Goal: Task Accomplishment & Management: Use online tool/utility

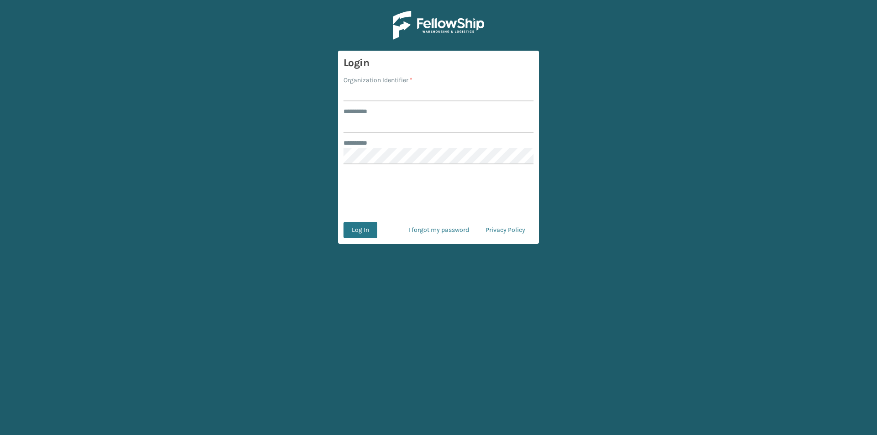
click at [363, 92] on input "Organization Identifier *" at bounding box center [439, 93] width 190 height 16
type input "FELLOWSHIP - WEST"
click at [385, 122] on input "******** *" at bounding box center [439, 124] width 190 height 16
type input "******"
click at [365, 230] on button "Log In" at bounding box center [361, 230] width 34 height 16
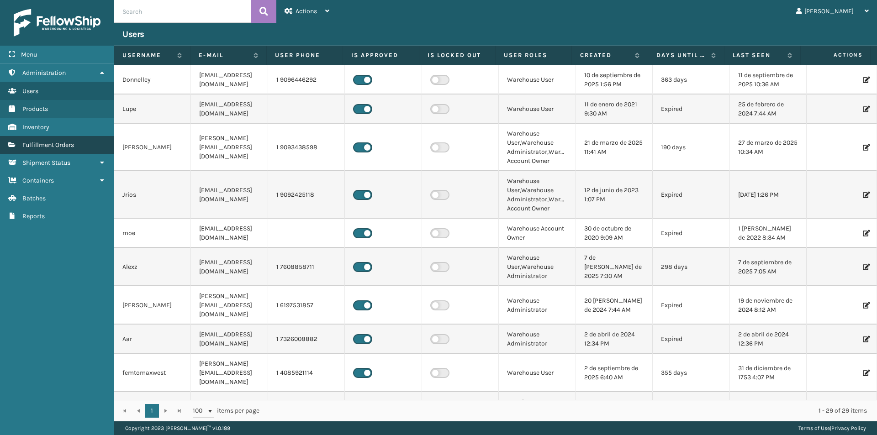
click at [62, 146] on span "Fulfillment Orders" at bounding box center [48, 145] width 52 height 8
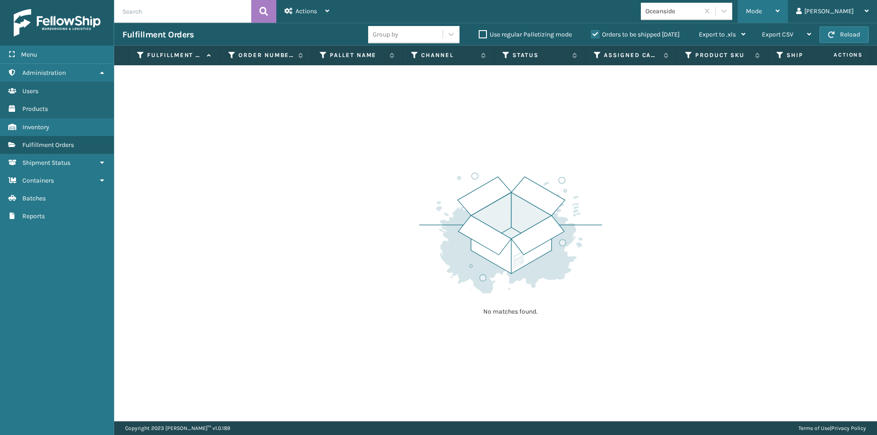
click at [788, 8] on div "Mode Regular Mode Picking Mode Labeling Mode Exit Scan Mode" at bounding box center [763, 11] width 50 height 23
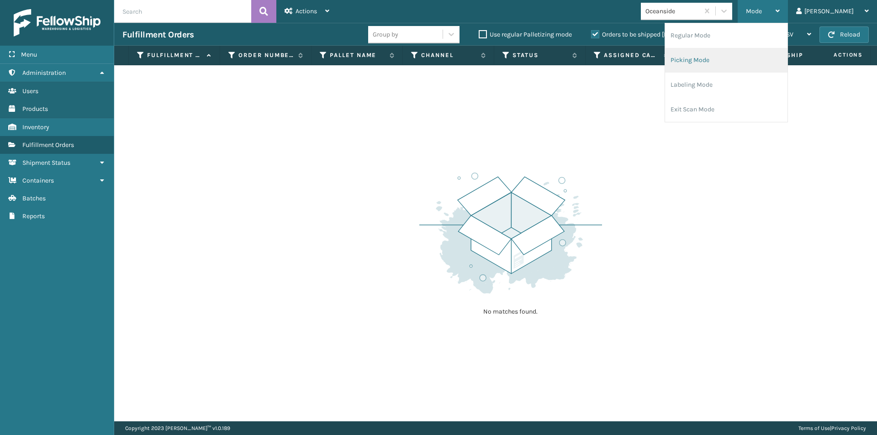
click at [747, 60] on li "Picking Mode" at bounding box center [726, 60] width 122 height 25
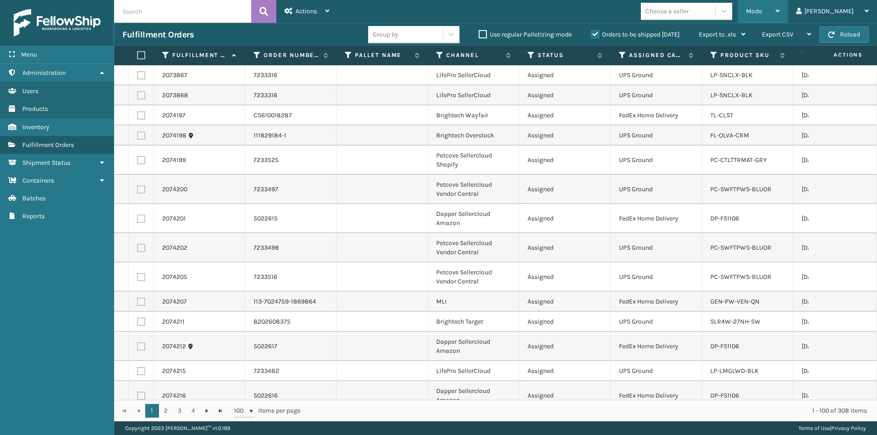
click at [780, 10] on icon at bounding box center [778, 11] width 4 height 6
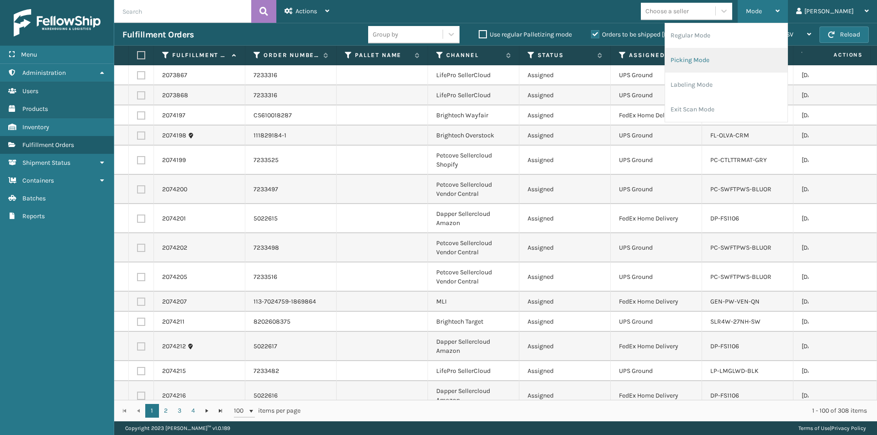
click at [782, 65] on li "Picking Mode" at bounding box center [726, 60] width 122 height 25
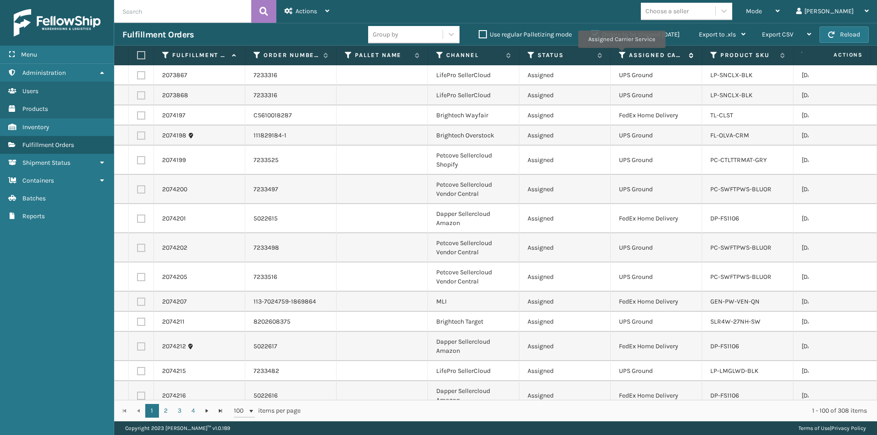
click at [622, 54] on icon at bounding box center [622, 55] width 7 height 8
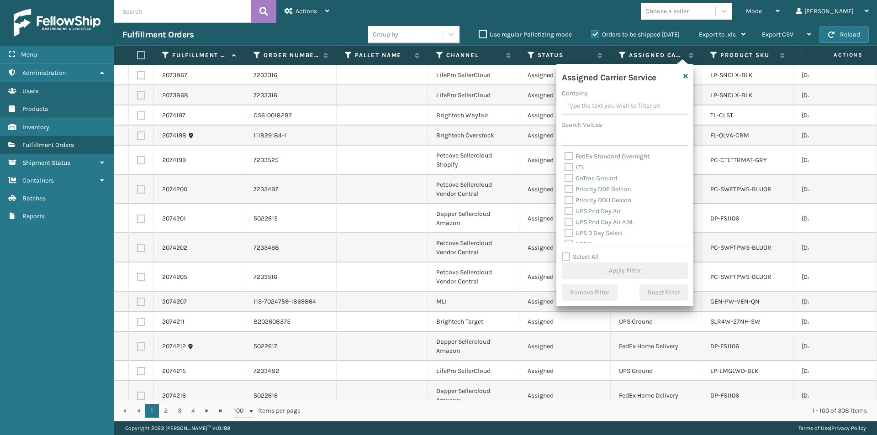
scroll to position [137, 0]
click at [568, 196] on label "UPS 2nd Day Air" at bounding box center [593, 195] width 56 height 8
click at [565, 196] on input "UPS 2nd Day Air" at bounding box center [565, 193] width 0 height 6
checkbox input "true"
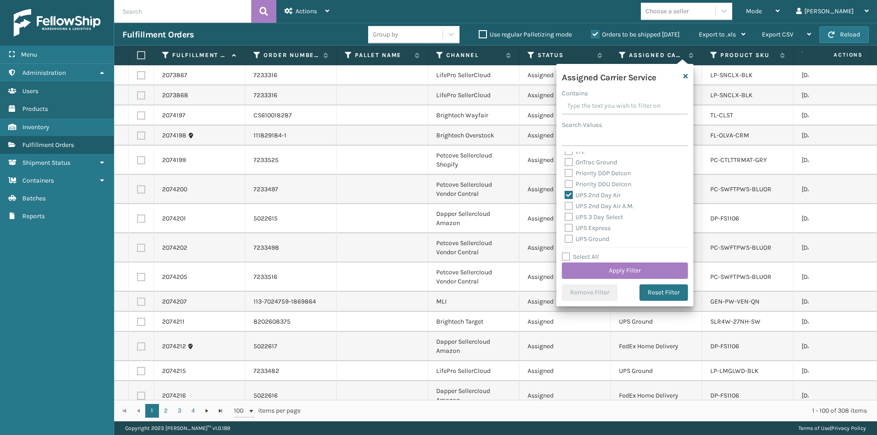
click at [570, 206] on label "UPS 2nd Day Air A.M." at bounding box center [599, 206] width 69 height 8
click at [565, 206] on input "UPS 2nd Day Air A.M." at bounding box center [565, 204] width 0 height 6
checkbox input "true"
click at [569, 226] on label "UPS Express" at bounding box center [588, 228] width 46 height 8
click at [565, 226] on input "UPS Express" at bounding box center [565, 226] width 0 height 6
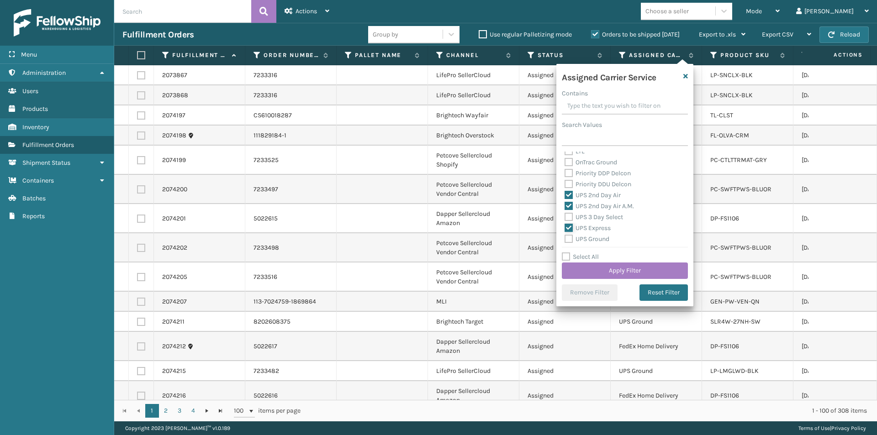
checkbox input "true"
click at [587, 161] on label "UPS Next Day Air" at bounding box center [594, 159] width 58 height 8
click at [565, 159] on input "UPS Next Day Air" at bounding box center [565, 156] width 0 height 6
checkbox input "true"
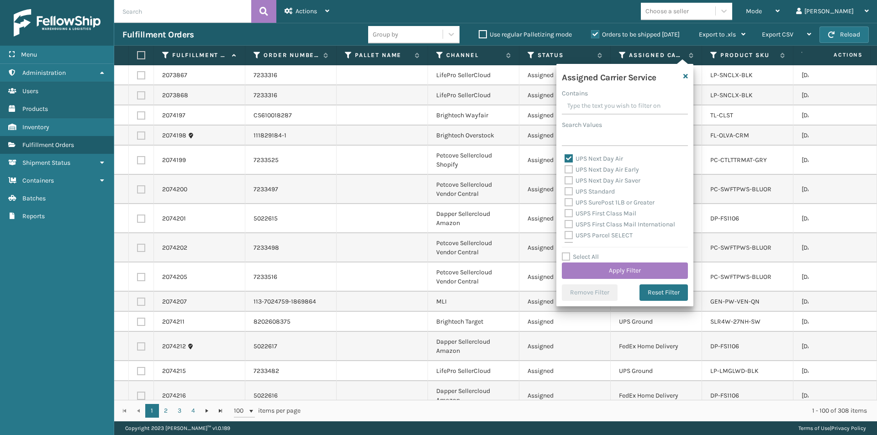
click at [566, 169] on label "UPS Next Day Air Early" at bounding box center [602, 170] width 74 height 8
click at [565, 169] on input "UPS Next Day Air Early" at bounding box center [565, 167] width 0 height 6
checkbox input "true"
click at [569, 179] on label "UPS Next Day Air Saver" at bounding box center [603, 181] width 76 height 8
click at [565, 179] on input "UPS Next Day Air Saver" at bounding box center [565, 178] width 0 height 6
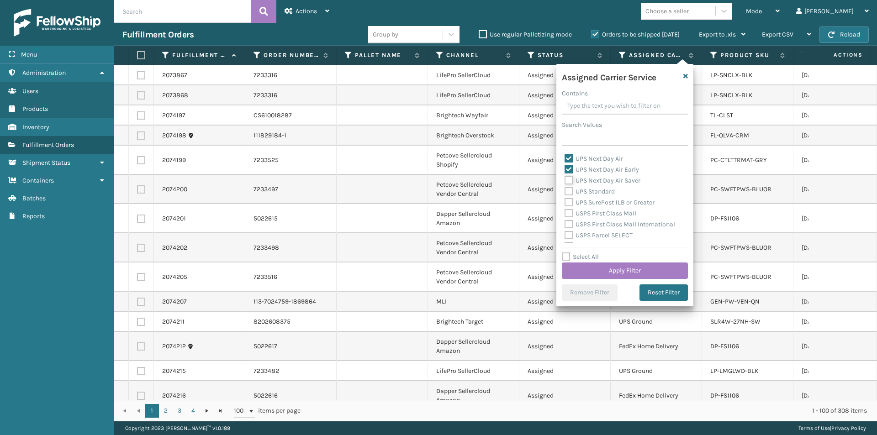
checkbox input "true"
click at [646, 274] on button "Apply Filter" at bounding box center [625, 271] width 126 height 16
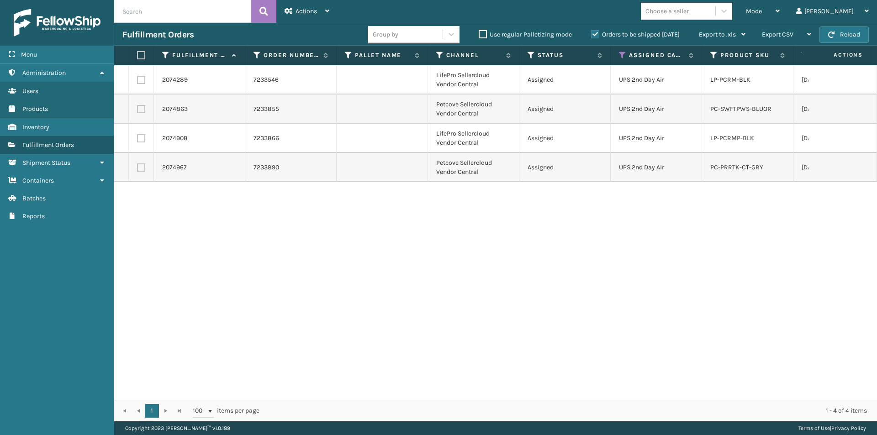
click at [142, 81] on label at bounding box center [141, 80] width 8 height 8
click at [138, 81] on input "checkbox" at bounding box center [137, 79] width 0 height 6
checkbox input "true"
click at [143, 138] on label at bounding box center [141, 138] width 8 height 8
click at [138, 138] on input "checkbox" at bounding box center [137, 137] width 0 height 6
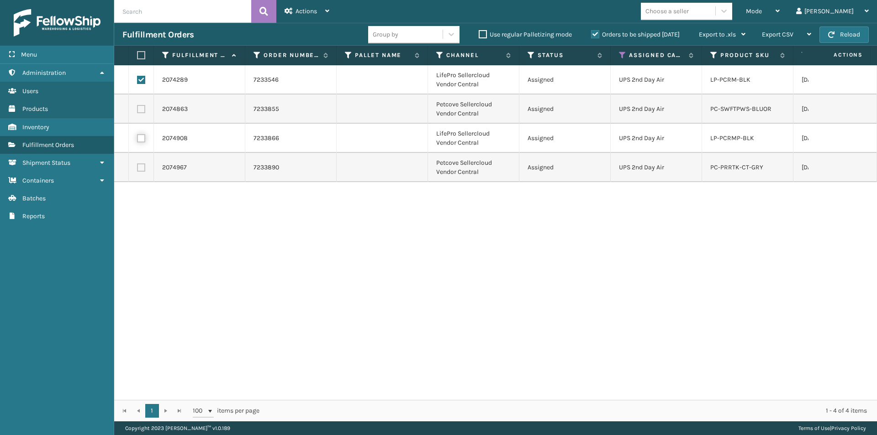
checkbox input "true"
click at [330, 9] on div "Actions Settings Remove All Filters Export Labels Create Picking Batch" at bounding box center [306, 11] width 61 height 23
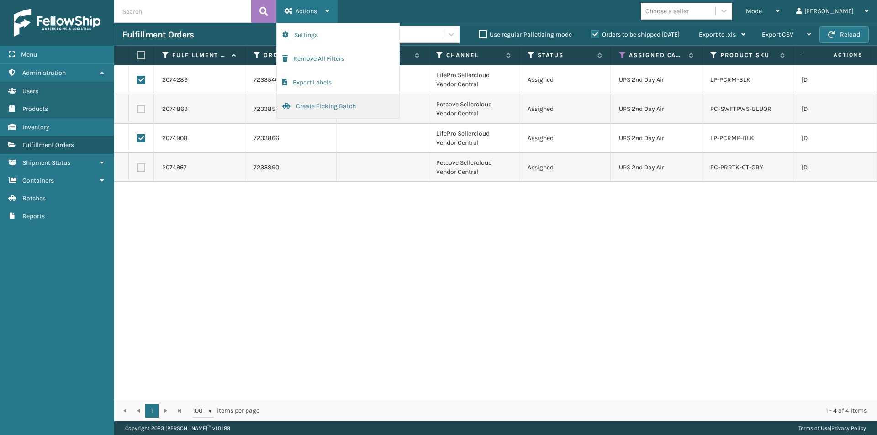
click at [336, 104] on button "Create Picking Batch" at bounding box center [338, 107] width 122 height 24
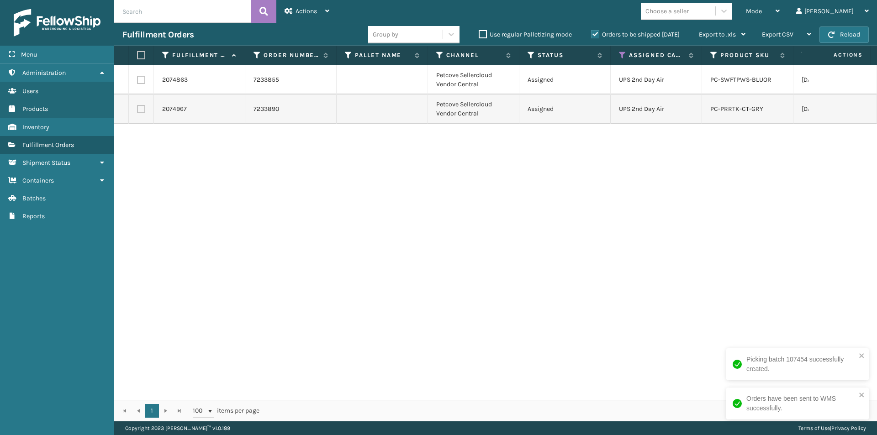
click at [145, 84] on td at bounding box center [141, 79] width 25 height 29
click at [143, 53] on label at bounding box center [139, 55] width 5 height 8
click at [138, 53] on input "checkbox" at bounding box center [137, 56] width 0 height 6
checkbox input "true"
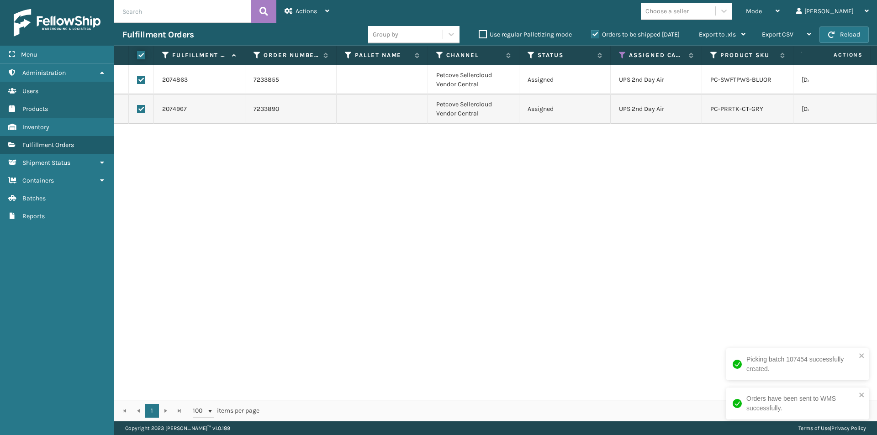
checkbox input "true"
click at [310, 10] on span "Actions" at bounding box center [306, 11] width 21 height 8
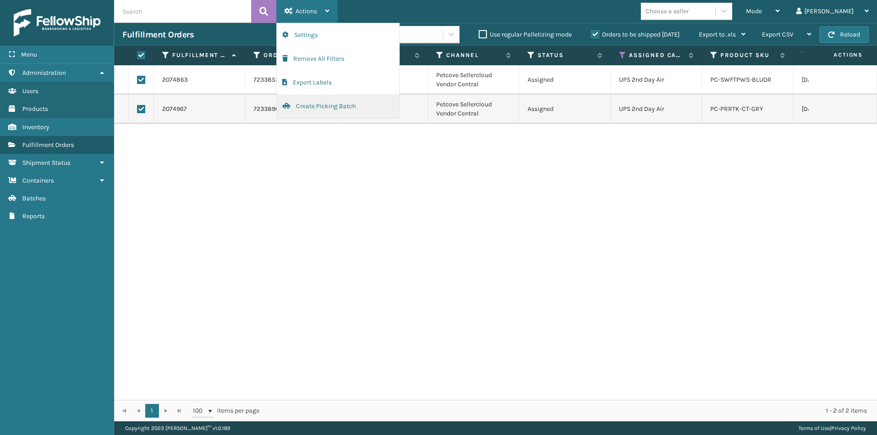
click at [313, 108] on button "Create Picking Batch" at bounding box center [338, 107] width 122 height 24
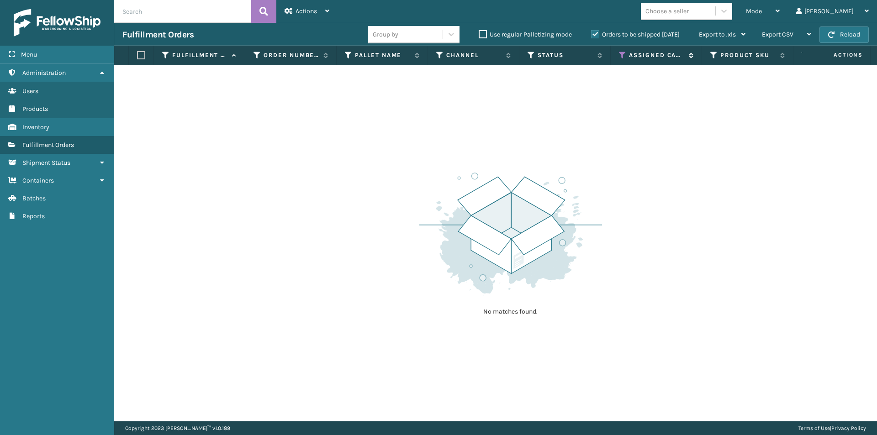
click at [622, 55] on icon at bounding box center [622, 55] width 7 height 8
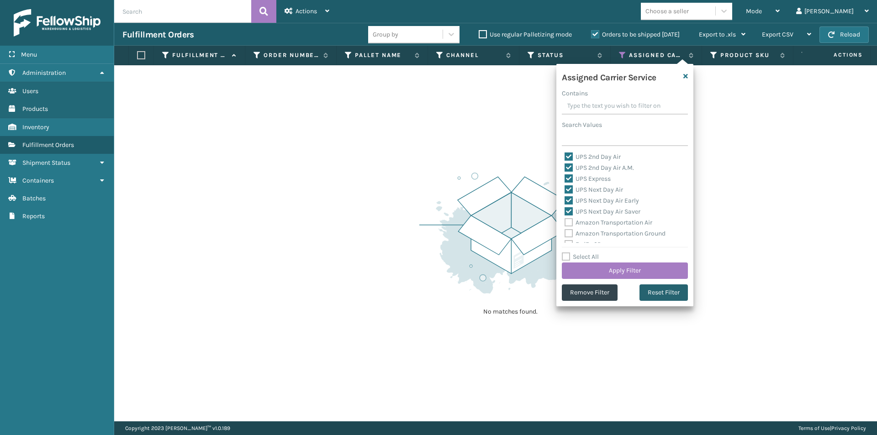
click at [673, 292] on button "Reset Filter" at bounding box center [664, 293] width 48 height 16
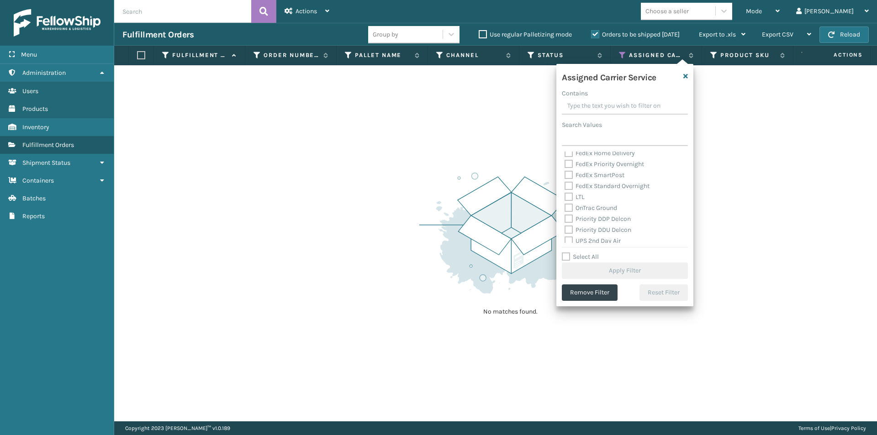
scroll to position [137, 0]
click at [568, 195] on label "UPS 2nd Day Air" at bounding box center [593, 195] width 56 height 8
click at [565, 195] on input "UPS 2nd Day Air" at bounding box center [565, 193] width 0 height 6
checkbox input "true"
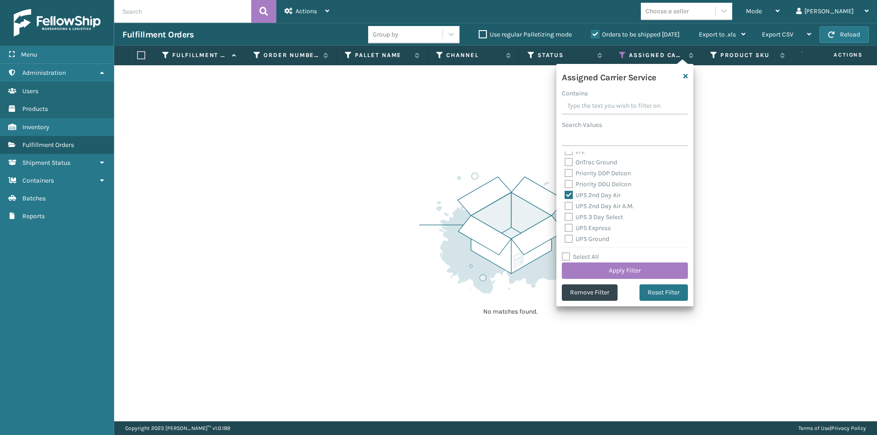
click at [571, 208] on label "UPS 2nd Day Air A.M." at bounding box center [599, 206] width 69 height 8
click at [565, 207] on input "UPS 2nd Day Air A.M." at bounding box center [565, 204] width 0 height 6
checkbox input "true"
click at [571, 220] on label "UPS 3 Day Select" at bounding box center [594, 217] width 58 height 8
click at [565, 218] on input "UPS 3 Day Select" at bounding box center [565, 215] width 0 height 6
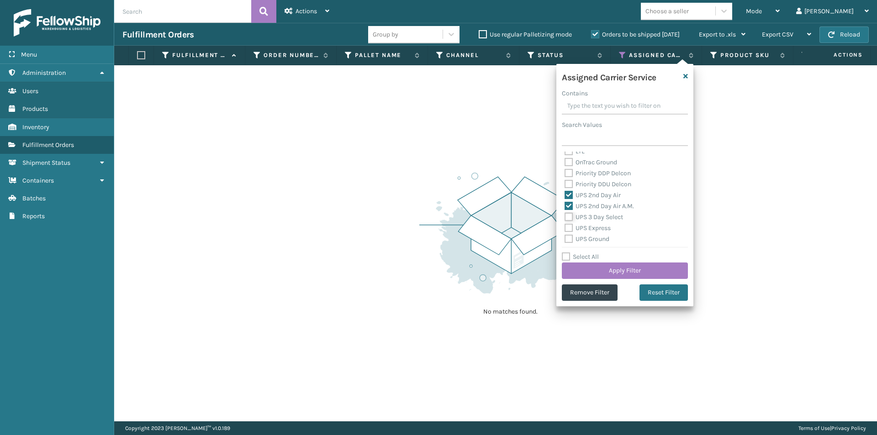
checkbox input "true"
click at [569, 224] on label "UPS Express" at bounding box center [588, 228] width 46 height 8
click at [565, 224] on input "UPS Express" at bounding box center [565, 226] width 0 height 6
checkbox input "true"
click at [566, 239] on label "UPS Ground" at bounding box center [587, 239] width 45 height 8
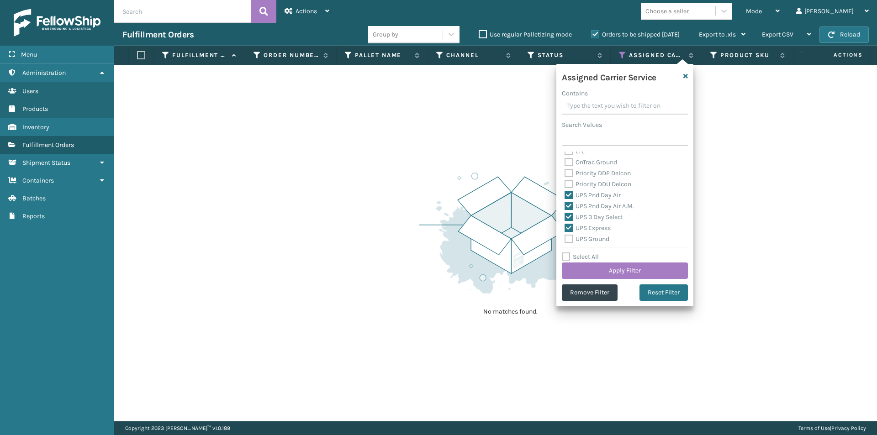
click at [565, 239] on input "UPS Ground" at bounding box center [565, 237] width 0 height 6
checkbox input "true"
click at [570, 205] on label "UPS Next Day Air" at bounding box center [594, 205] width 58 height 8
click at [565, 205] on input "UPS Next Day Air" at bounding box center [565, 202] width 0 height 6
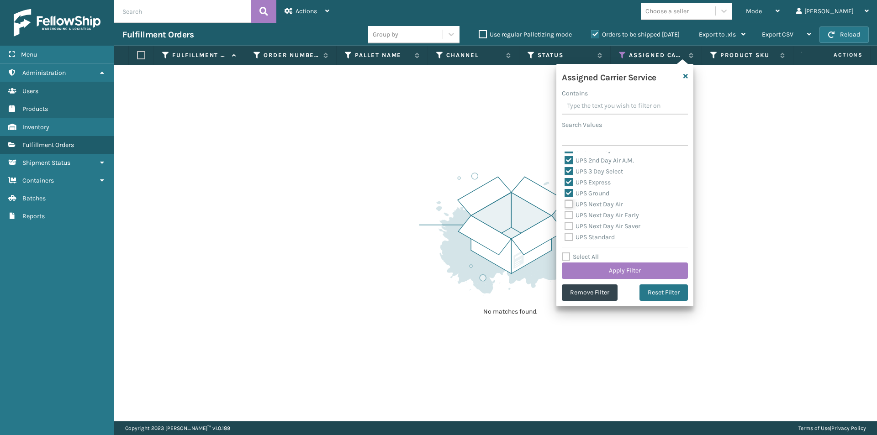
checkbox input "true"
click at [571, 214] on label "UPS Next Day Air Early" at bounding box center [602, 216] width 74 height 8
click at [565, 214] on input "UPS Next Day Air Early" at bounding box center [565, 213] width 0 height 6
checkbox input "true"
click at [570, 224] on label "UPS Next Day Air Saver" at bounding box center [603, 226] width 76 height 8
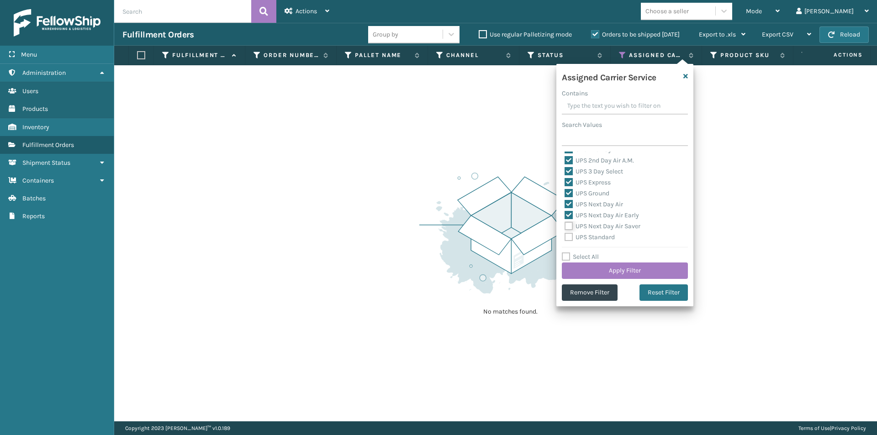
click at [565, 224] on input "UPS Next Day Air Saver" at bounding box center [565, 224] width 0 height 6
checkbox input "true"
click at [568, 236] on label "UPS Standard" at bounding box center [590, 237] width 50 height 8
click at [565, 236] on input "UPS Standard" at bounding box center [565, 235] width 0 height 6
checkbox input "true"
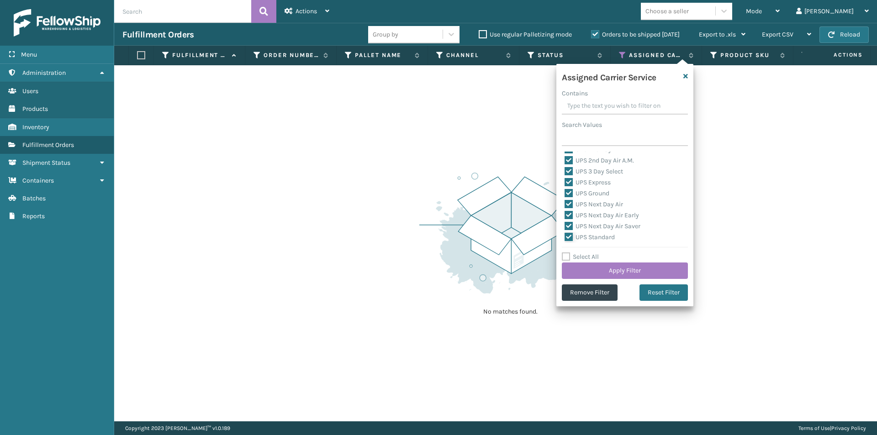
scroll to position [228, 0]
click at [569, 202] on label "UPS SurePost 1LB or Greater" at bounding box center [610, 203] width 90 height 8
click at [565, 202] on input "UPS SurePost 1LB or Greater" at bounding box center [565, 200] width 0 height 6
checkbox input "true"
click at [635, 269] on button "Apply Filter" at bounding box center [625, 271] width 126 height 16
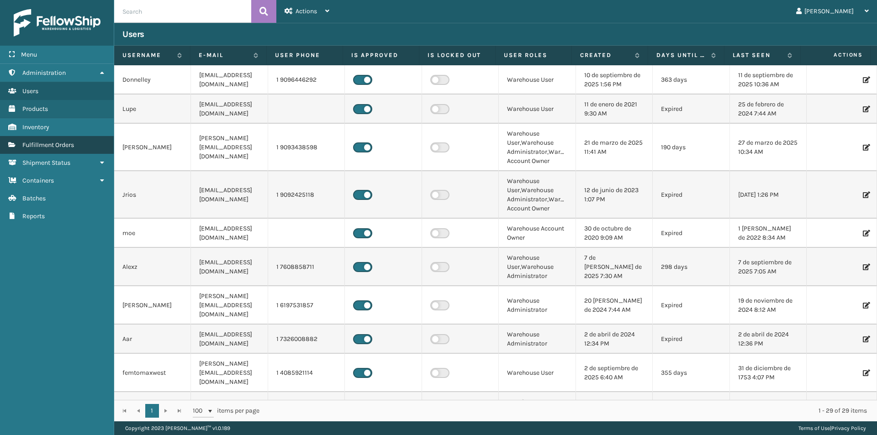
click at [69, 146] on span "Fulfillment Orders" at bounding box center [48, 145] width 52 height 8
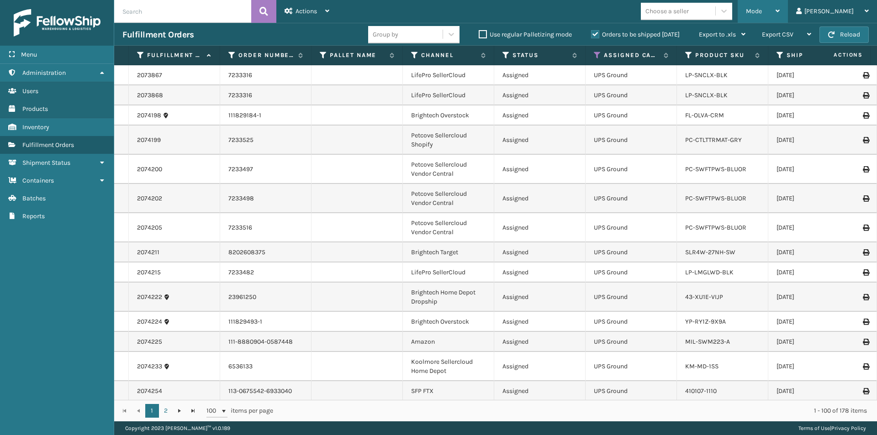
click at [780, 9] on icon at bounding box center [778, 11] width 4 height 6
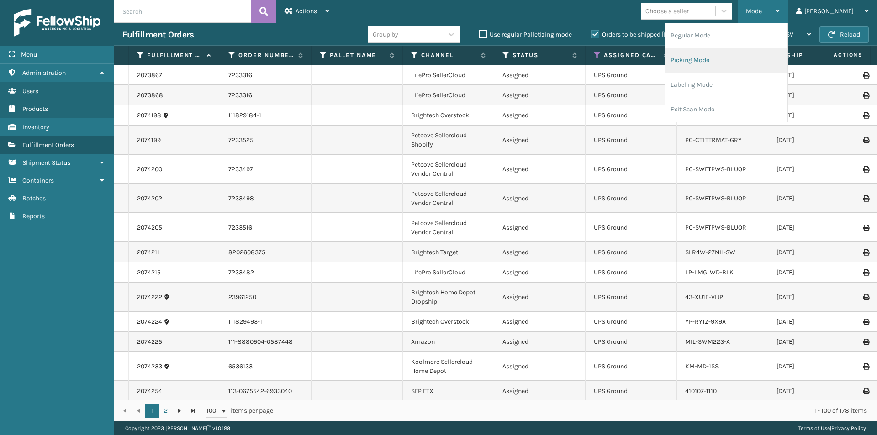
click at [753, 62] on li "Picking Mode" at bounding box center [726, 60] width 122 height 25
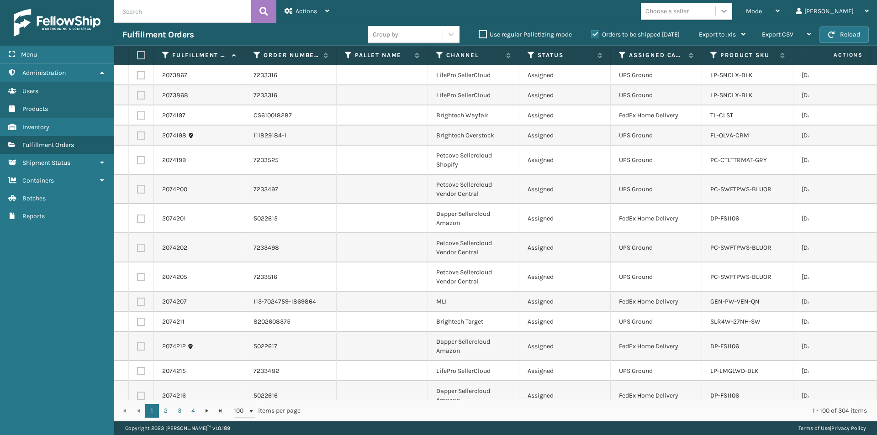
click at [729, 13] on icon at bounding box center [724, 10] width 9 height 9
drag, startPoint x: 800, startPoint y: 129, endPoint x: 759, endPoint y: 122, distance: 41.7
click at [800, 129] on td "[DATE]" at bounding box center [839, 136] width 91 height 20
click at [621, 55] on icon at bounding box center [622, 55] width 7 height 8
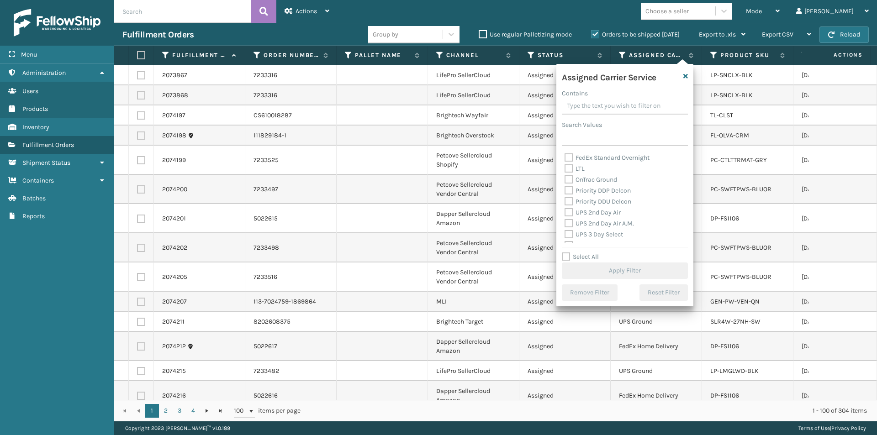
scroll to position [137, 0]
click at [567, 196] on label "UPS 2nd Day Air" at bounding box center [593, 195] width 56 height 8
click at [565, 196] on input "UPS 2nd Day Air" at bounding box center [565, 193] width 0 height 6
checkbox input "true"
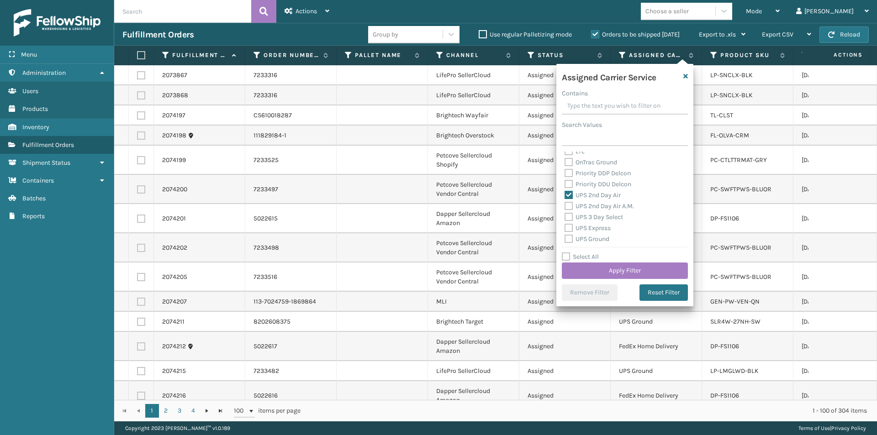
click at [567, 207] on label "UPS 2nd Day Air A.M." at bounding box center [599, 206] width 69 height 8
click at [565, 207] on input "UPS 2nd Day Air A.M." at bounding box center [565, 204] width 0 height 6
checkbox input "true"
click at [567, 215] on label "UPS 3 Day Select" at bounding box center [594, 217] width 58 height 8
click at [565, 215] on input "UPS 3 Day Select" at bounding box center [565, 215] width 0 height 6
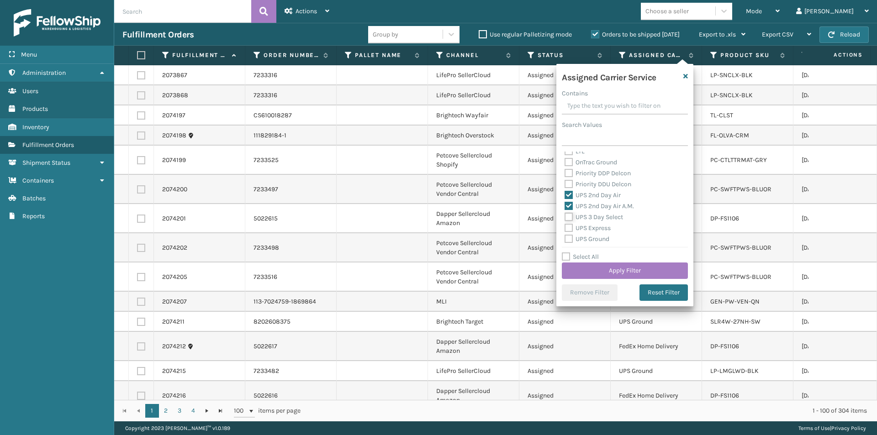
checkbox input "true"
click at [569, 229] on label "UPS Express" at bounding box center [588, 228] width 46 height 8
click at [565, 229] on input "UPS Express" at bounding box center [565, 226] width 0 height 6
checkbox input "true"
click at [569, 239] on label "UPS Ground" at bounding box center [587, 239] width 45 height 8
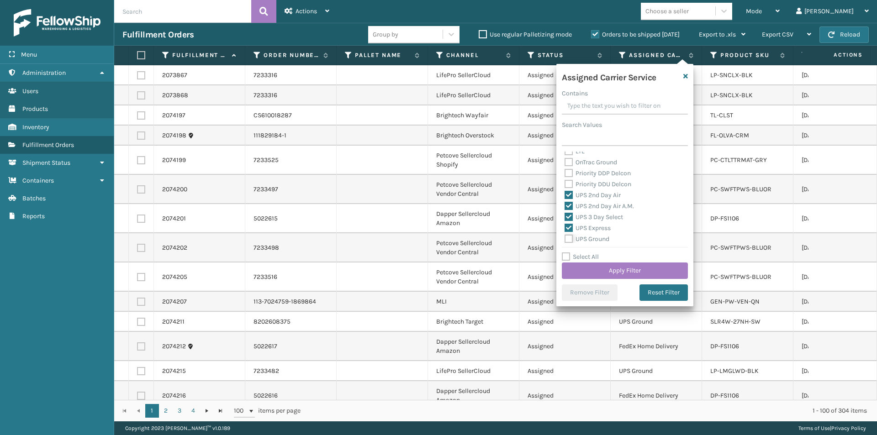
click at [565, 239] on input "UPS Ground" at bounding box center [565, 237] width 0 height 6
checkbox input "true"
click at [569, 205] on label "UPS Next Day Air" at bounding box center [594, 205] width 58 height 8
click at [565, 205] on input "UPS Next Day Air" at bounding box center [565, 202] width 0 height 6
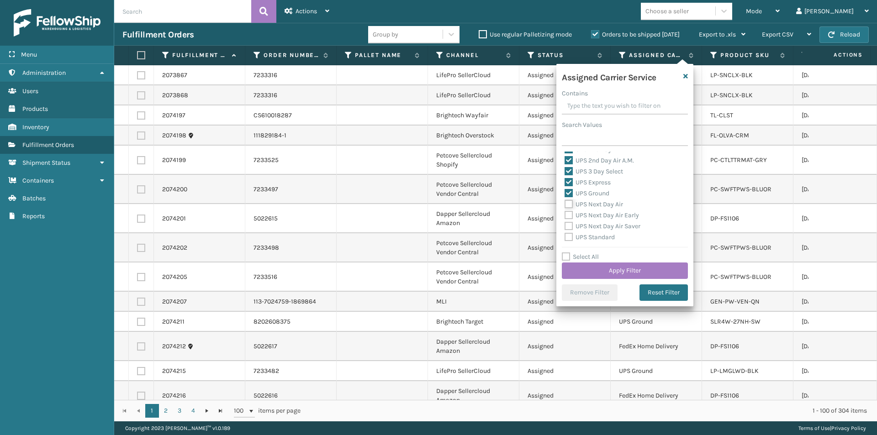
checkbox input "true"
click at [569, 217] on label "UPS Next Day Air Early" at bounding box center [602, 216] width 74 height 8
click at [565, 216] on input "UPS Next Day Air Early" at bounding box center [565, 213] width 0 height 6
checkbox input "true"
click at [569, 226] on label "UPS Next Day Air Saver" at bounding box center [603, 226] width 76 height 8
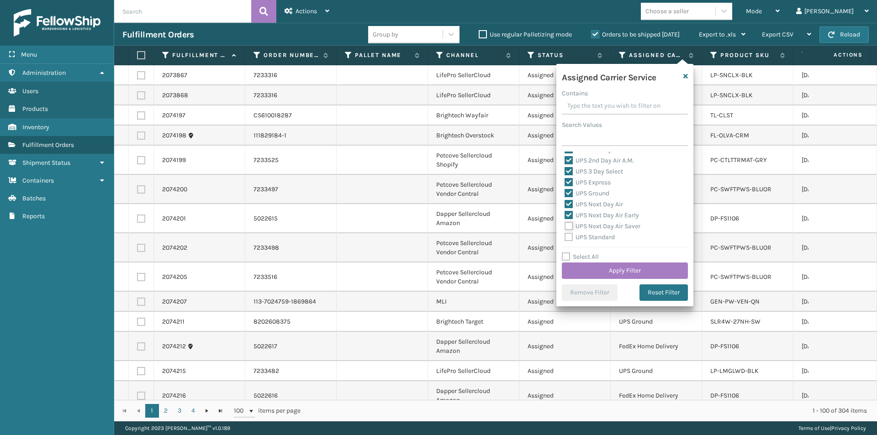
click at [565, 226] on input "UPS Next Day Air Saver" at bounding box center [565, 224] width 0 height 6
checkbox input "true"
click at [568, 238] on label "UPS Standard" at bounding box center [590, 237] width 50 height 8
click at [565, 238] on input "UPS Standard" at bounding box center [565, 235] width 0 height 6
checkbox input "true"
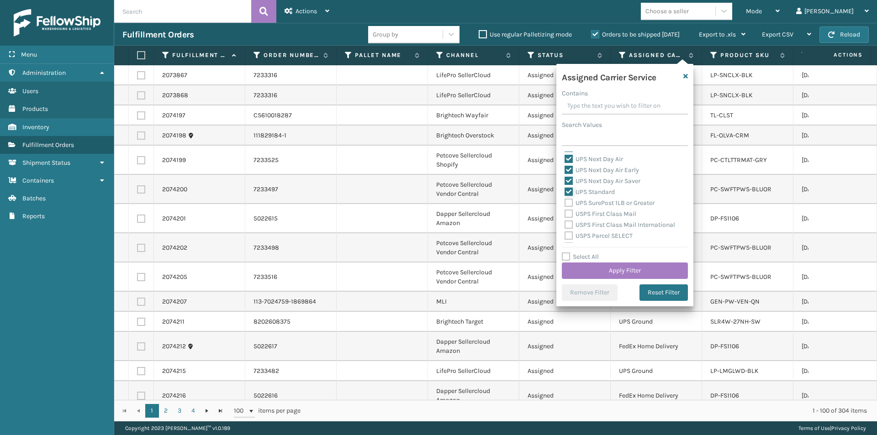
scroll to position [228, 0]
click at [568, 204] on label "UPS SurePost 1LB or Greater" at bounding box center [610, 203] width 90 height 8
click at [565, 203] on input "UPS SurePost 1LB or Greater" at bounding box center [565, 200] width 0 height 6
checkbox input "true"
click at [647, 274] on button "Apply Filter" at bounding box center [625, 271] width 126 height 16
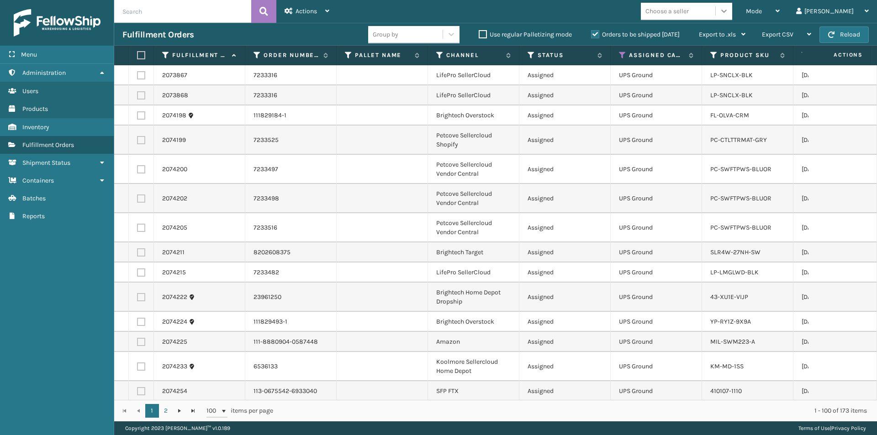
click at [729, 13] on icon at bounding box center [724, 10] width 9 height 9
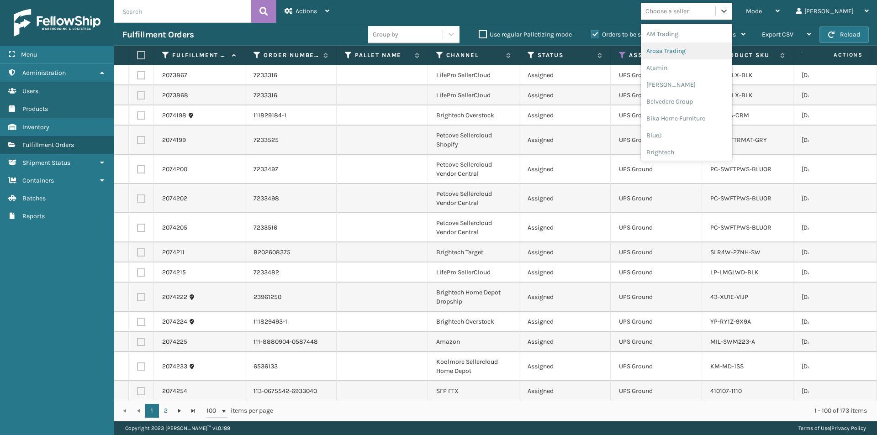
click at [714, 51] on div "Arosa Trading" at bounding box center [686, 50] width 91 height 17
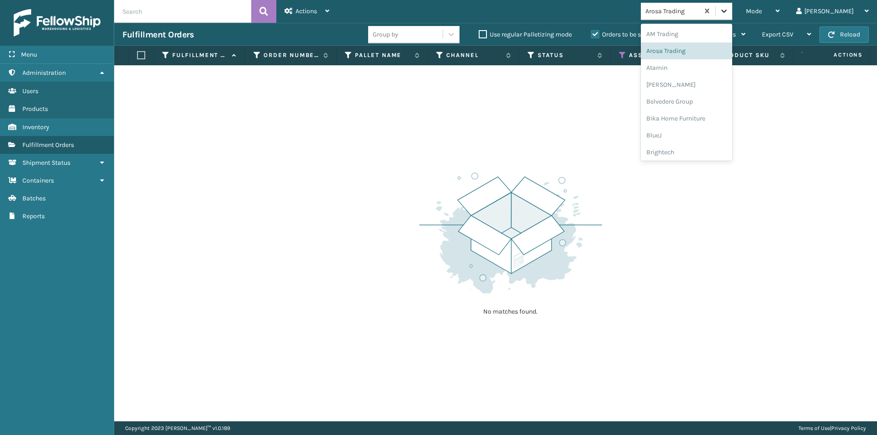
click at [732, 12] on div at bounding box center [724, 11] width 16 height 16
click at [704, 68] on div "Atamin" at bounding box center [686, 67] width 91 height 17
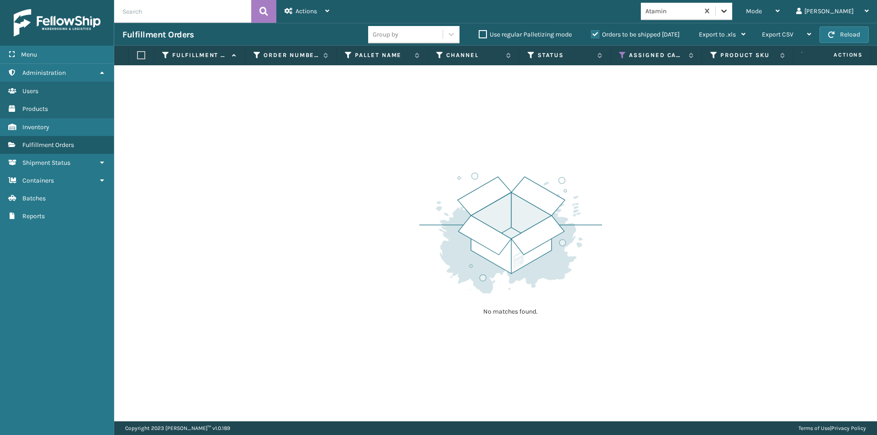
click at [729, 11] on icon at bounding box center [724, 10] width 9 height 9
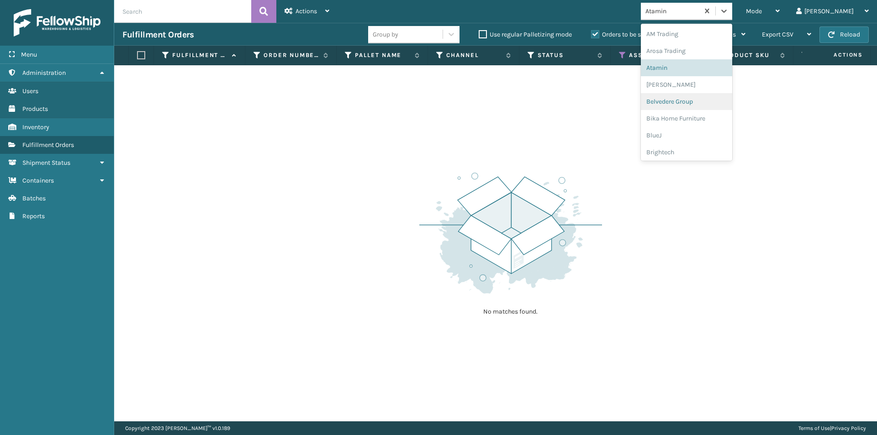
click at [701, 101] on div "Belvedere Group" at bounding box center [686, 101] width 91 height 17
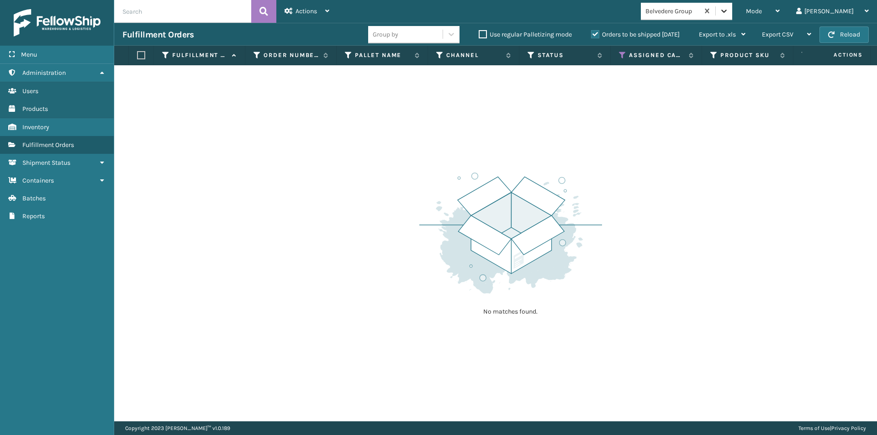
click at [729, 10] on icon at bounding box center [724, 10] width 9 height 9
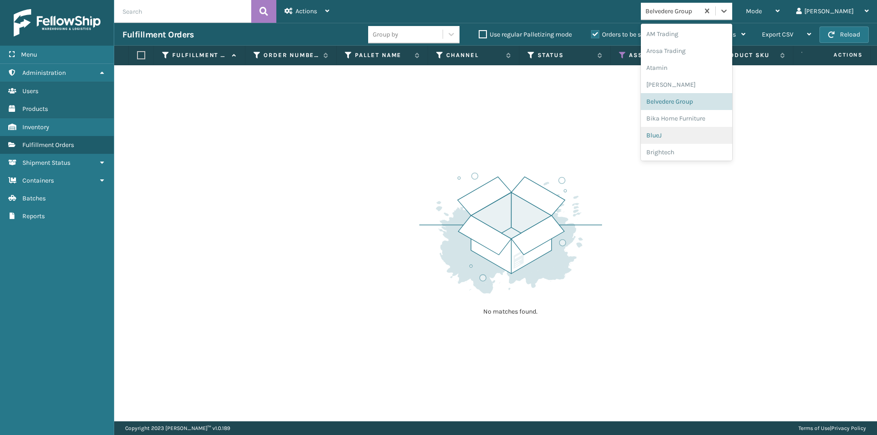
click at [690, 141] on div "BlueJ" at bounding box center [686, 135] width 91 height 17
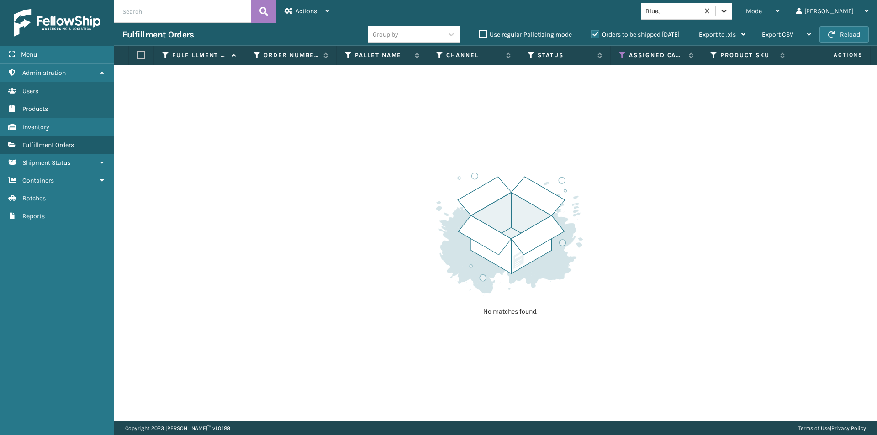
click at [729, 12] on icon at bounding box center [724, 10] width 9 height 9
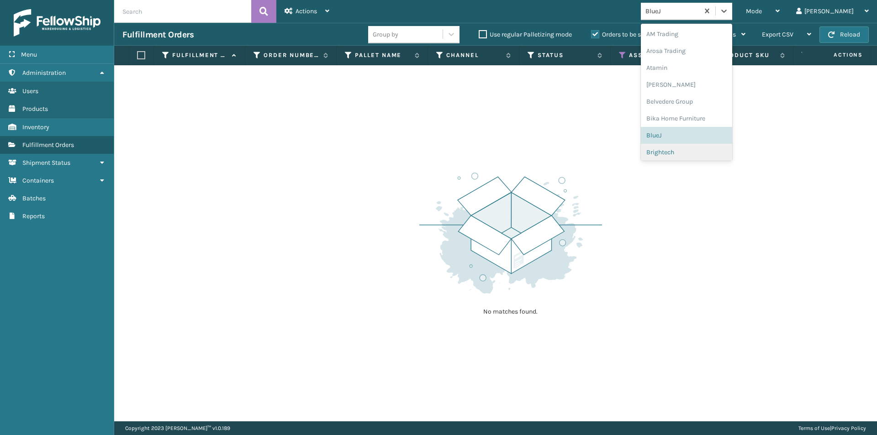
click at [697, 149] on div "Brightech" at bounding box center [686, 152] width 91 height 17
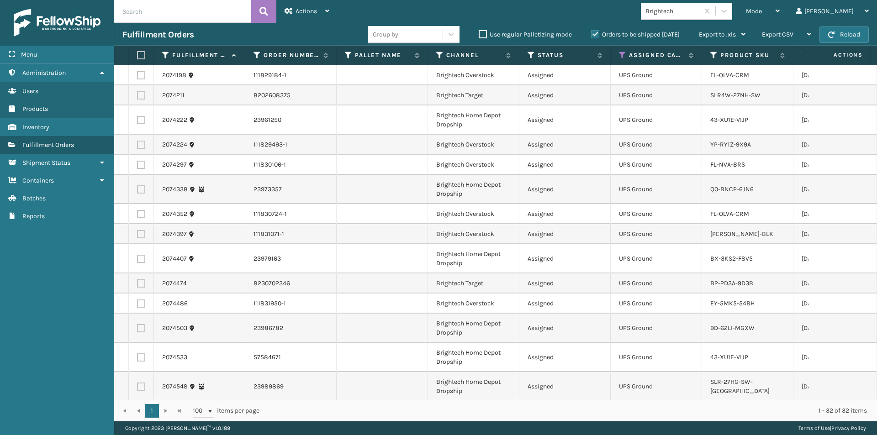
click at [141, 58] on label at bounding box center [139, 55] width 5 height 8
click at [138, 58] on input "checkbox" at bounding box center [137, 56] width 0 height 6
checkbox input "true"
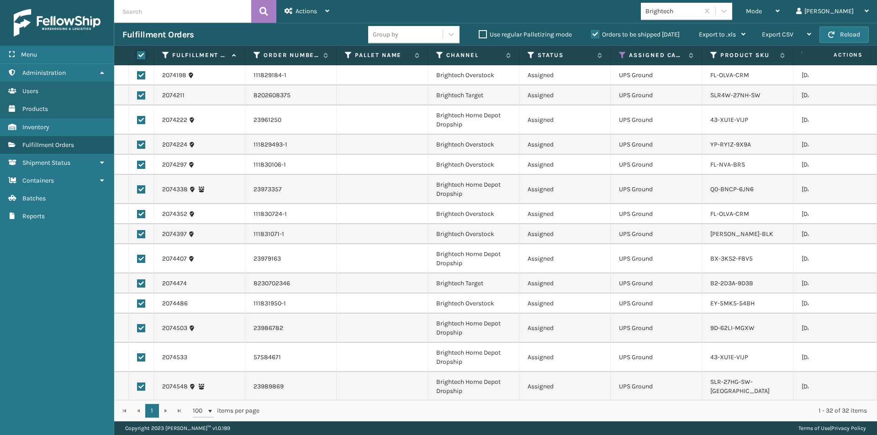
checkbox input "true"
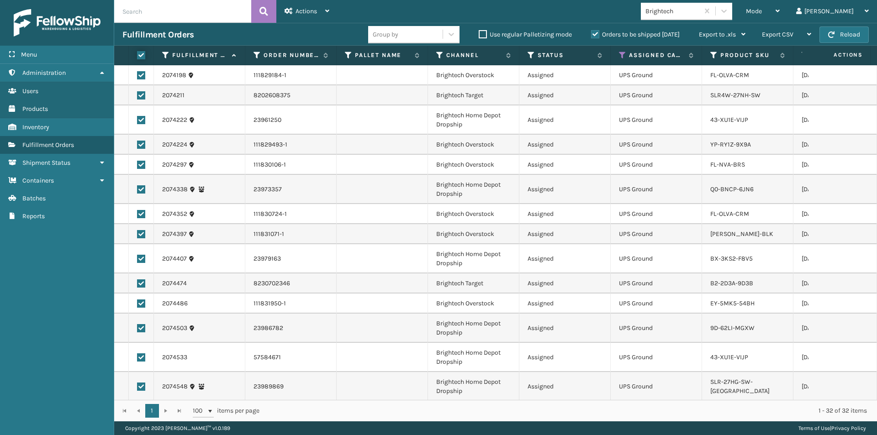
checkbox input "true"
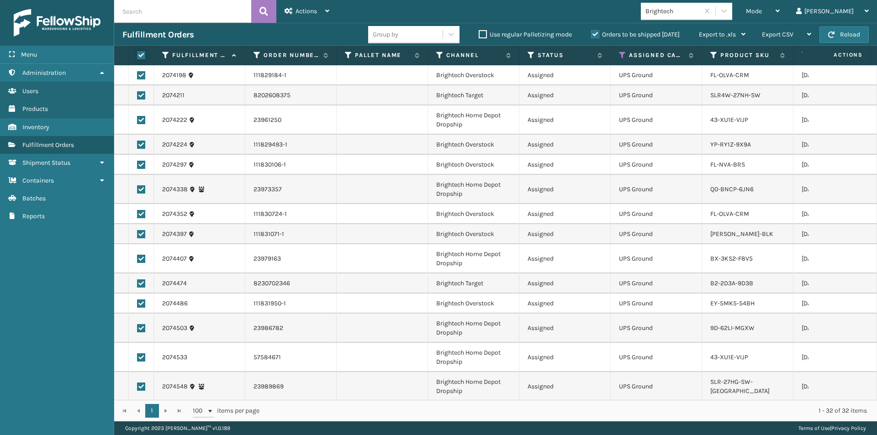
checkbox input "true"
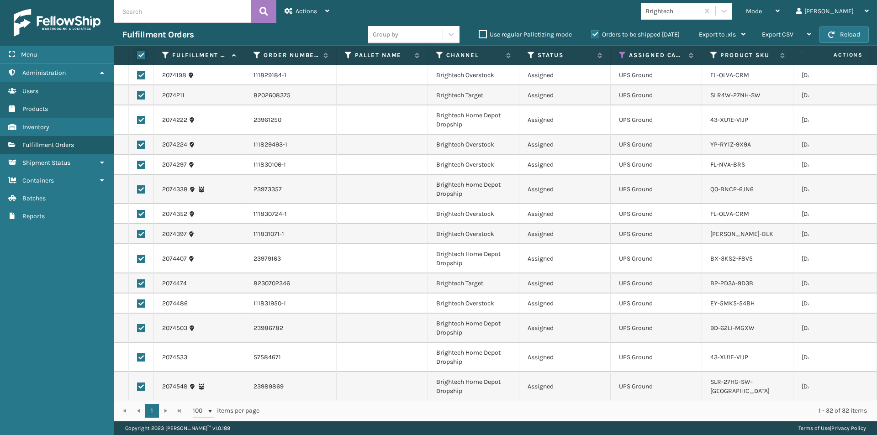
checkbox input "true"
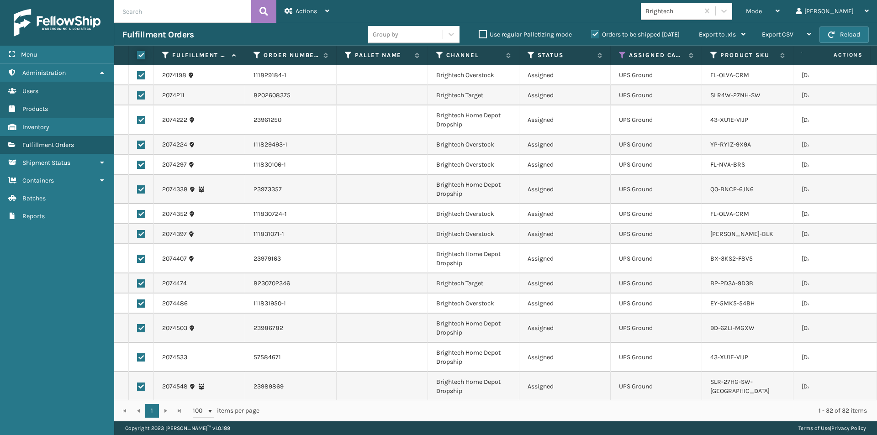
checkbox input "true"
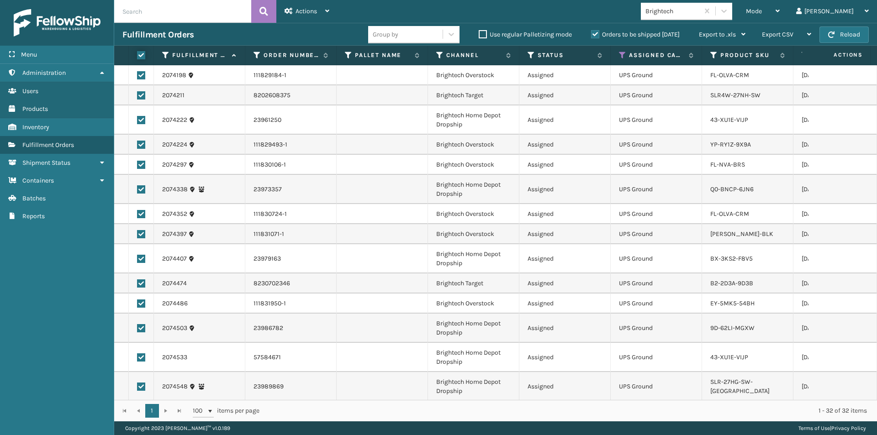
checkbox input "true"
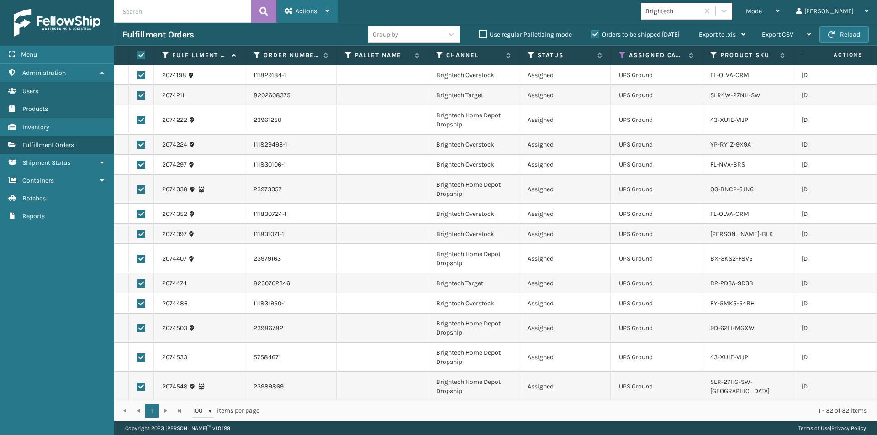
click at [331, 13] on div "Actions Settings Remove All Filters Export Labels Create Picking Batch" at bounding box center [306, 11] width 61 height 23
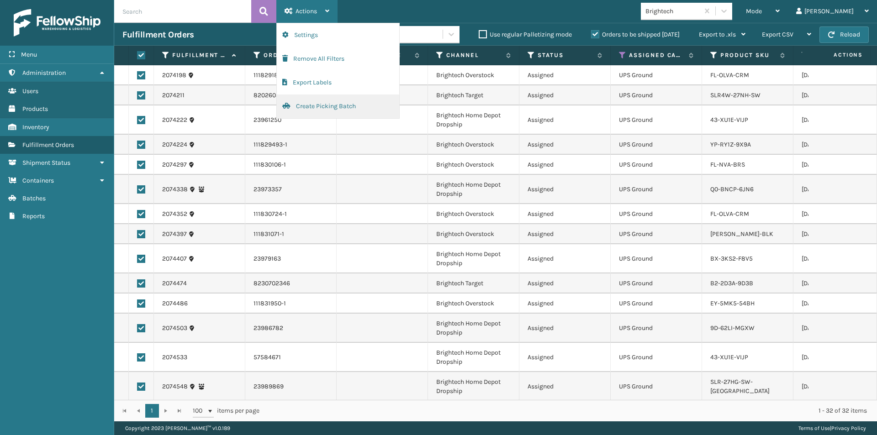
click at [317, 104] on button "Create Picking Batch" at bounding box center [338, 107] width 122 height 24
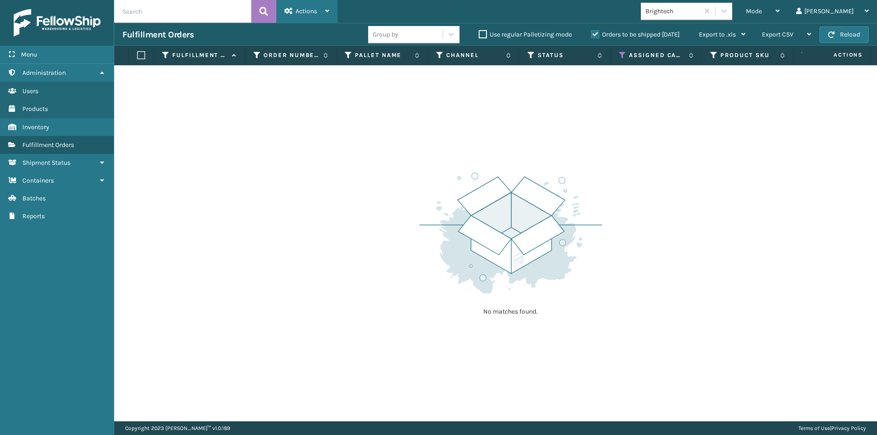
click at [325, 10] on icon at bounding box center [327, 11] width 4 height 6
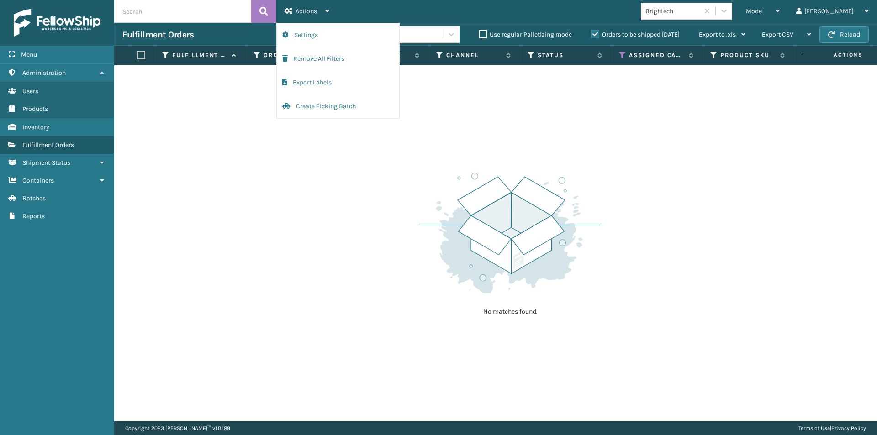
click at [680, 125] on div "No matches found." at bounding box center [495, 243] width 763 height 356
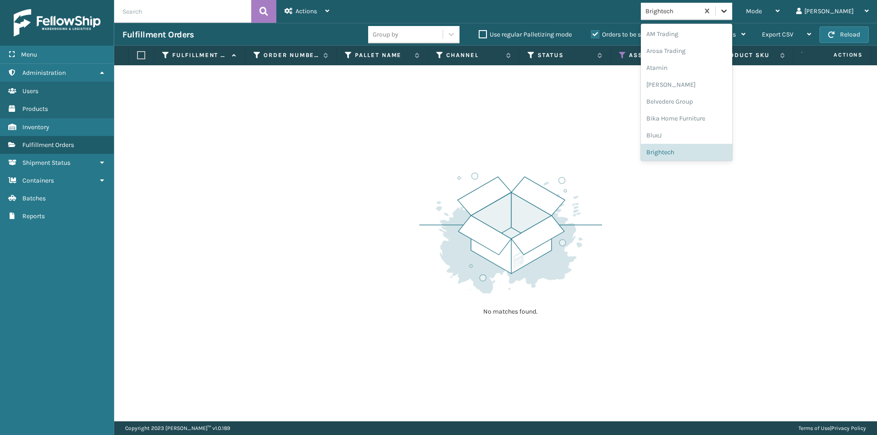
drag, startPoint x: 760, startPoint y: 13, endPoint x: 755, endPoint y: 26, distance: 14.4
click at [729, 13] on icon at bounding box center [724, 10] width 9 height 9
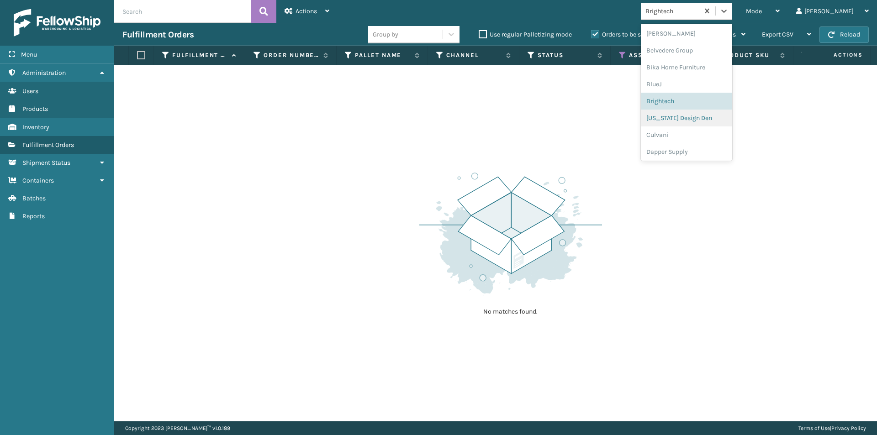
click at [718, 116] on div "[US_STATE] Design Den" at bounding box center [686, 118] width 91 height 17
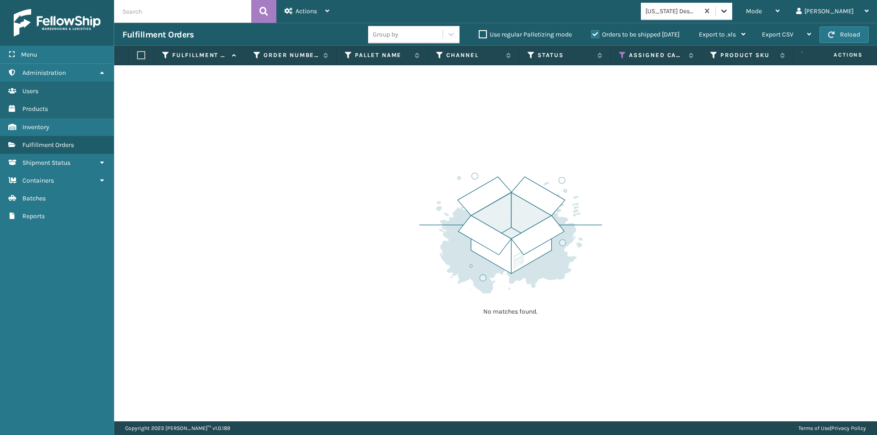
click at [729, 9] on icon at bounding box center [724, 10] width 9 height 9
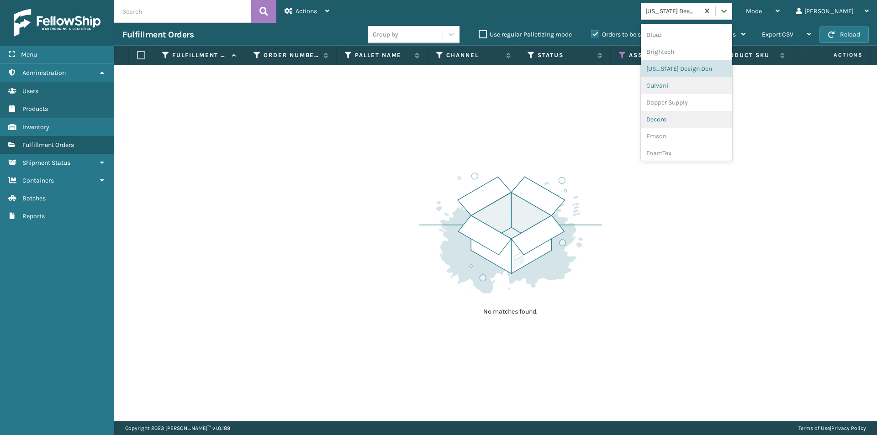
scroll to position [114, 0]
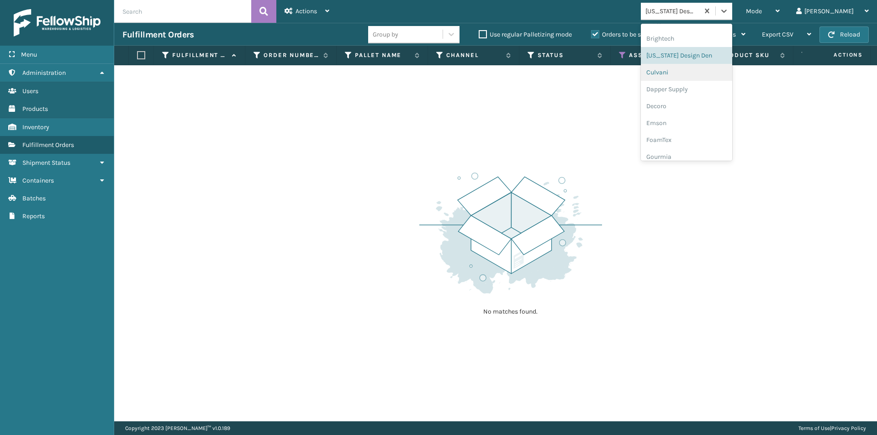
click at [700, 73] on div "Culvani" at bounding box center [686, 72] width 91 height 17
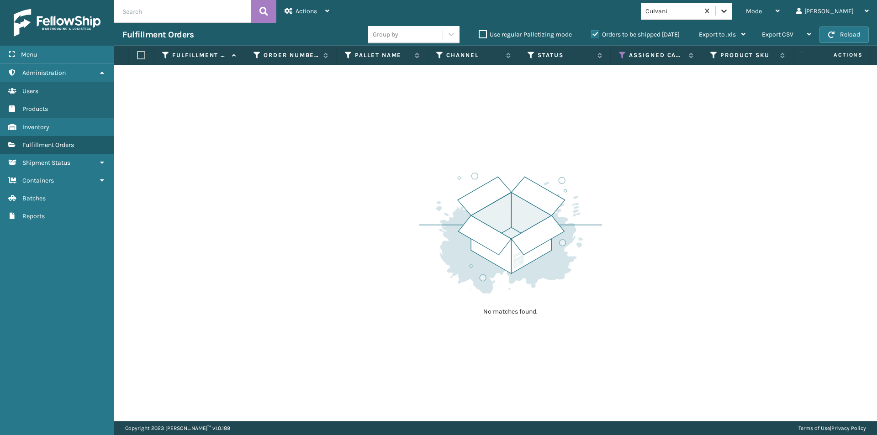
click at [729, 14] on icon at bounding box center [724, 10] width 9 height 9
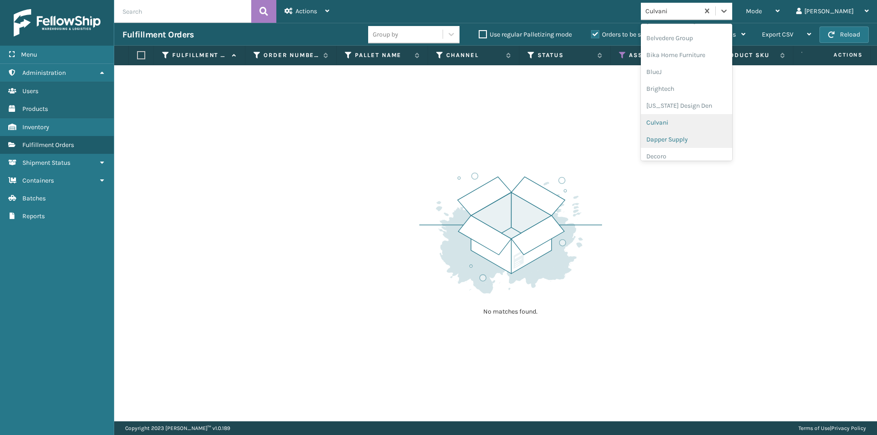
scroll to position [85, 0]
click at [720, 116] on div "Dapper Supply" at bounding box center [686, 118] width 91 height 17
drag, startPoint x: 758, startPoint y: 11, endPoint x: 749, endPoint y: 41, distance: 31.5
click at [729, 11] on icon at bounding box center [724, 10] width 9 height 9
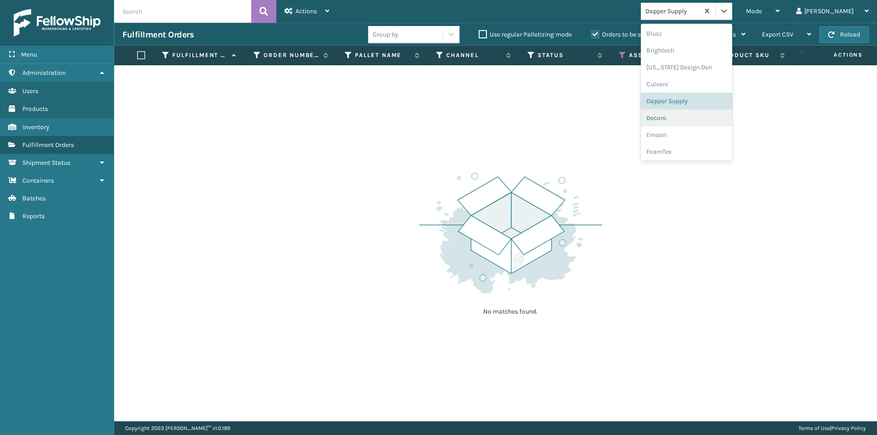
click at [704, 119] on div "Decoro" at bounding box center [686, 118] width 91 height 17
click at [729, 14] on icon at bounding box center [724, 10] width 9 height 9
click at [711, 111] on div "Emson" at bounding box center [686, 118] width 91 height 17
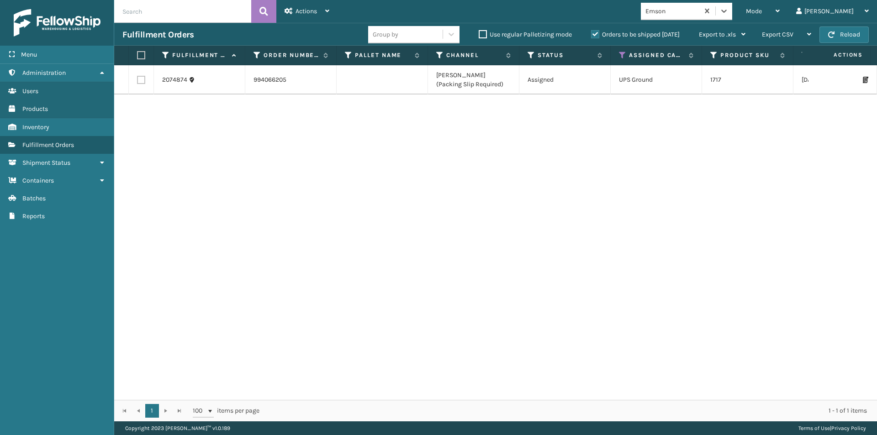
click at [140, 53] on label at bounding box center [139, 55] width 5 height 8
click at [138, 53] on input "checkbox" at bounding box center [137, 56] width 0 height 6
checkbox input "true"
click at [326, 13] on icon at bounding box center [327, 11] width 4 height 6
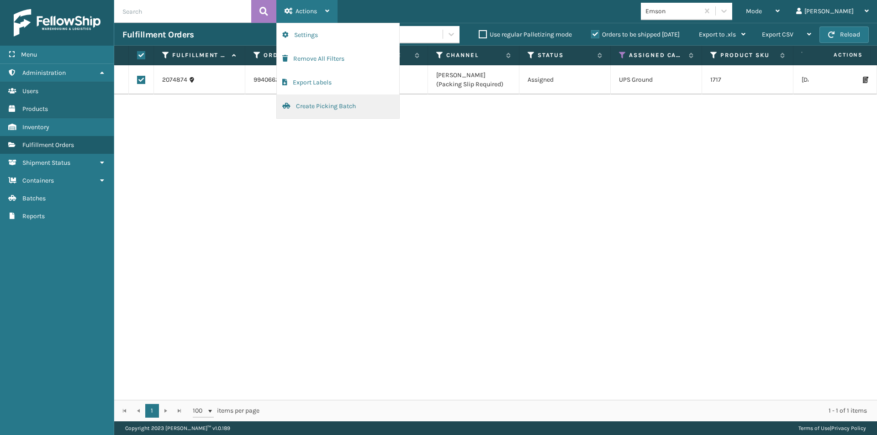
click at [322, 107] on button "Create Picking Batch" at bounding box center [338, 107] width 122 height 24
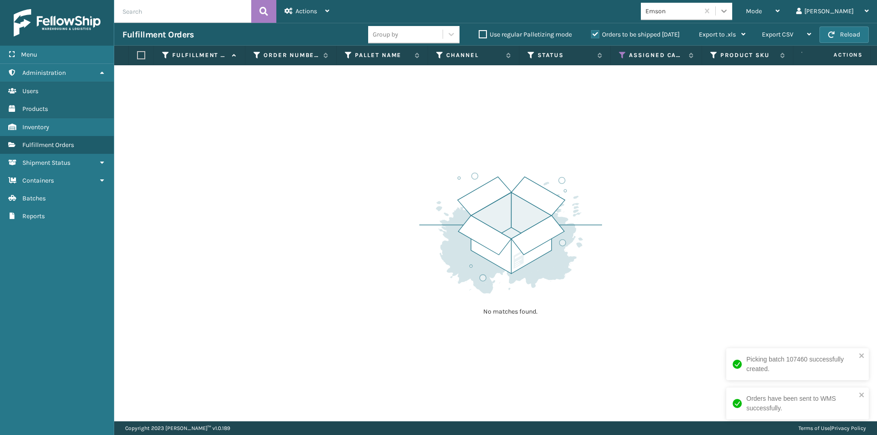
click at [729, 13] on icon at bounding box center [724, 10] width 9 height 9
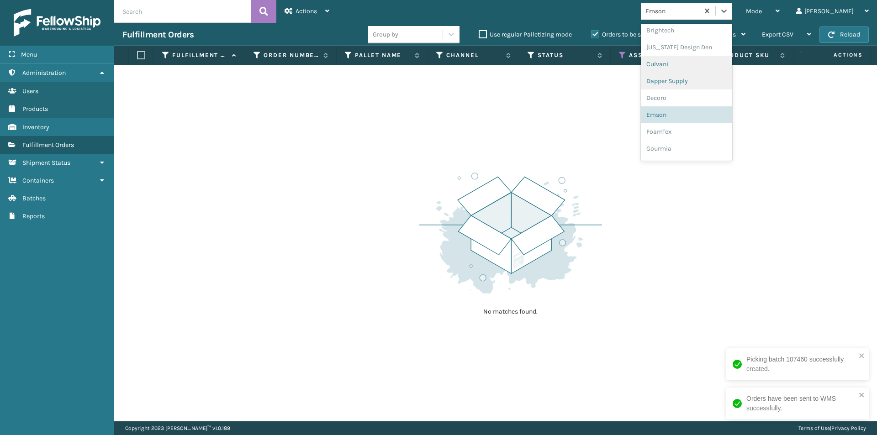
scroll to position [136, 0]
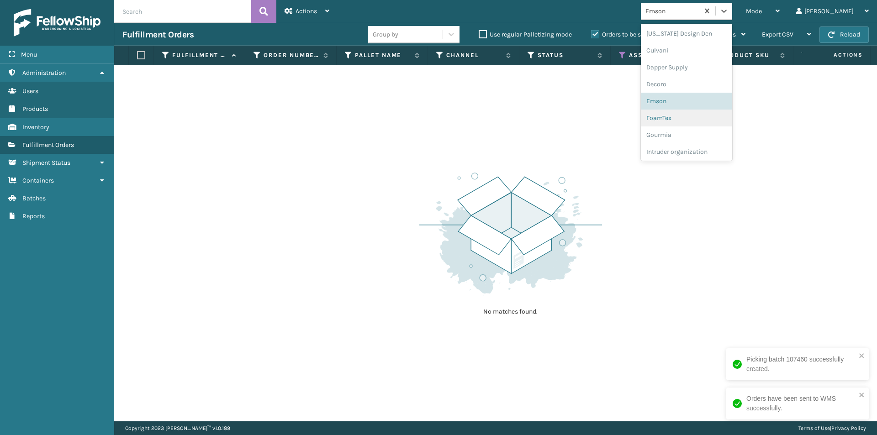
click at [706, 116] on div "FoamTex" at bounding box center [686, 118] width 91 height 17
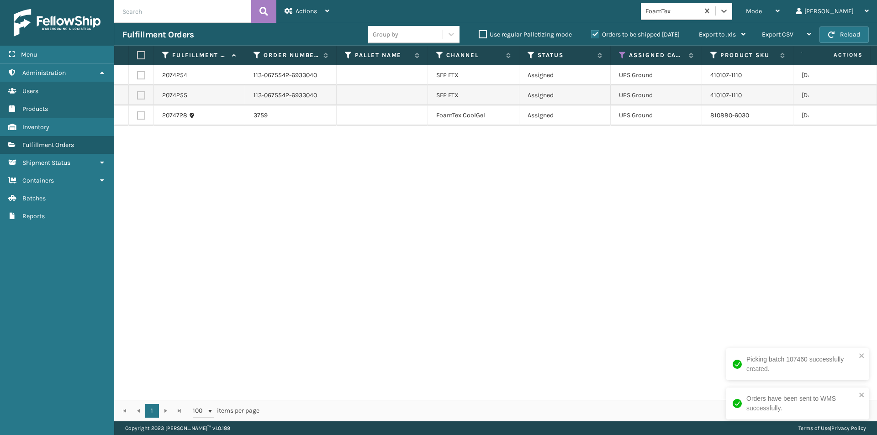
click at [141, 54] on label at bounding box center [139, 55] width 5 height 8
click at [138, 54] on input "checkbox" at bounding box center [137, 56] width 0 height 6
checkbox input "true"
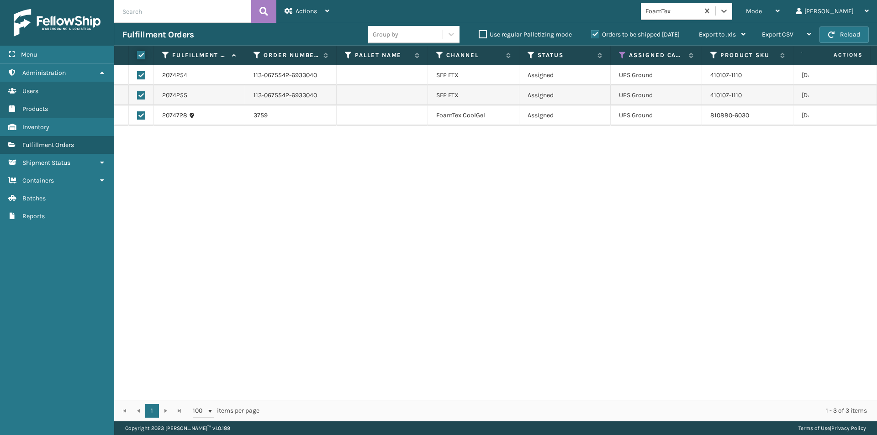
checkbox input "true"
click at [320, 11] on div "Actions" at bounding box center [307, 11] width 45 height 23
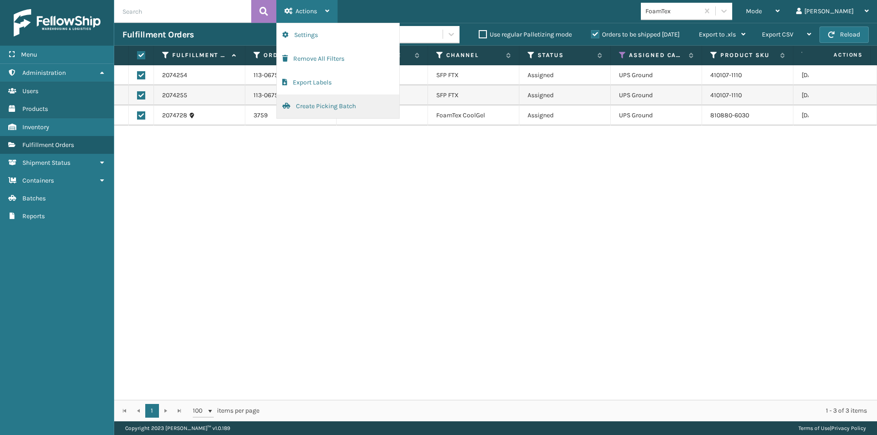
click at [308, 112] on button "Create Picking Batch" at bounding box center [338, 107] width 122 height 24
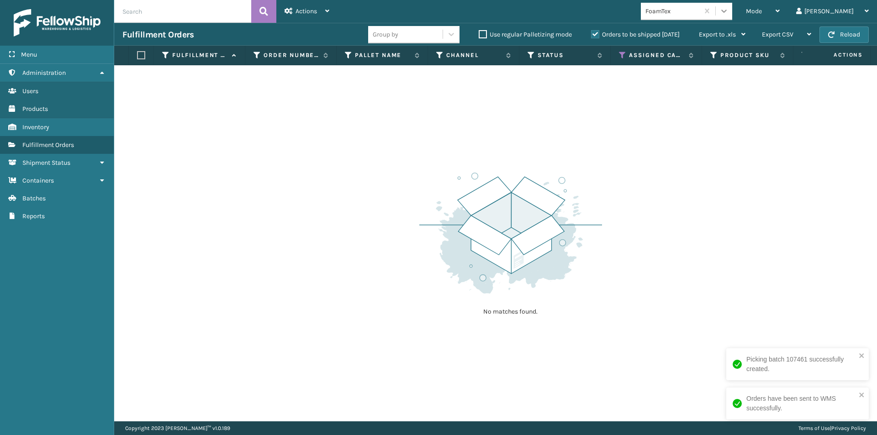
click at [729, 14] on icon at bounding box center [724, 10] width 9 height 9
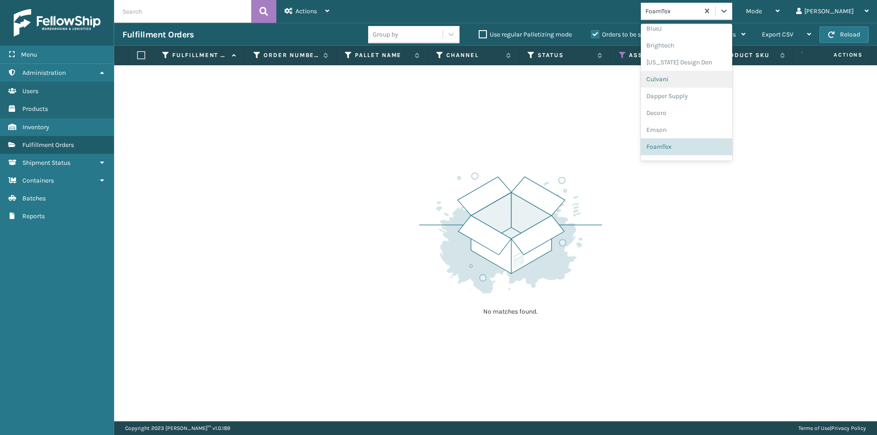
scroll to position [153, 0]
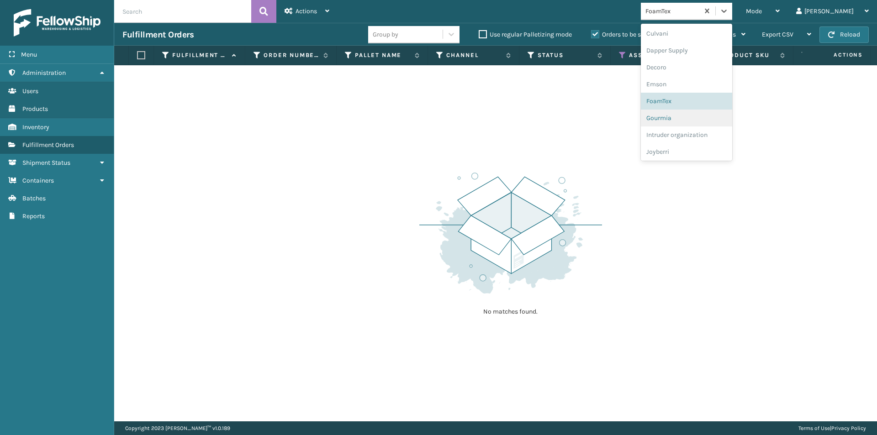
click at [708, 122] on div "Gourmia" at bounding box center [686, 118] width 91 height 17
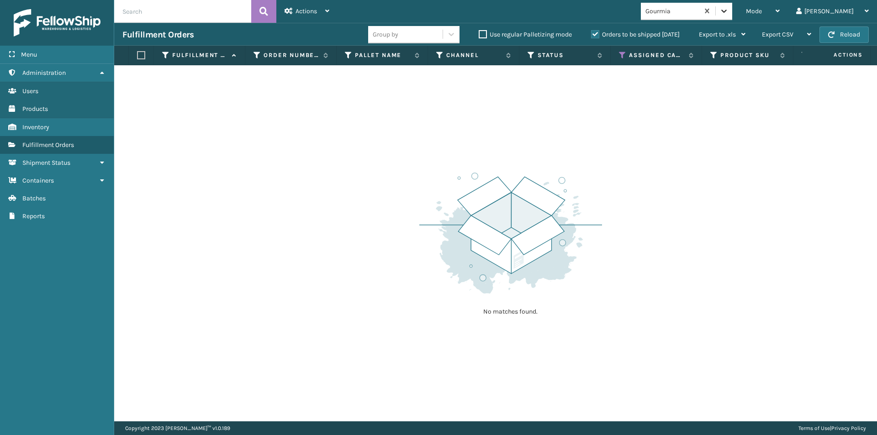
click at [732, 16] on div at bounding box center [724, 11] width 16 height 16
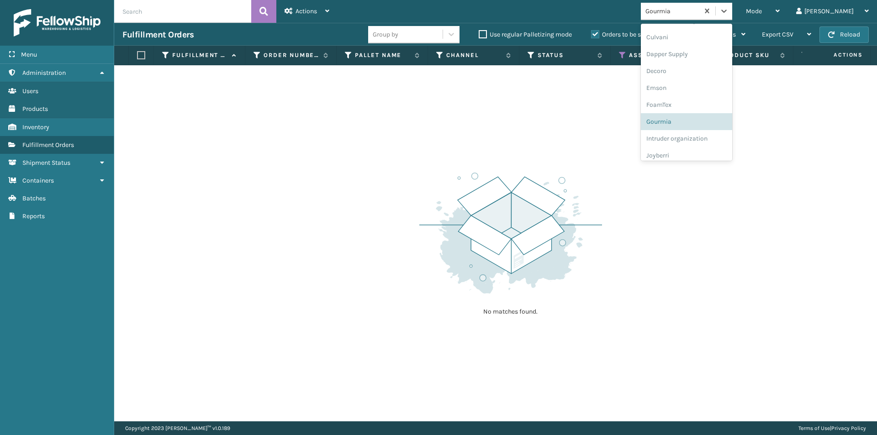
scroll to position [169, 0]
click at [699, 140] on div "Joyberri" at bounding box center [686, 135] width 91 height 17
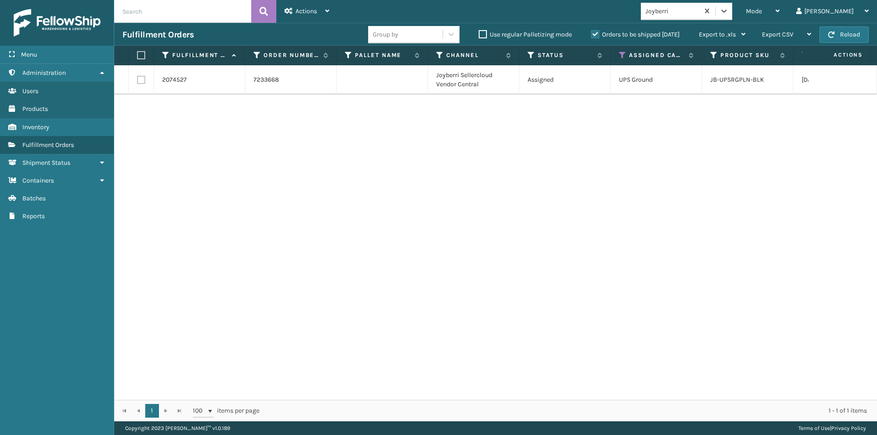
click at [142, 57] on label at bounding box center [139, 55] width 5 height 8
click at [138, 57] on input "checkbox" at bounding box center [137, 56] width 0 height 6
checkbox input "true"
click at [326, 20] on div "Actions" at bounding box center [307, 11] width 45 height 23
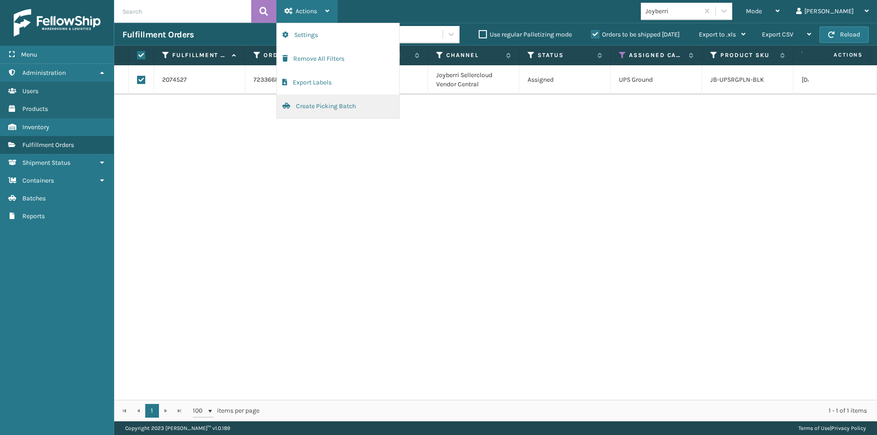
click at [323, 104] on button "Create Picking Batch" at bounding box center [338, 107] width 122 height 24
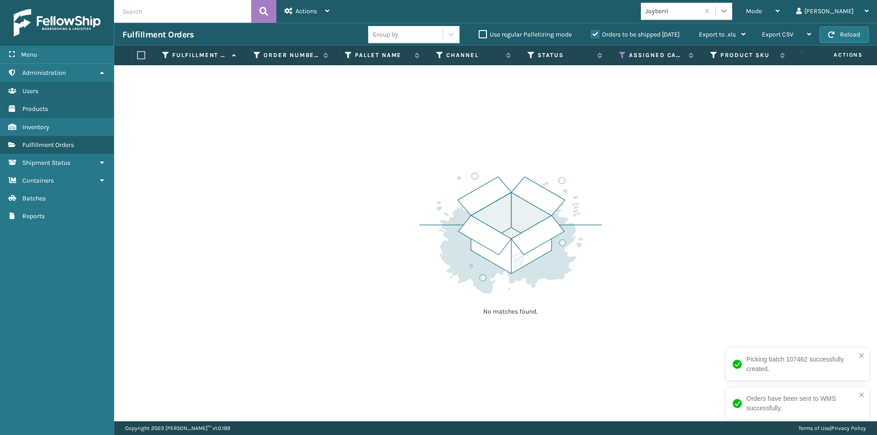
click at [729, 12] on icon at bounding box center [724, 10] width 9 height 9
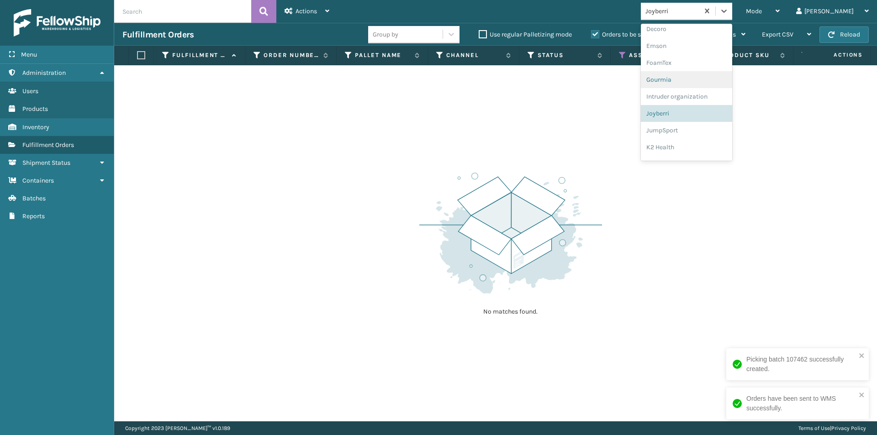
scroll to position [203, 0]
click at [712, 122] on div "JumpSport" at bounding box center [686, 118] width 91 height 17
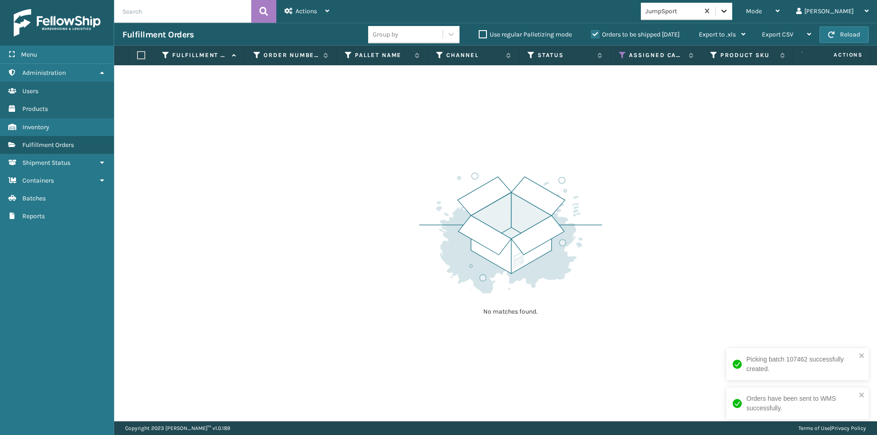
click at [729, 10] on icon at bounding box center [724, 10] width 9 height 9
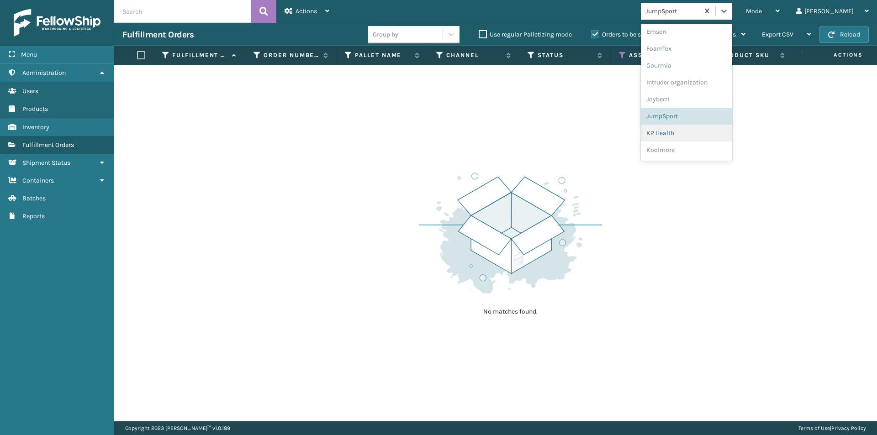
scroll to position [220, 0]
click at [704, 122] on div "K2 Health" at bounding box center [686, 118] width 91 height 17
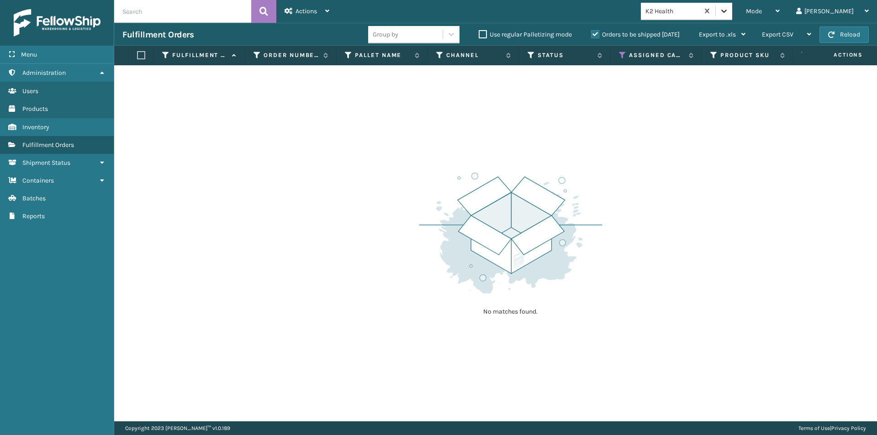
click at [729, 13] on icon at bounding box center [724, 10] width 9 height 9
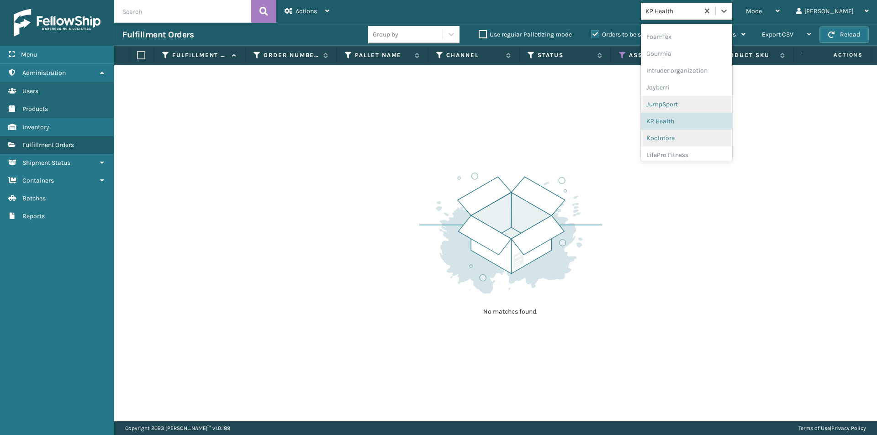
scroll to position [237, 0]
click at [698, 121] on div "Koolmore" at bounding box center [686, 118] width 91 height 17
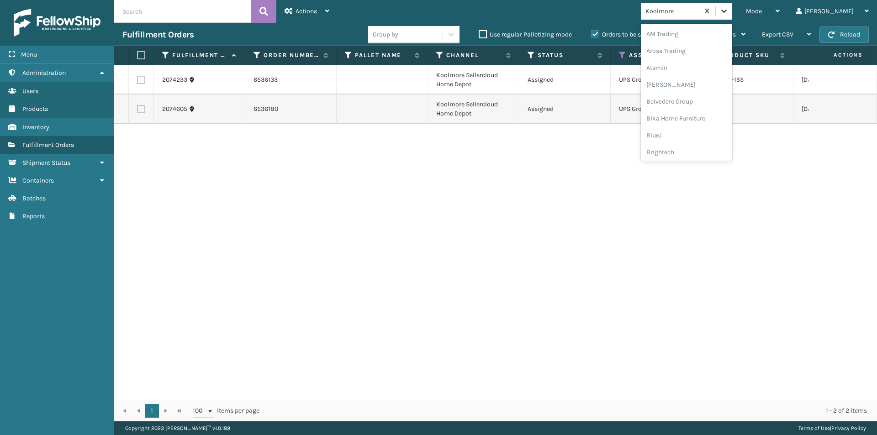
click at [729, 9] on icon at bounding box center [724, 10] width 9 height 9
click at [699, 129] on div "K2 Health" at bounding box center [686, 130] width 91 height 17
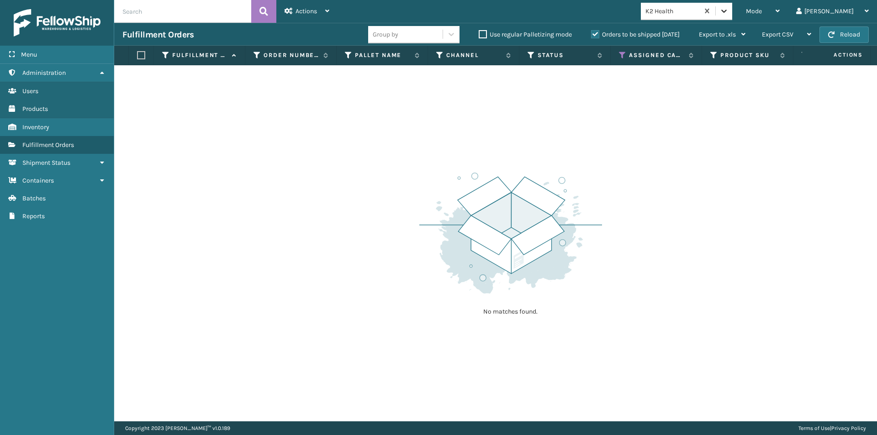
click at [729, 13] on icon at bounding box center [724, 10] width 9 height 9
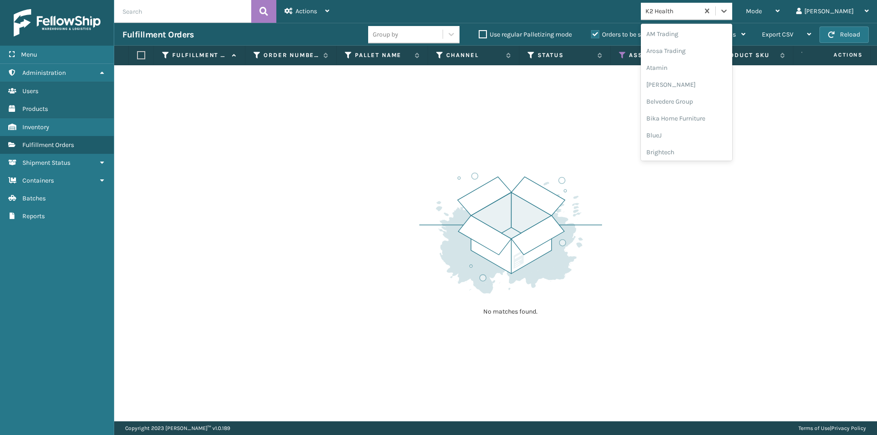
scroll to position [191, 0]
click at [695, 130] on div "JumpSport" at bounding box center [686, 130] width 91 height 17
drag, startPoint x: 756, startPoint y: 9, endPoint x: 742, endPoint y: 57, distance: 49.9
click at [729, 10] on icon at bounding box center [724, 10] width 9 height 9
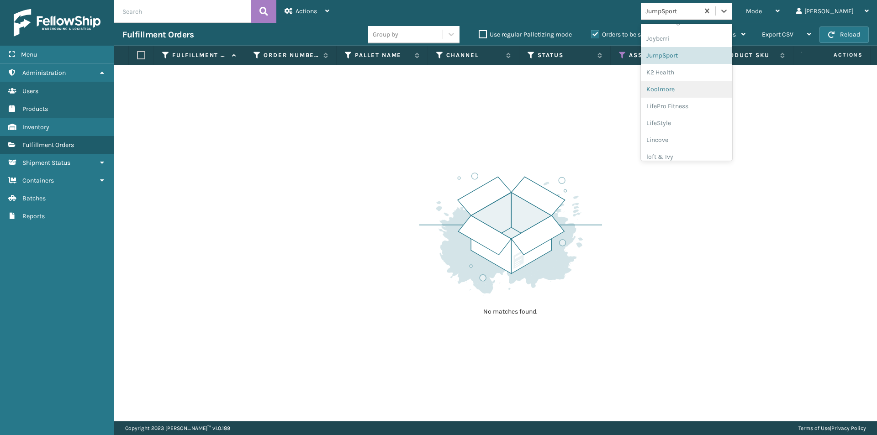
click at [693, 90] on div "Koolmore" at bounding box center [686, 89] width 91 height 17
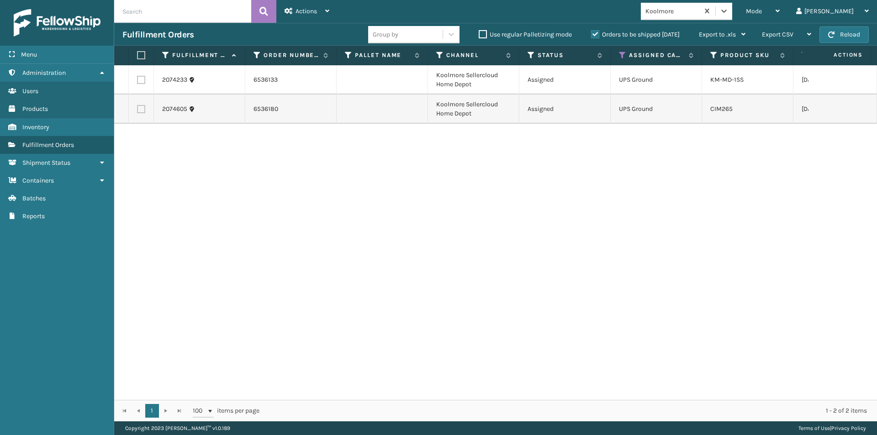
click at [142, 56] on label at bounding box center [139, 55] width 5 height 8
click at [138, 56] on input "checkbox" at bounding box center [137, 56] width 0 height 6
checkbox input "true"
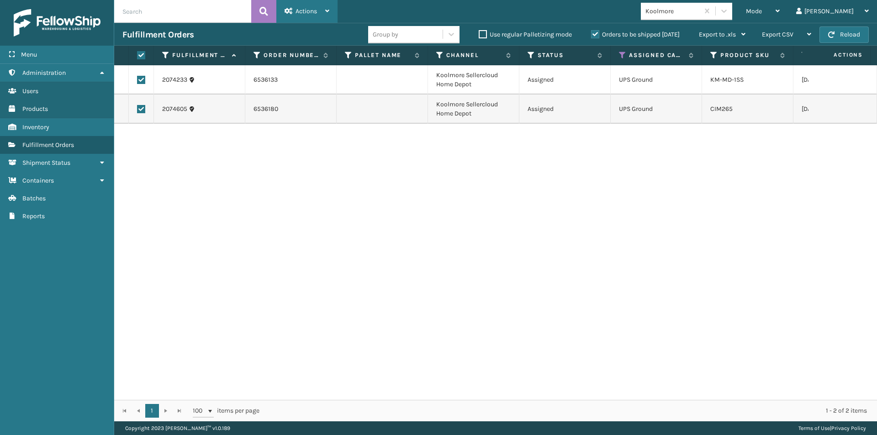
click at [330, 10] on div "Actions Settings Remove All Filters Export Labels Create Picking Batch" at bounding box center [306, 11] width 61 height 23
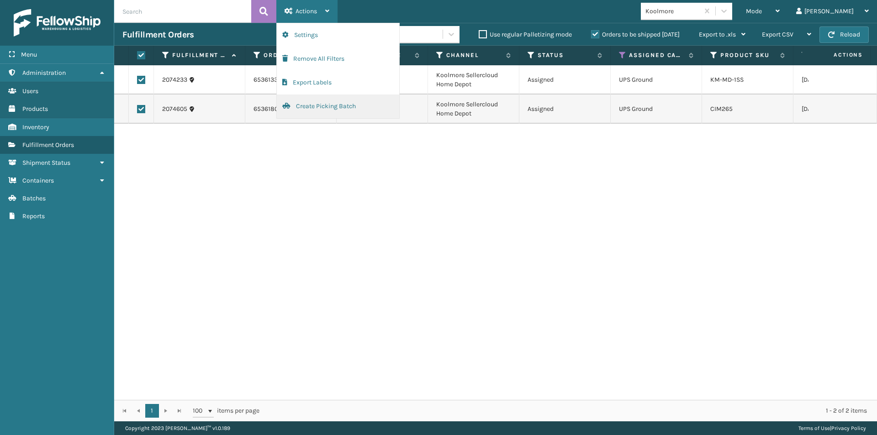
click at [340, 111] on button "Create Picking Batch" at bounding box center [338, 107] width 122 height 24
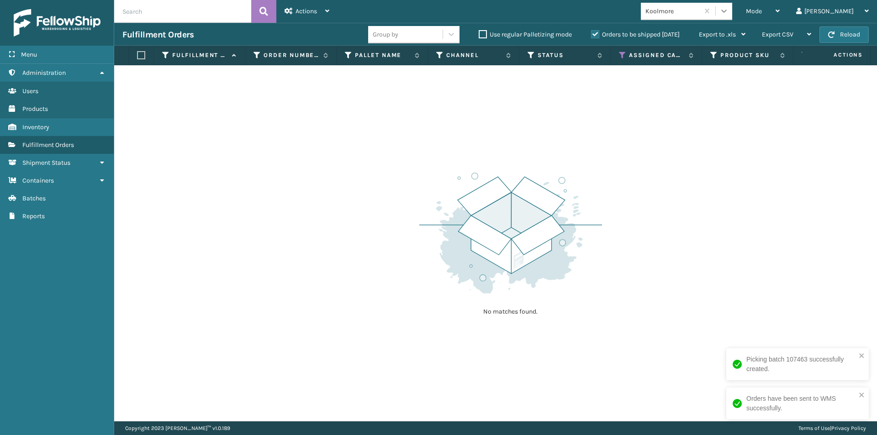
click at [729, 8] on icon at bounding box center [724, 10] width 9 height 9
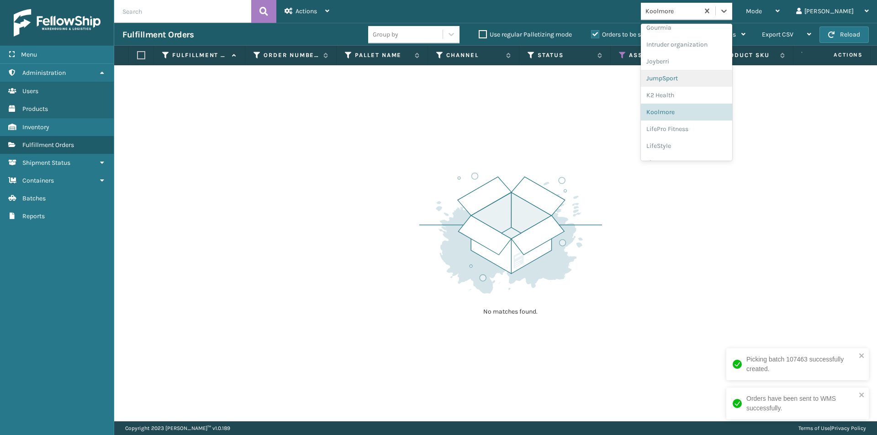
scroll to position [289, 0]
click at [708, 82] on div "LifePro Fitness" at bounding box center [686, 82] width 91 height 17
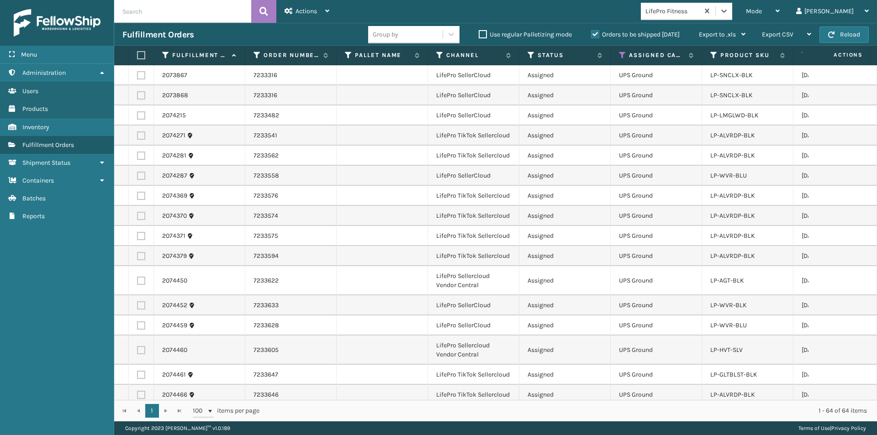
click at [142, 58] on label at bounding box center [139, 55] width 5 height 8
click at [138, 58] on input "checkbox" at bounding box center [137, 56] width 0 height 6
checkbox input "true"
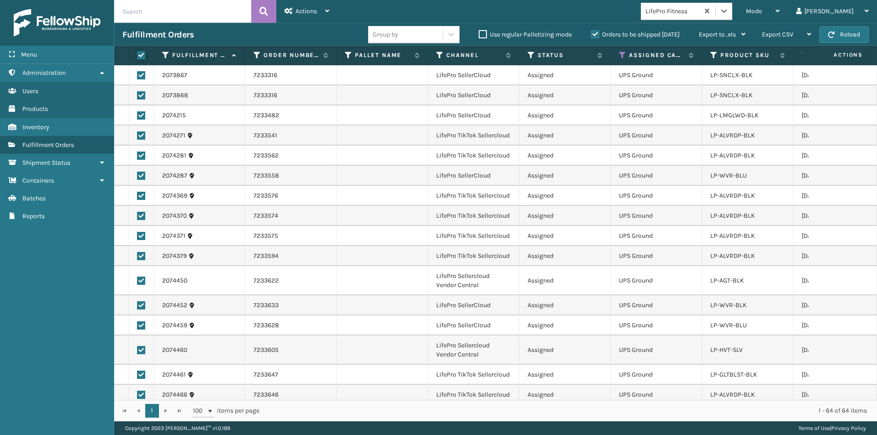
checkbox input "true"
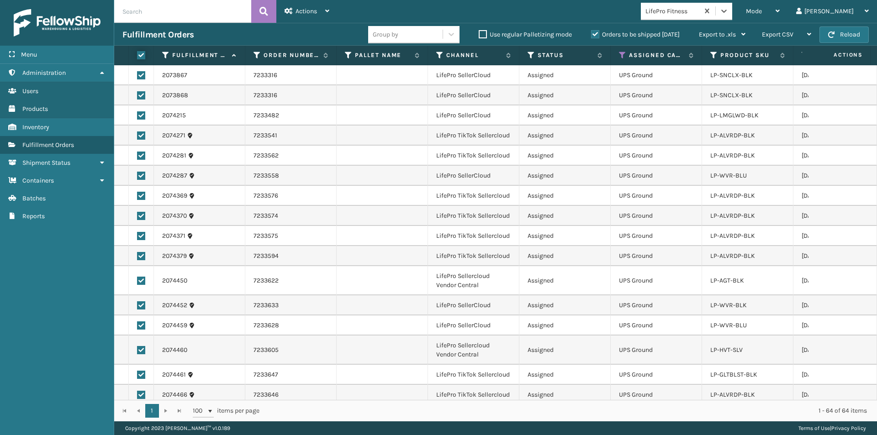
checkbox input "true"
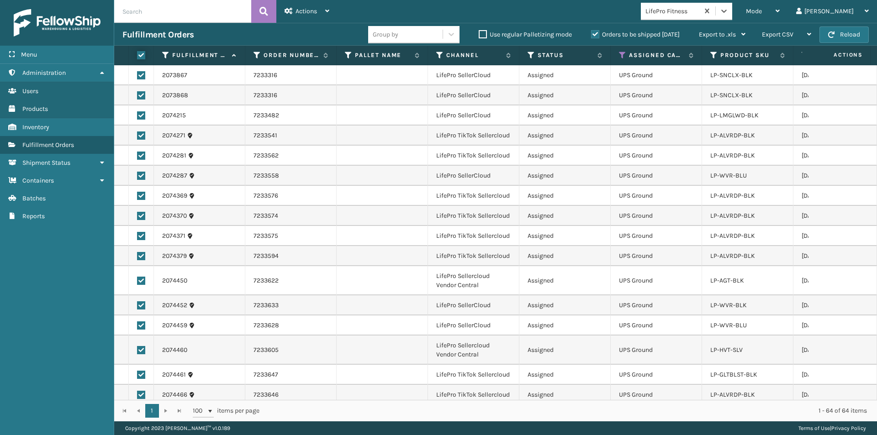
checkbox input "true"
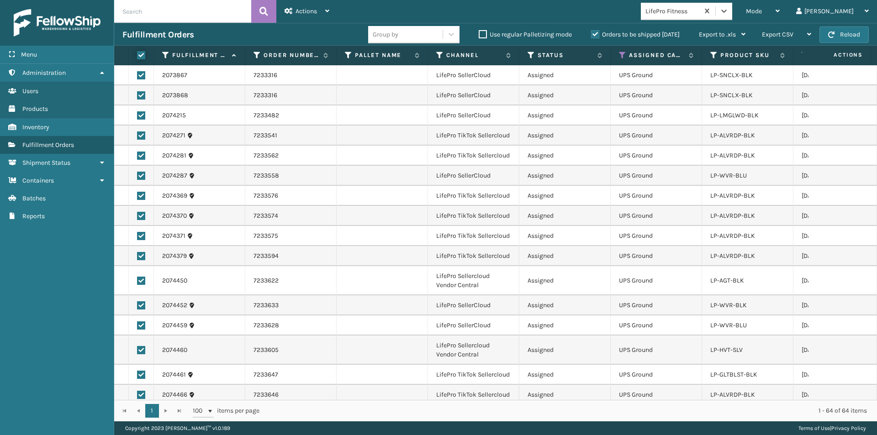
checkbox input "true"
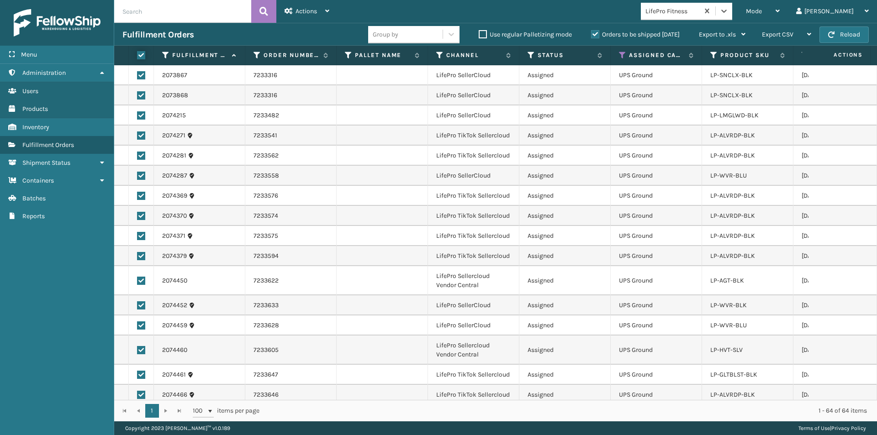
checkbox input "true"
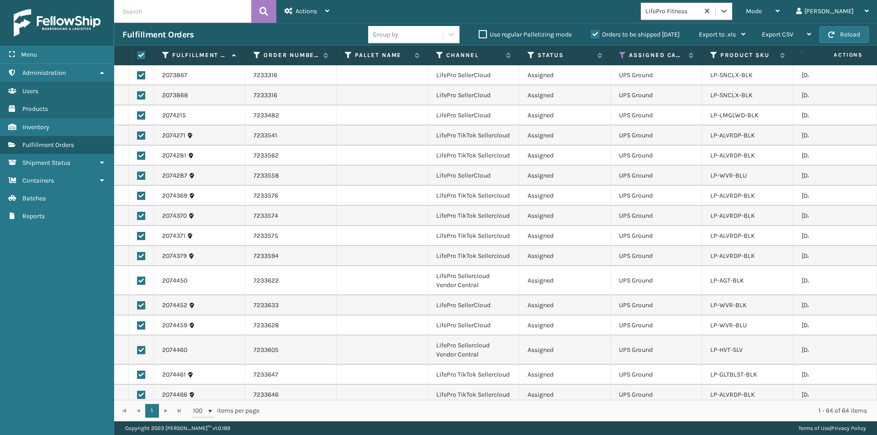
checkbox input "true"
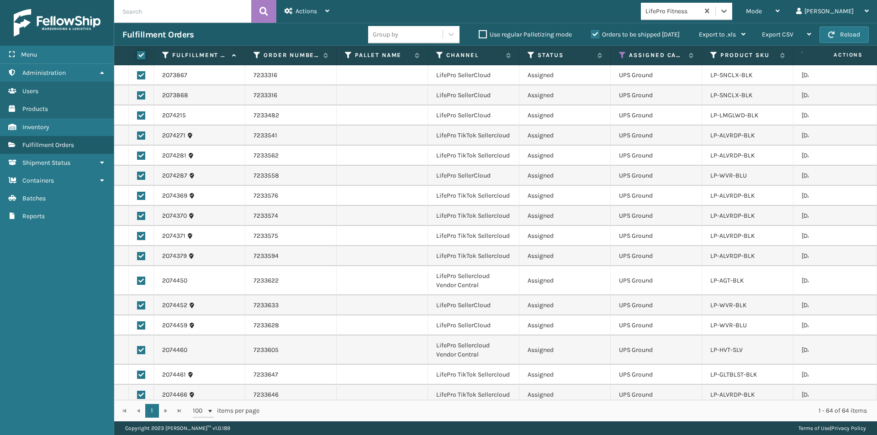
checkbox input "true"
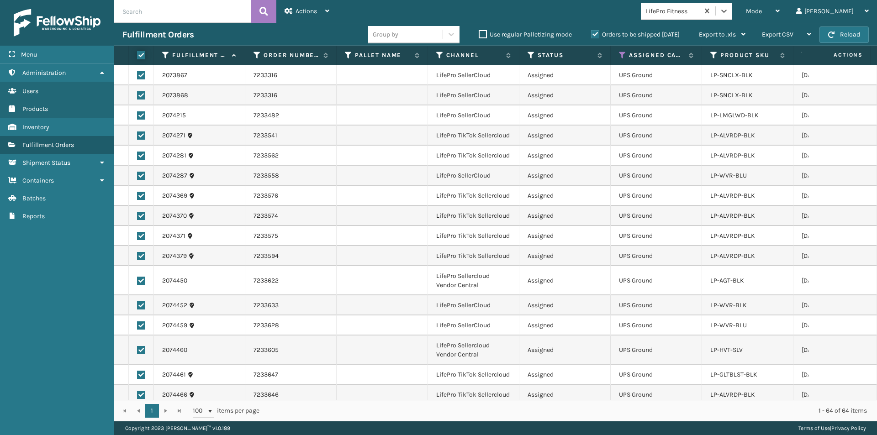
checkbox input "true"
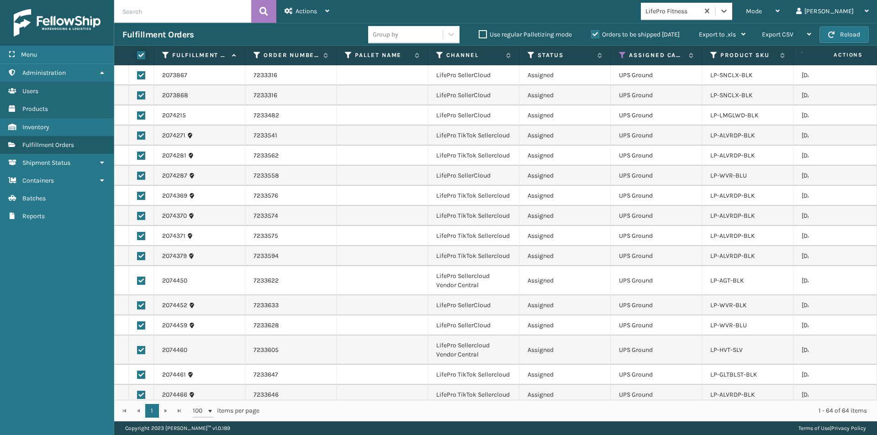
checkbox input "true"
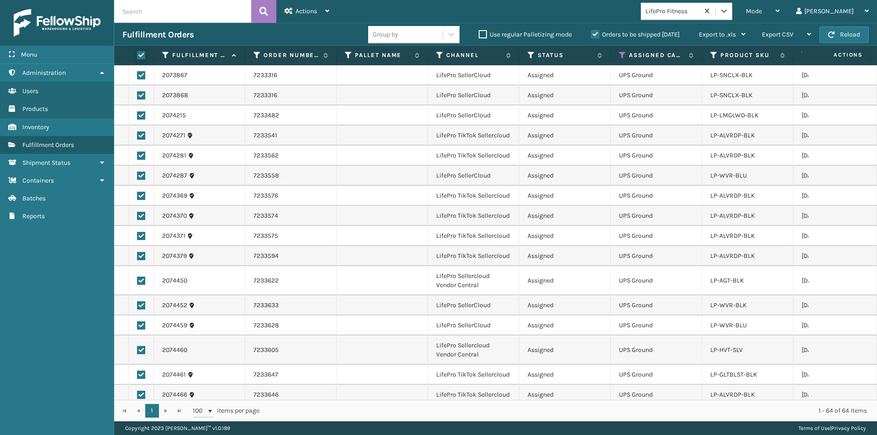
checkbox input "true"
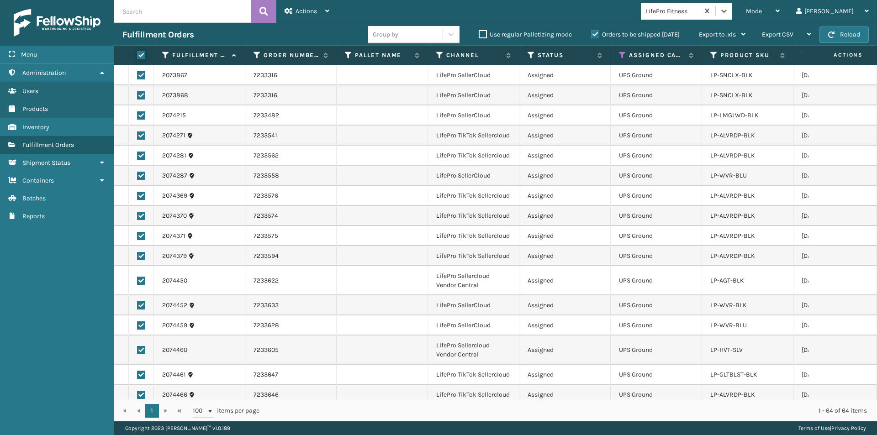
checkbox input "true"
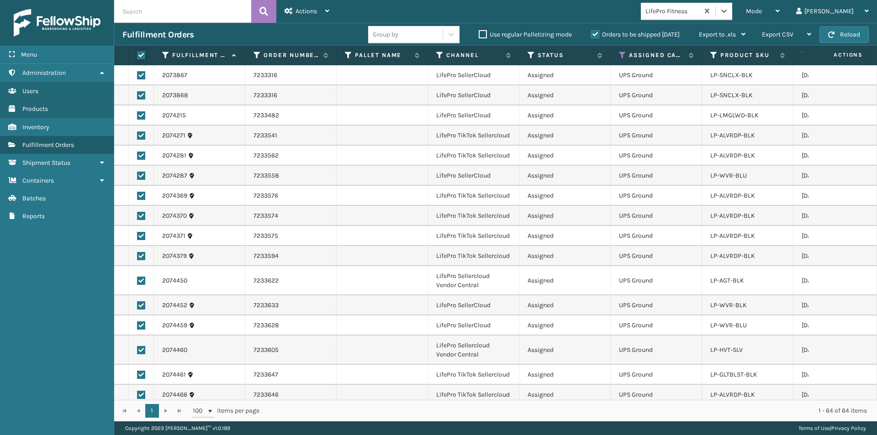
checkbox input "true"
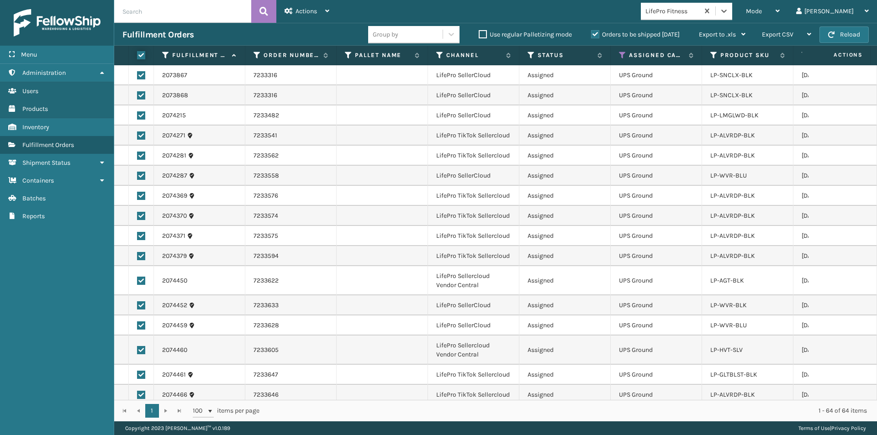
checkbox input "true"
click at [333, 12] on div "Actions Settings Remove All Filters Export Labels Create Picking Batch" at bounding box center [306, 11] width 61 height 23
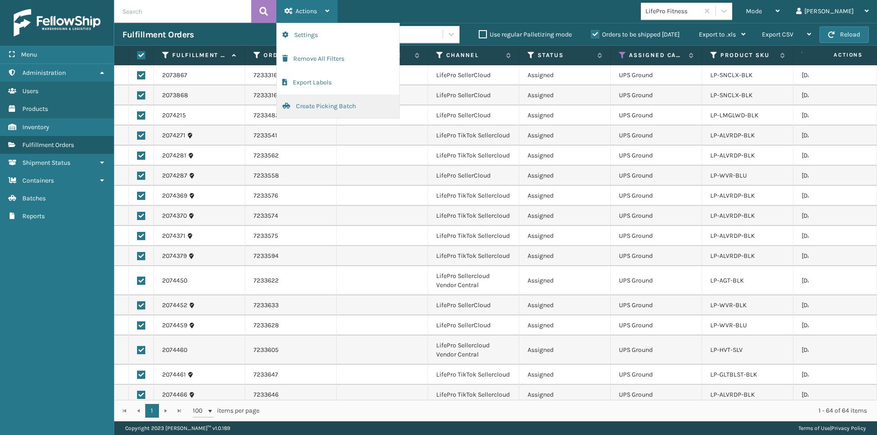
click at [316, 111] on button "Create Picking Batch" at bounding box center [338, 107] width 122 height 24
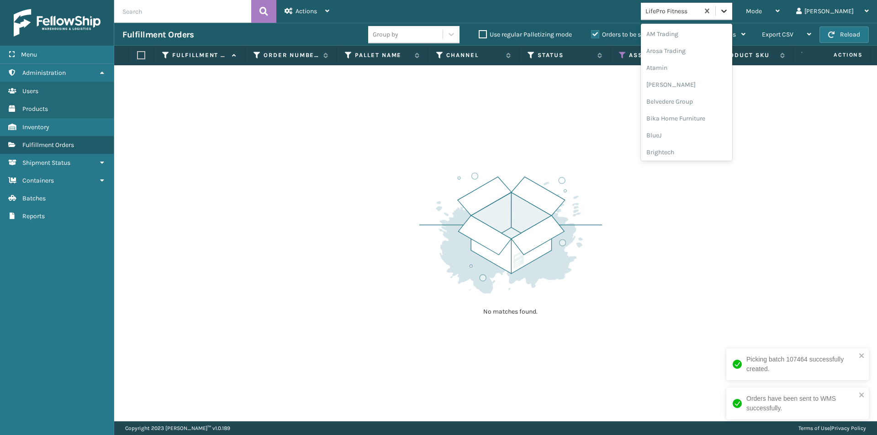
click at [729, 11] on icon at bounding box center [724, 10] width 9 height 9
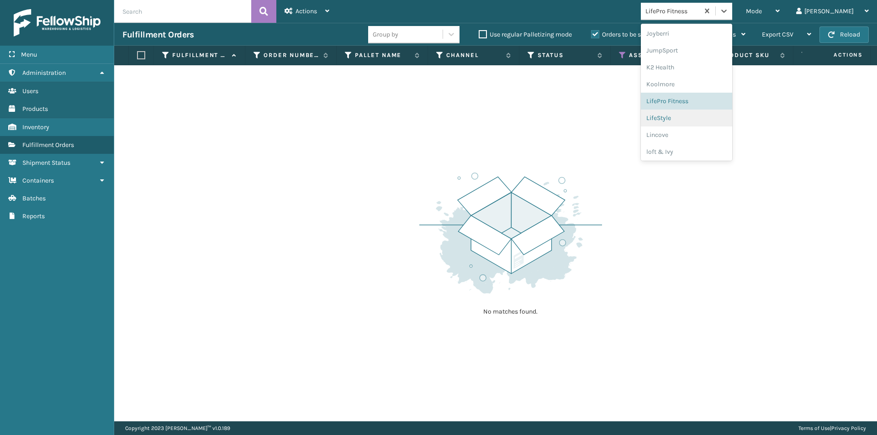
click at [703, 119] on div "LifeStyle" at bounding box center [686, 118] width 91 height 17
click at [729, 15] on icon at bounding box center [724, 10] width 9 height 9
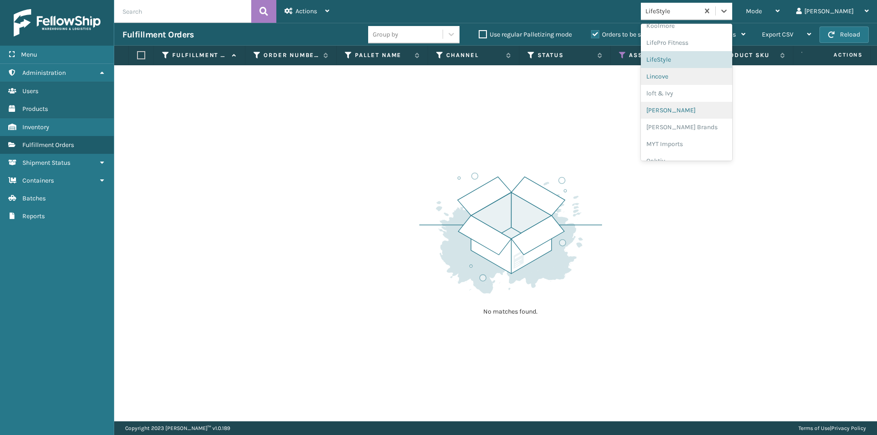
scroll to position [330, 0]
click at [699, 80] on div "Lincove" at bounding box center [686, 76] width 91 height 17
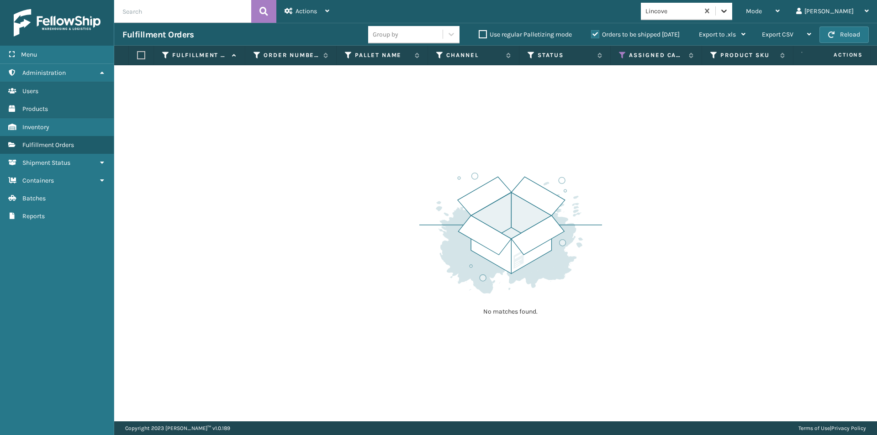
click at [729, 8] on icon at bounding box center [724, 10] width 9 height 9
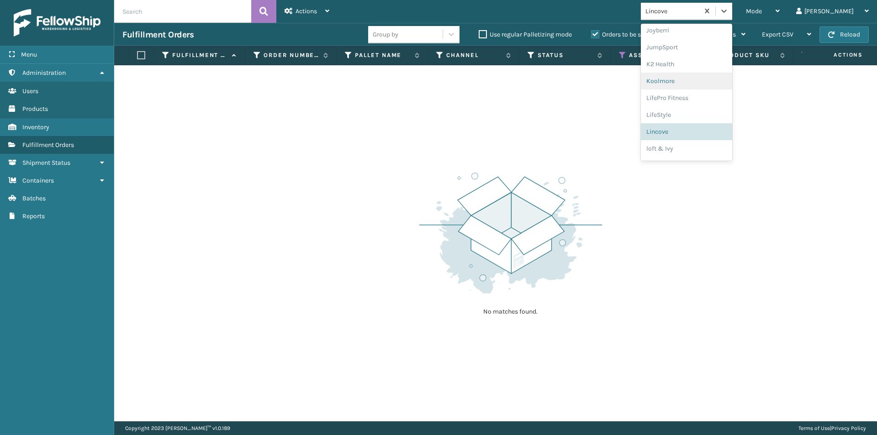
scroll to position [289, 0]
click at [688, 135] on div "loft & Ivy" at bounding box center [686, 133] width 91 height 17
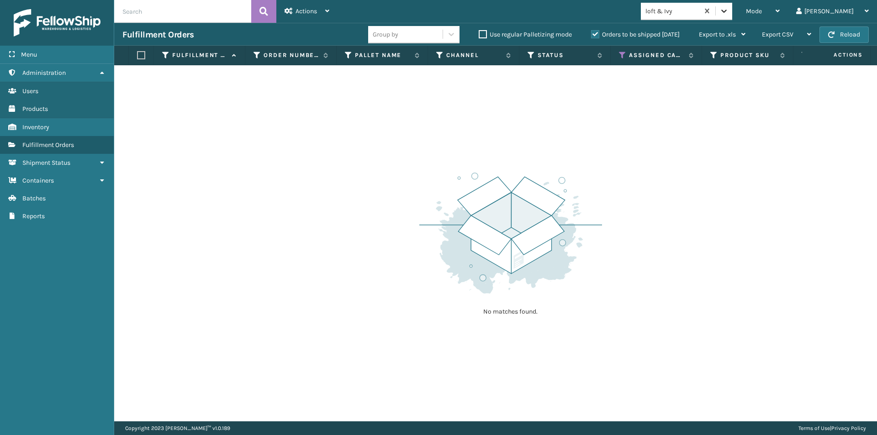
click at [727, 11] on icon at bounding box center [723, 11] width 5 height 3
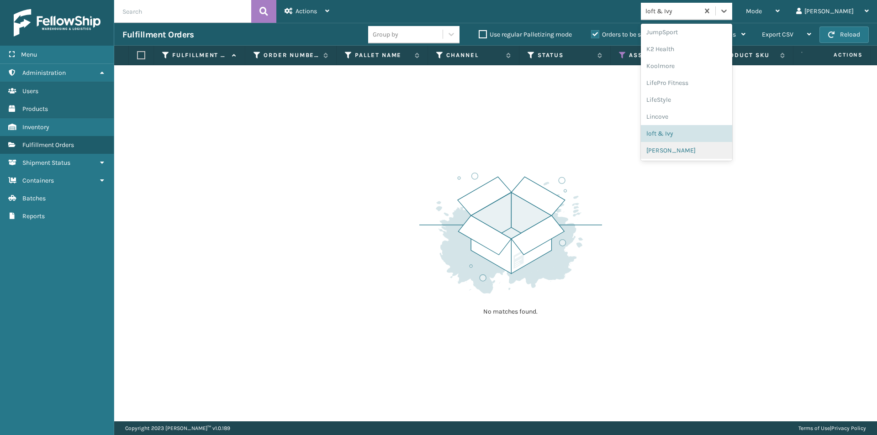
click at [692, 154] on div "[PERSON_NAME]" at bounding box center [686, 150] width 91 height 17
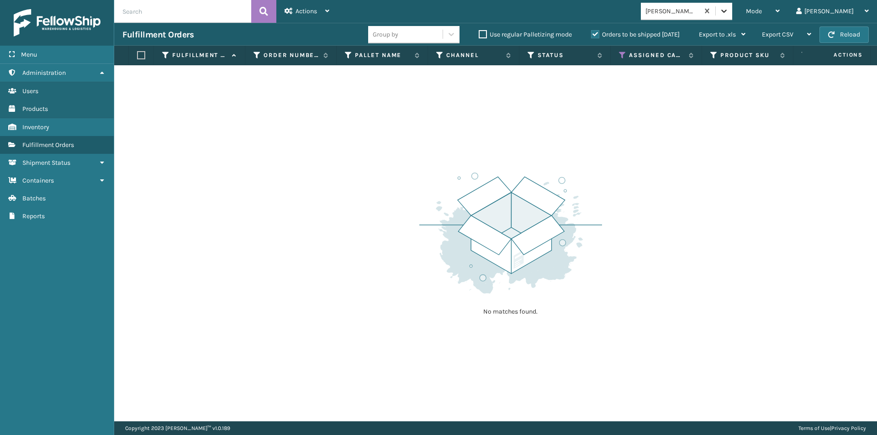
click at [729, 9] on icon at bounding box center [724, 10] width 9 height 9
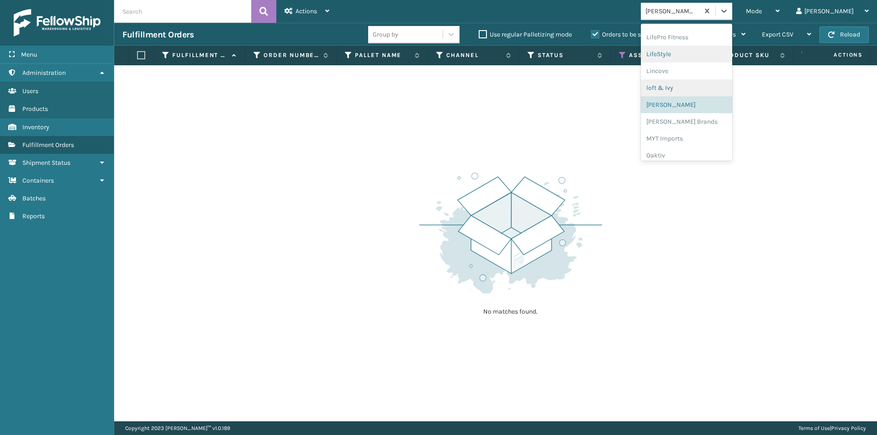
scroll to position [381, 0]
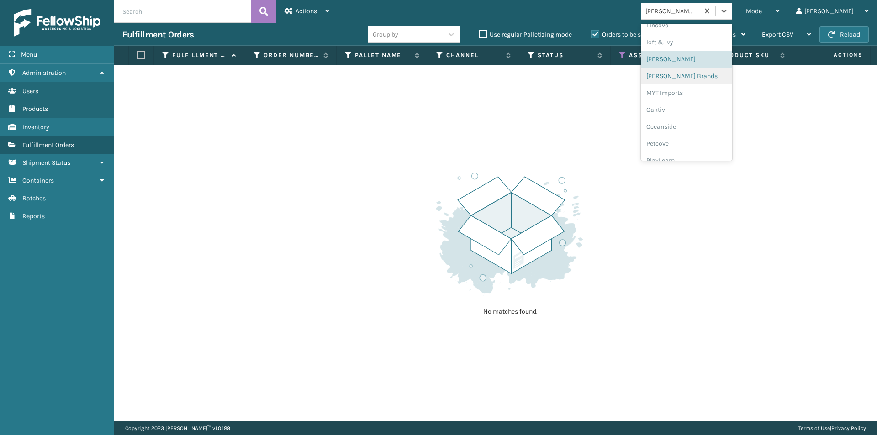
click at [715, 82] on div "[PERSON_NAME] Brands" at bounding box center [686, 76] width 91 height 17
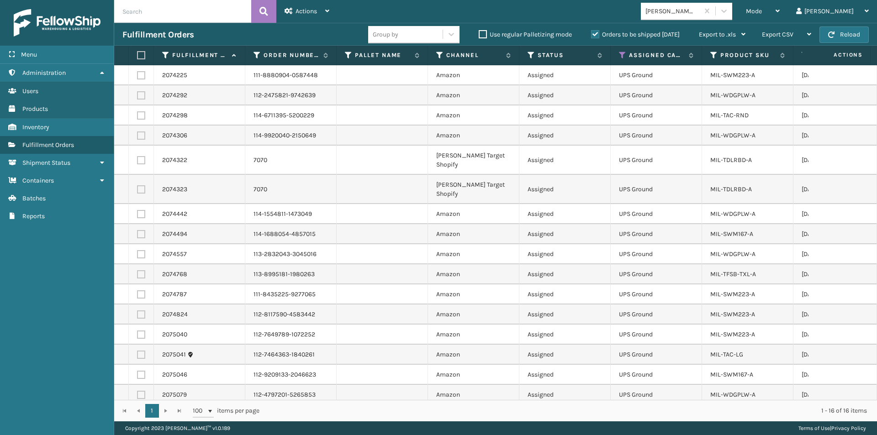
click at [143, 54] on label at bounding box center [139, 55] width 5 height 8
click at [138, 54] on input "checkbox" at bounding box center [137, 56] width 0 height 6
checkbox input "true"
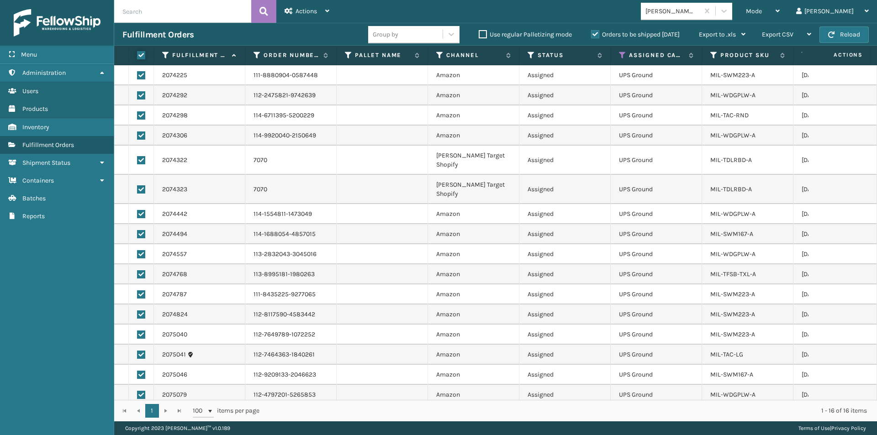
checkbox input "true"
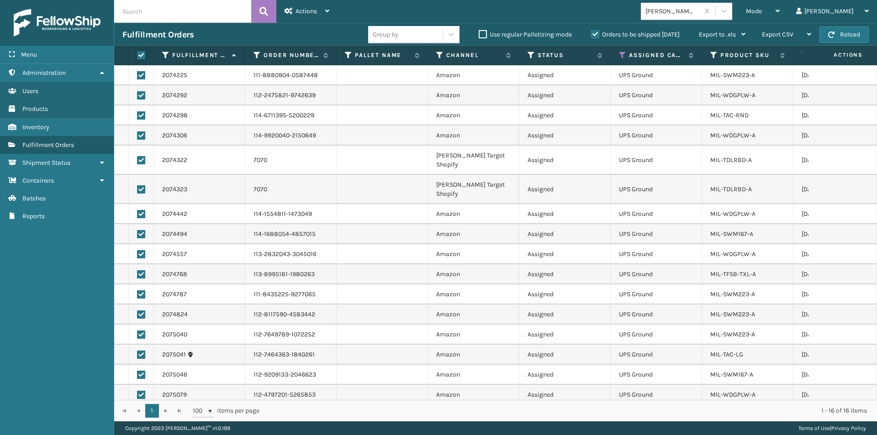
checkbox input "true"
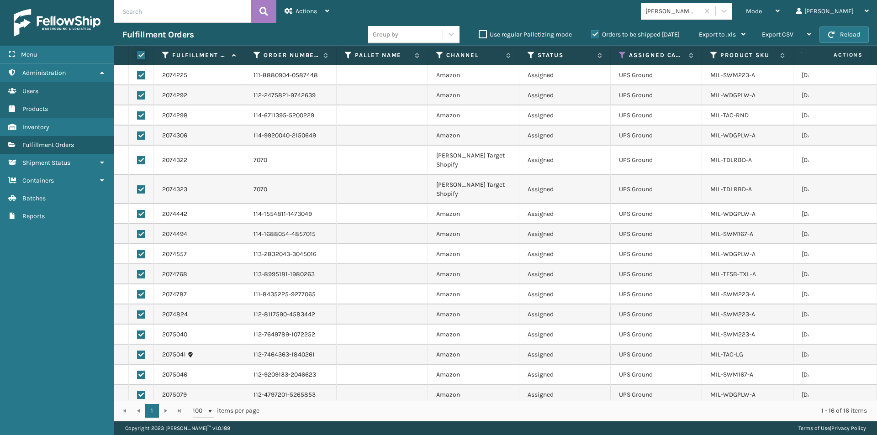
checkbox input "true"
click at [328, 11] on icon at bounding box center [327, 11] width 4 height 6
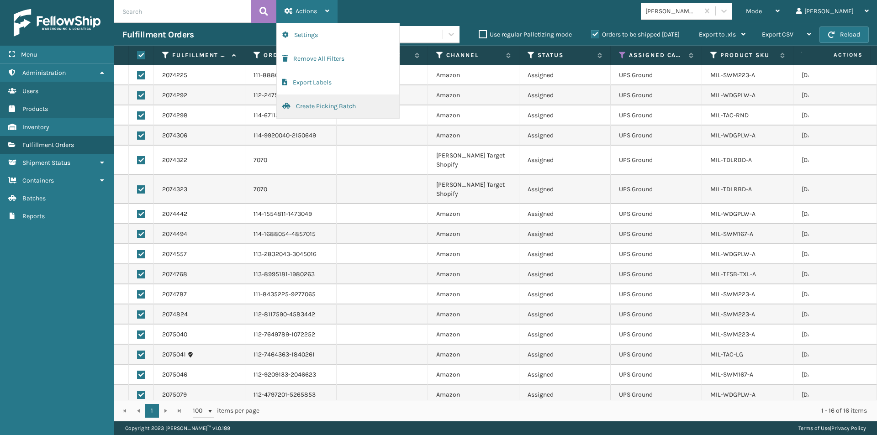
click at [317, 111] on button "Create Picking Batch" at bounding box center [338, 107] width 122 height 24
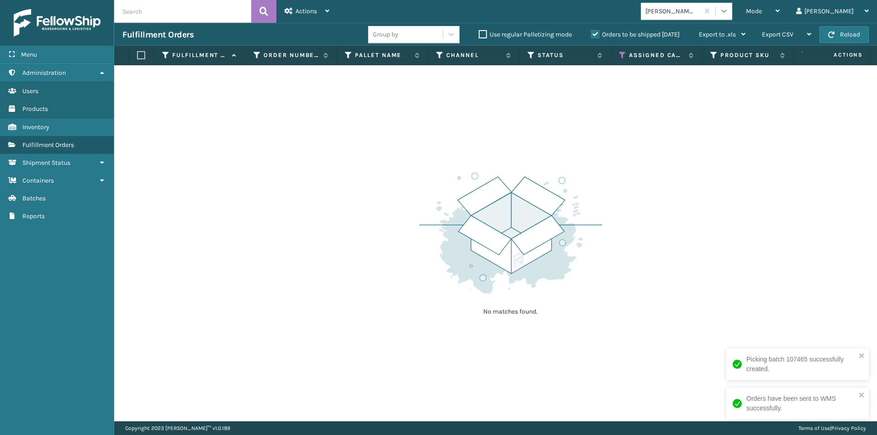
click at [729, 14] on icon at bounding box center [724, 10] width 9 height 9
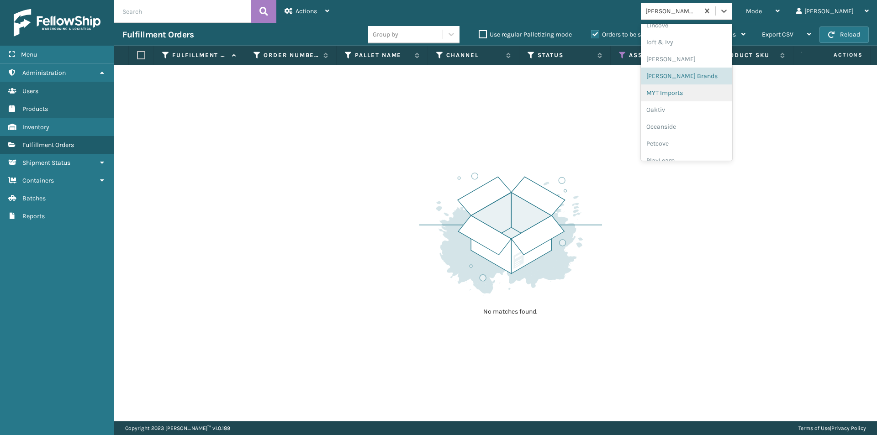
click at [715, 96] on div "MYT Imports" at bounding box center [686, 93] width 91 height 17
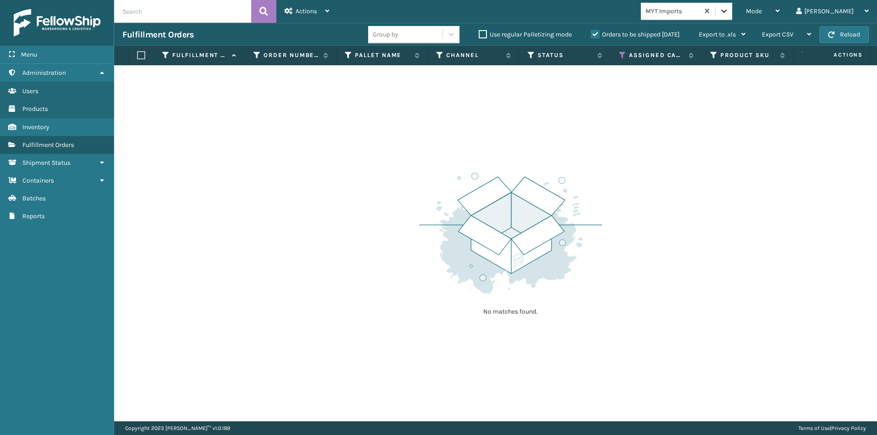
click at [729, 12] on icon at bounding box center [724, 10] width 9 height 9
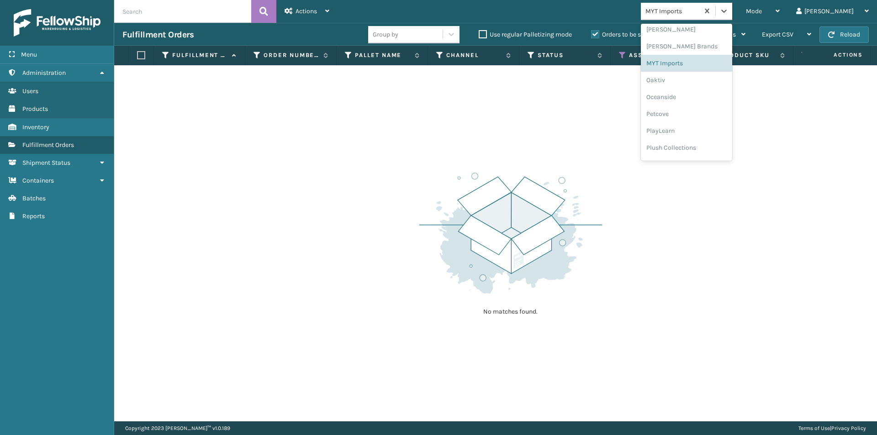
scroll to position [426, 0]
click at [702, 69] on div "Oaktiv" at bounding box center [686, 64] width 91 height 17
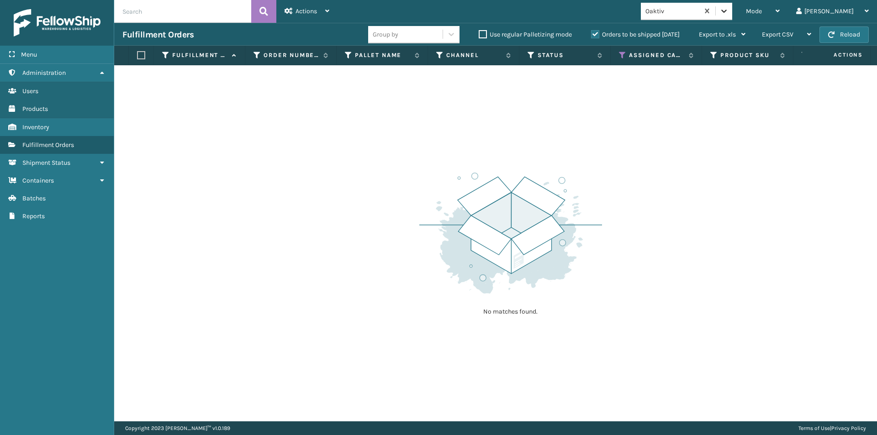
click at [729, 12] on icon at bounding box center [724, 10] width 9 height 9
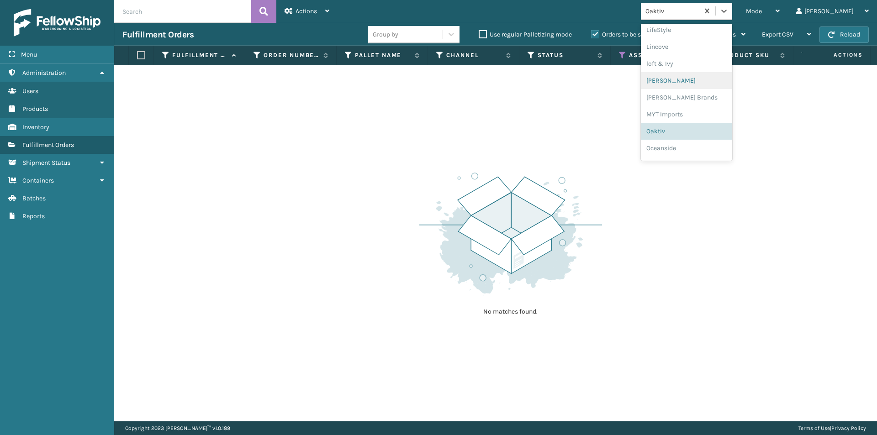
scroll to position [381, 0]
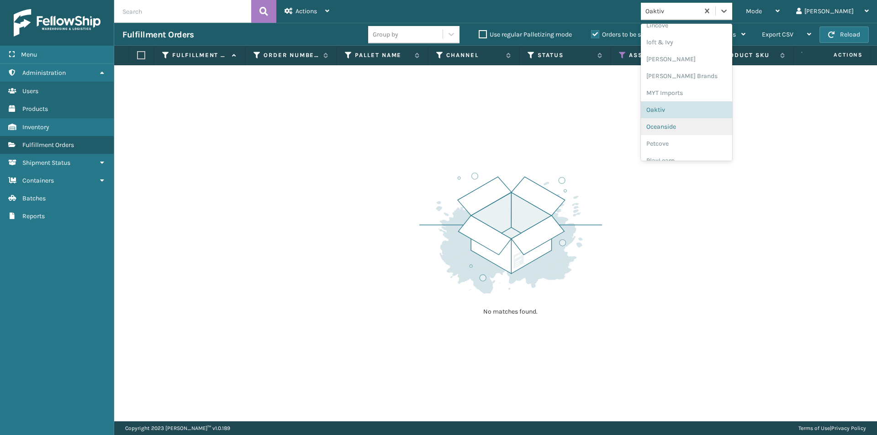
click at [700, 126] on div "Oceanside" at bounding box center [686, 126] width 91 height 17
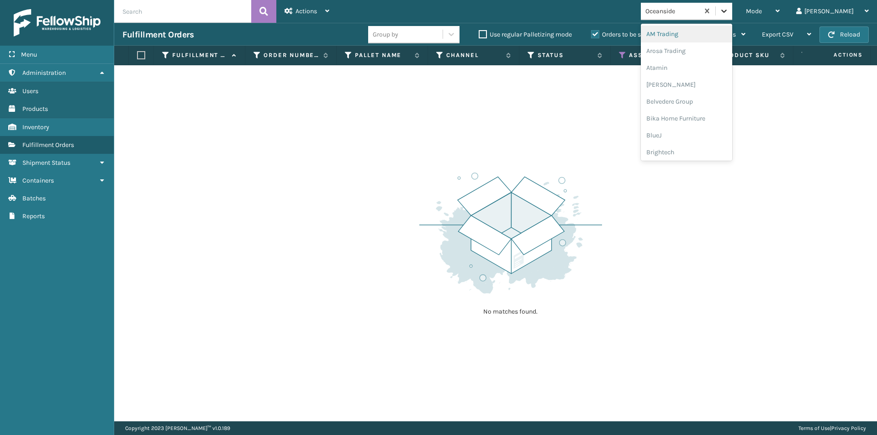
click at [729, 11] on icon at bounding box center [724, 10] width 9 height 9
click at [700, 101] on div "Petcove" at bounding box center [686, 98] width 91 height 17
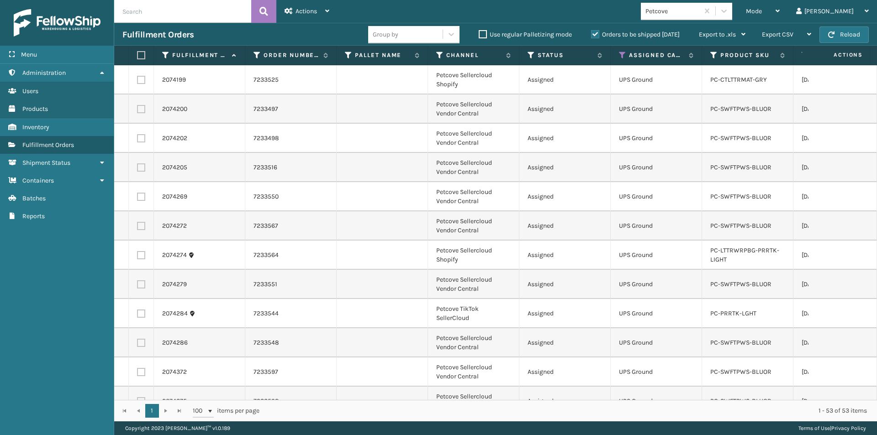
click at [143, 55] on label at bounding box center [139, 55] width 5 height 8
click at [138, 55] on input "checkbox" at bounding box center [137, 56] width 0 height 6
checkbox input "true"
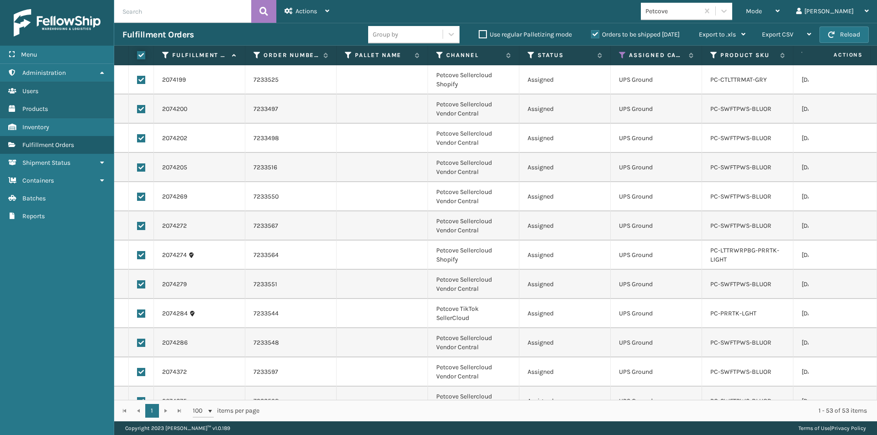
checkbox input "true"
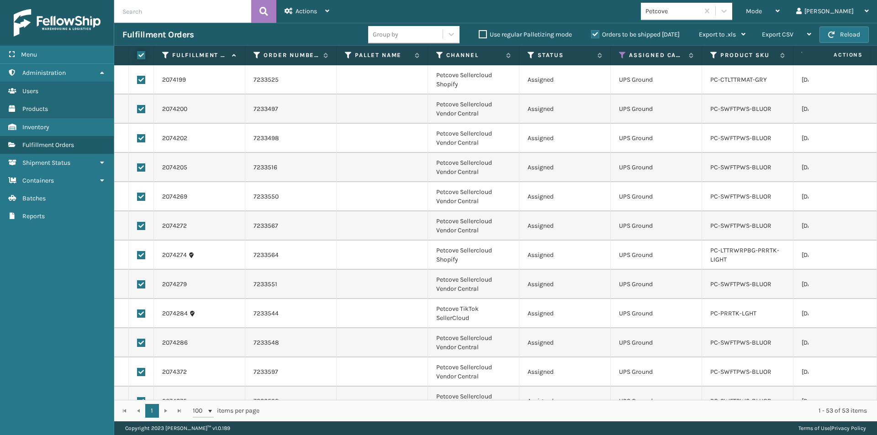
checkbox input "true"
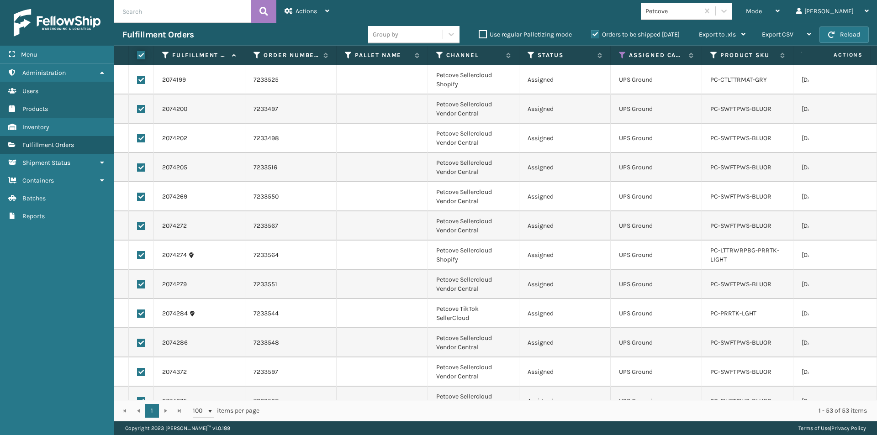
checkbox input "true"
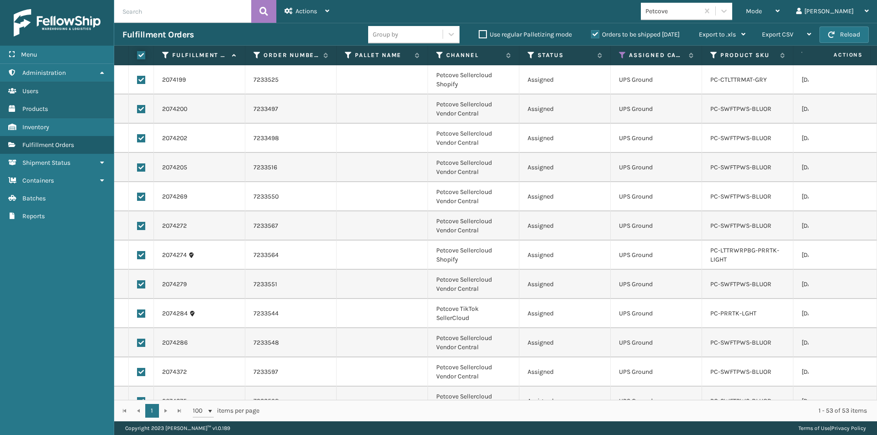
checkbox input "true"
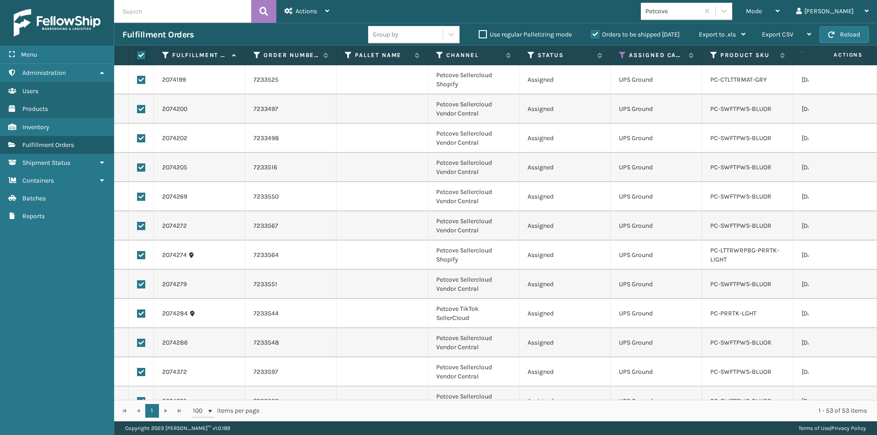
checkbox input "true"
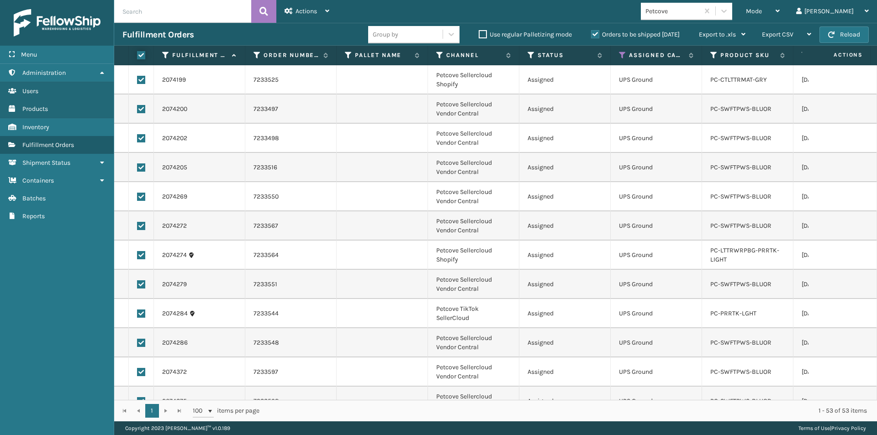
checkbox input "true"
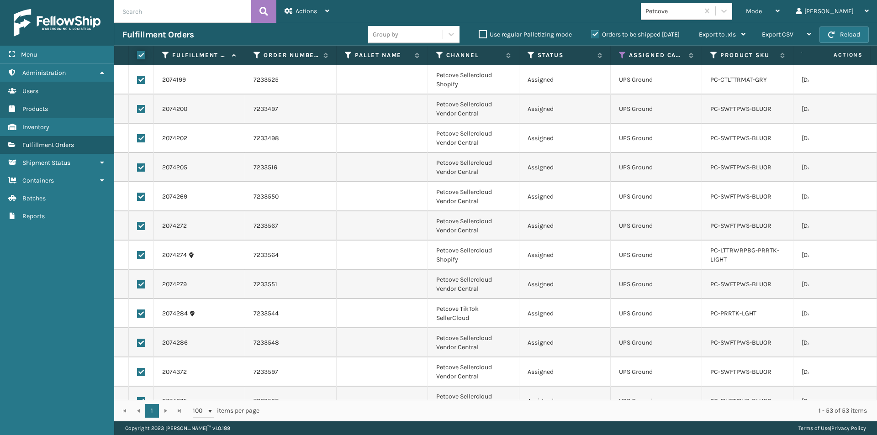
checkbox input "true"
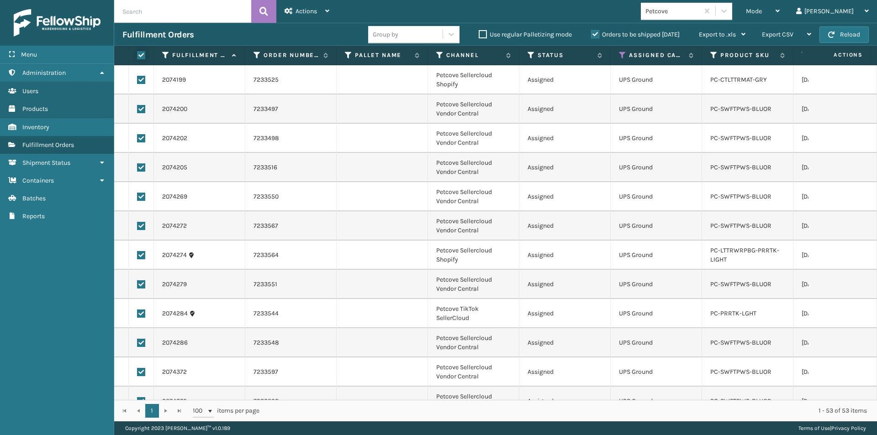
checkbox input "true"
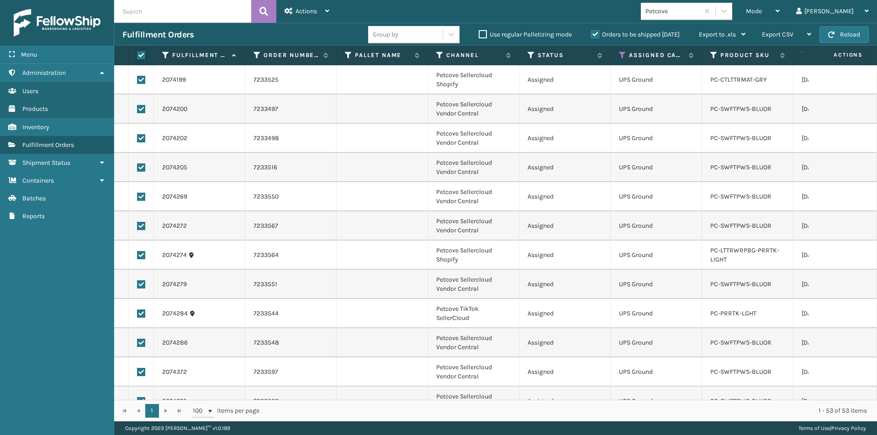
checkbox input "true"
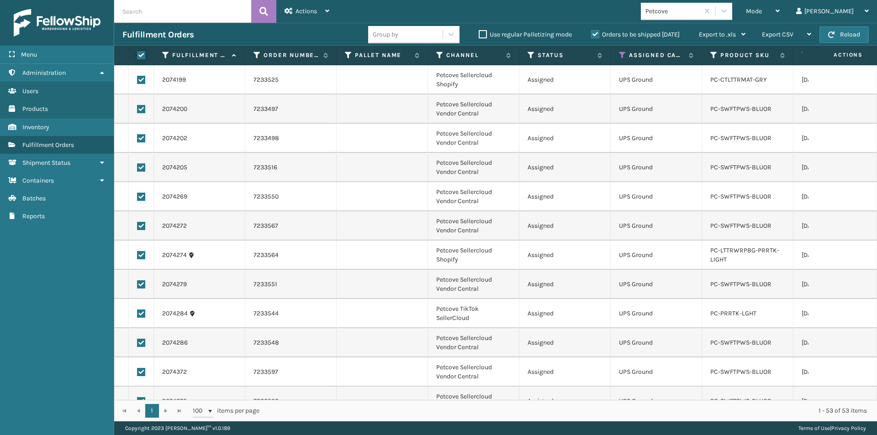
checkbox input "true"
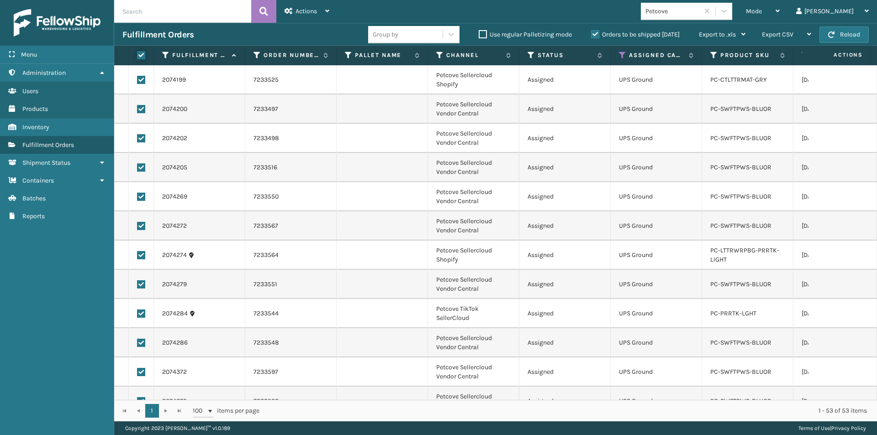
checkbox input "true"
click at [317, 11] on span "Actions" at bounding box center [306, 11] width 21 height 8
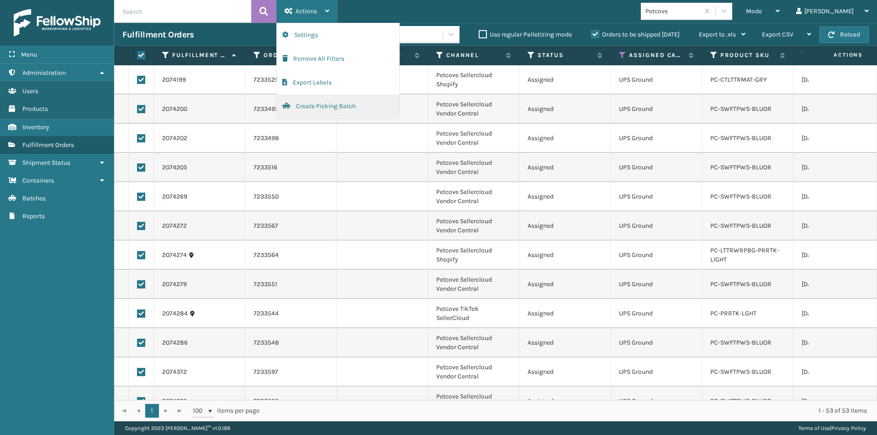
click at [313, 109] on button "Create Picking Batch" at bounding box center [338, 107] width 122 height 24
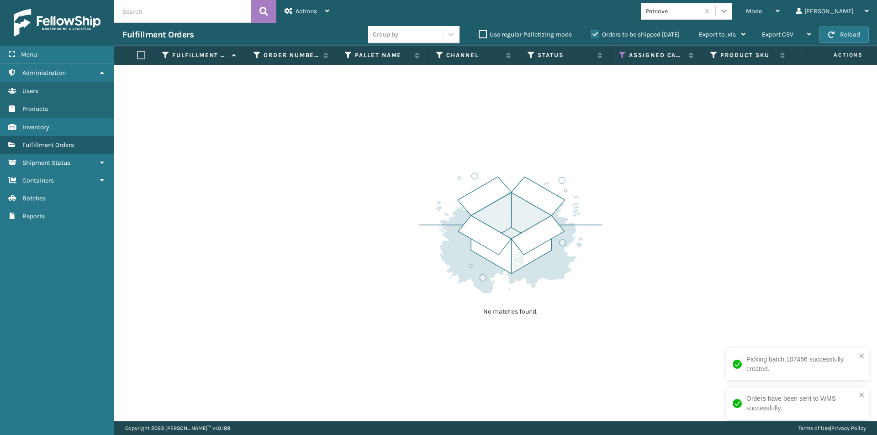
click at [729, 11] on icon at bounding box center [724, 10] width 9 height 9
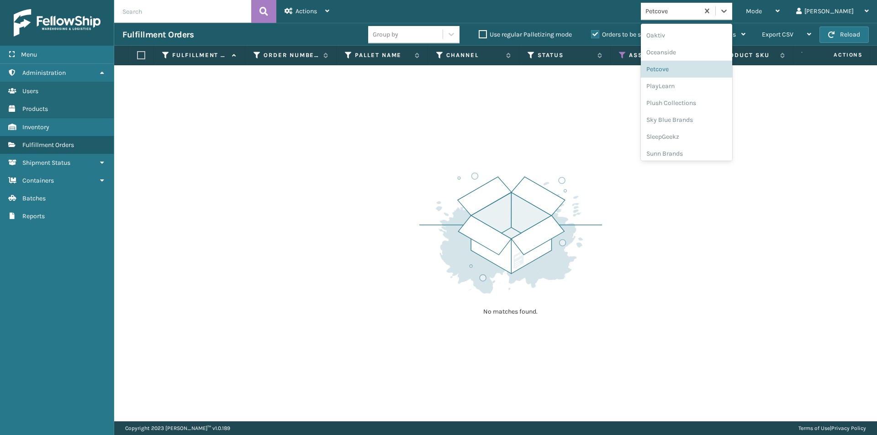
scroll to position [458, 0]
click at [696, 85] on div "PlayLearn" at bounding box center [686, 82] width 91 height 17
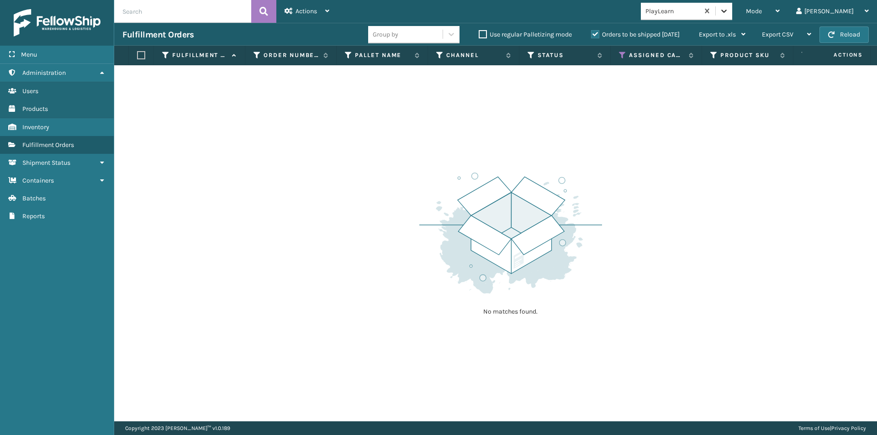
click at [732, 9] on div at bounding box center [724, 11] width 16 height 16
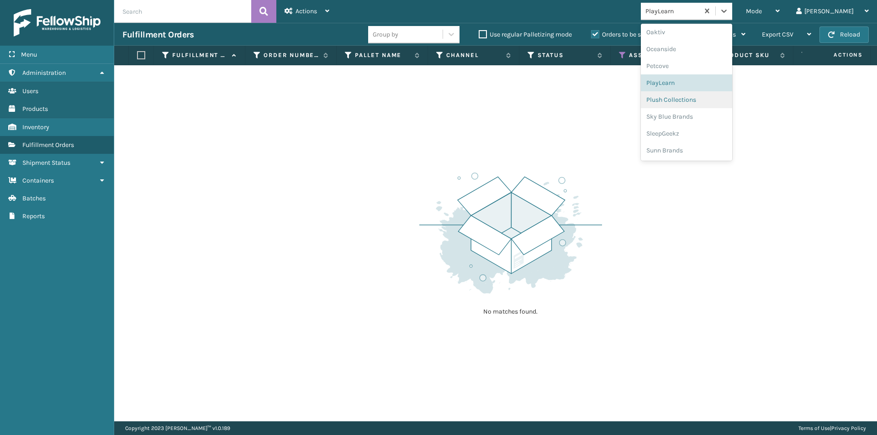
click at [711, 97] on div "Plush Collections" at bounding box center [686, 99] width 91 height 17
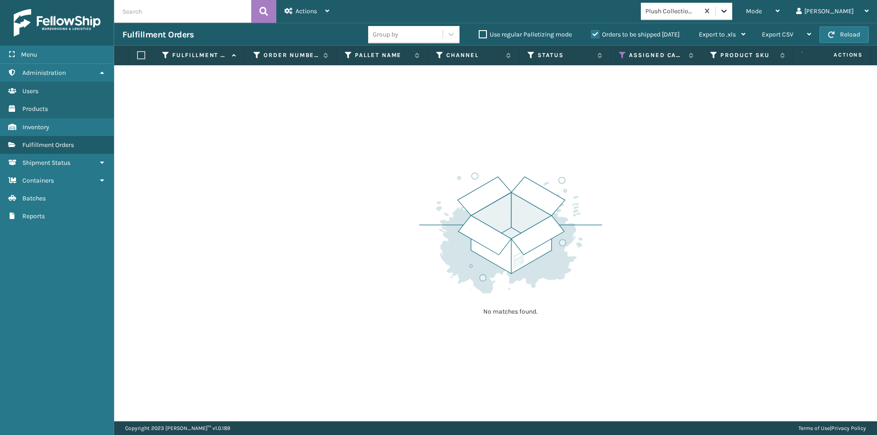
click at [732, 11] on div at bounding box center [724, 11] width 16 height 16
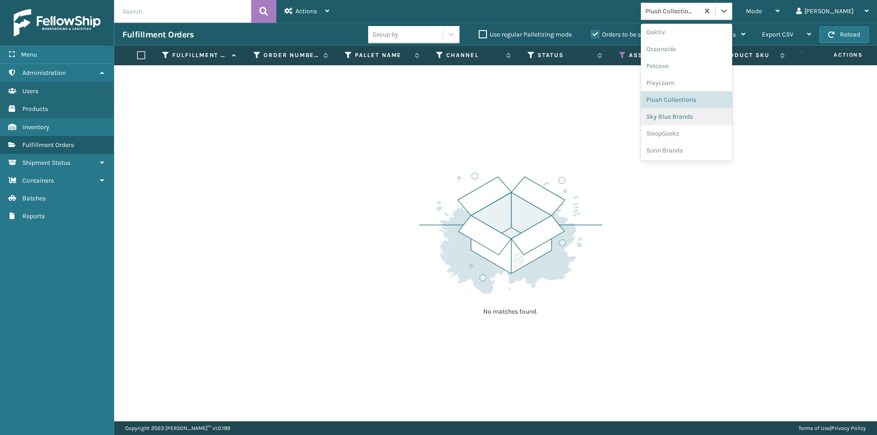
click at [699, 120] on div "Sky Blue Brands" at bounding box center [686, 116] width 91 height 17
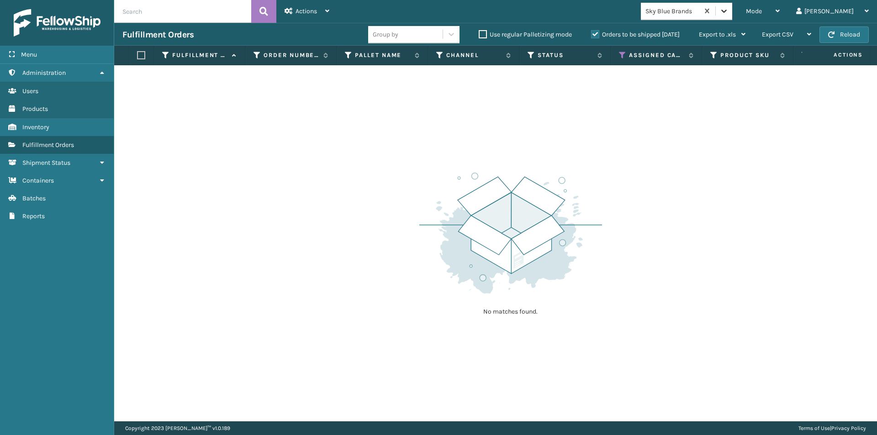
drag, startPoint x: 754, startPoint y: 10, endPoint x: 753, endPoint y: 16, distance: 5.6
click at [729, 10] on icon at bounding box center [724, 10] width 9 height 9
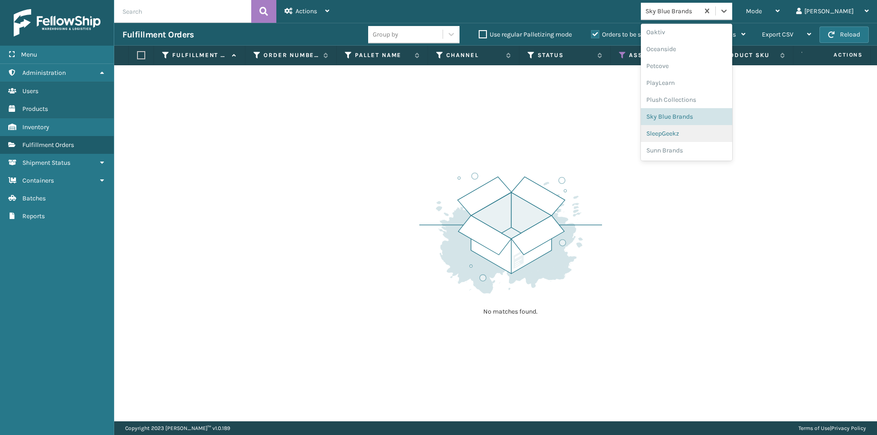
click at [710, 138] on div "SleepGeekz" at bounding box center [686, 133] width 91 height 17
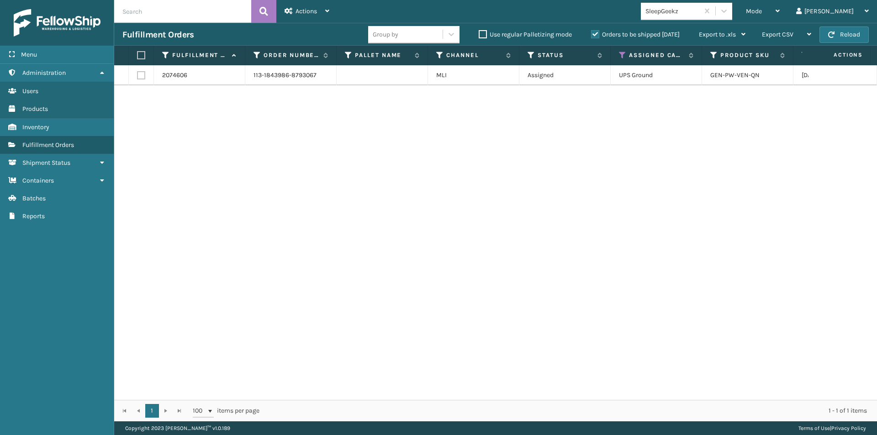
click at [141, 55] on label at bounding box center [139, 55] width 5 height 8
click at [138, 55] on input "checkbox" at bounding box center [137, 56] width 0 height 6
checkbox input "true"
click at [326, 8] on icon at bounding box center [327, 11] width 4 height 6
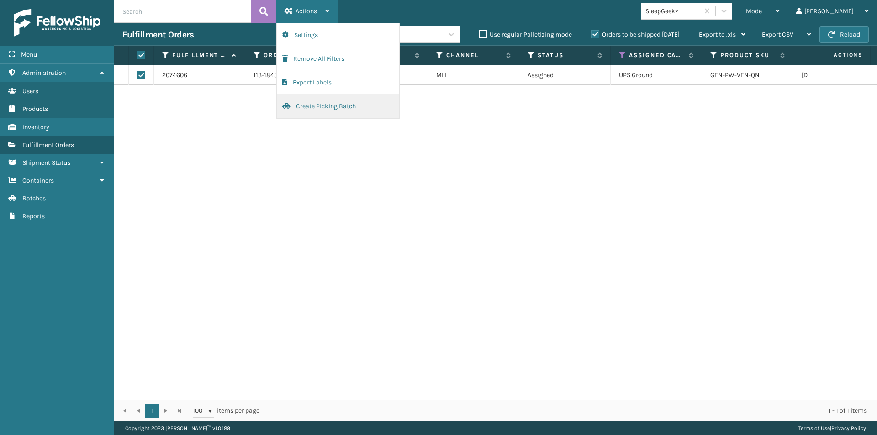
click at [327, 109] on button "Create Picking Batch" at bounding box center [338, 107] width 122 height 24
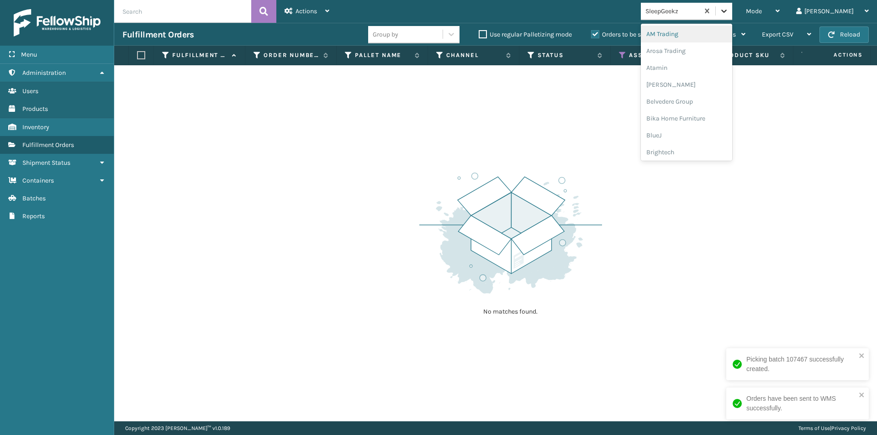
click at [729, 8] on icon at bounding box center [724, 10] width 9 height 9
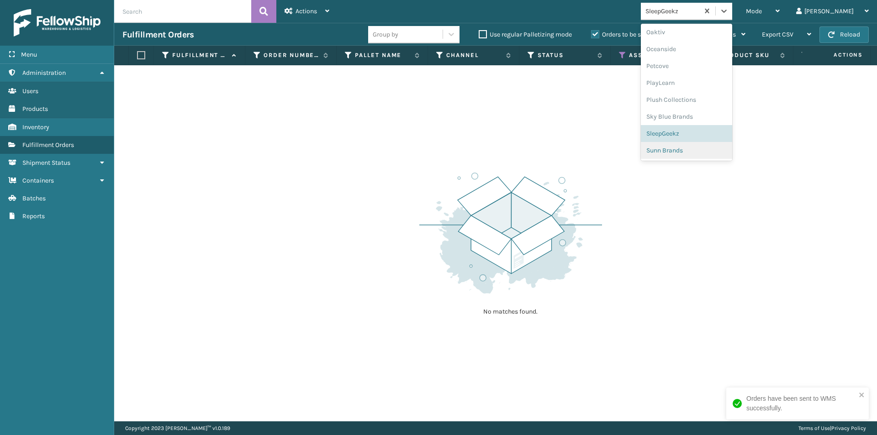
click at [714, 155] on div "Sunn Brands" at bounding box center [686, 150] width 91 height 17
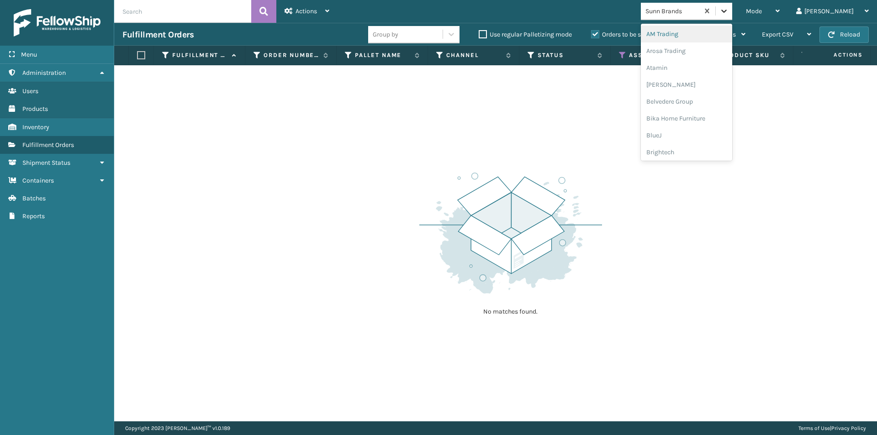
click at [729, 8] on icon at bounding box center [724, 10] width 9 height 9
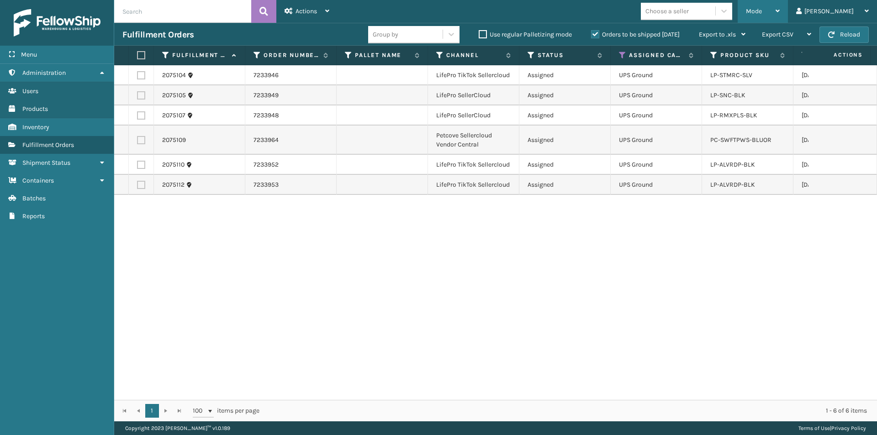
click at [788, 15] on div "Mode Regular Mode Picking Mode Labeling Mode Exit Scan Mode" at bounding box center [763, 11] width 50 height 23
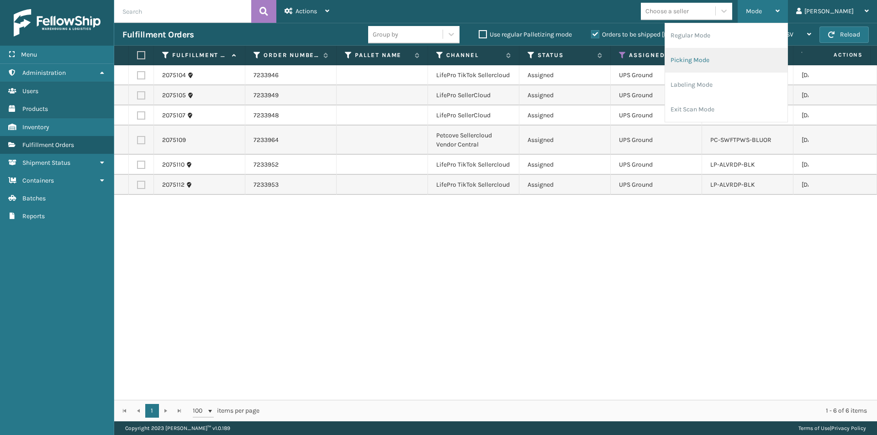
click at [742, 62] on li "Picking Mode" at bounding box center [726, 60] width 122 height 25
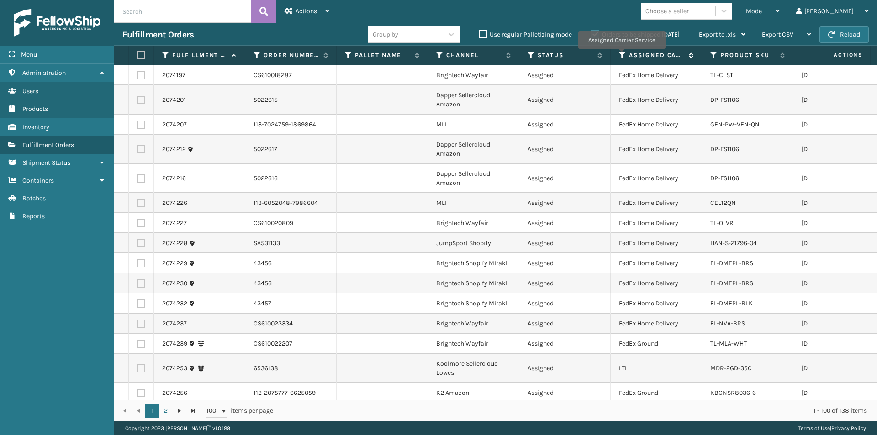
click at [621, 55] on icon at bounding box center [622, 55] width 7 height 8
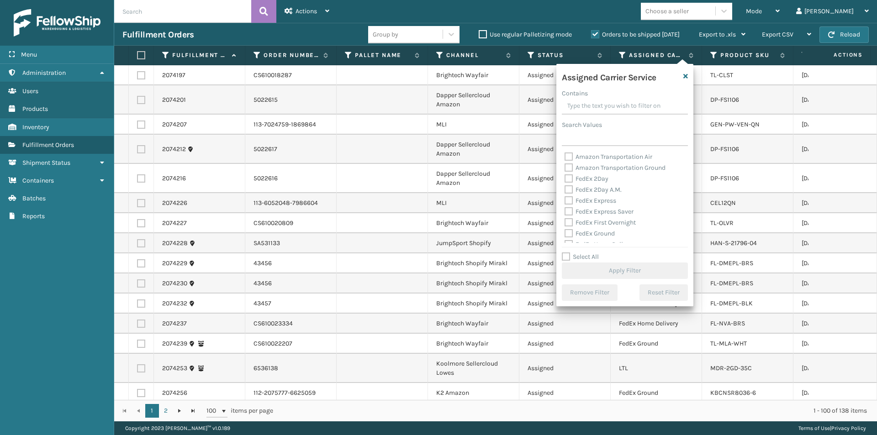
click at [569, 201] on label "FedEx Express" at bounding box center [591, 201] width 52 height 8
click at [565, 201] on input "FedEx Express" at bounding box center [565, 199] width 0 height 6
checkbox input "true"
click at [568, 176] on label "FedEx 2Day" at bounding box center [587, 179] width 44 height 8
click at [565, 176] on input "FedEx 2Day" at bounding box center [565, 177] width 0 height 6
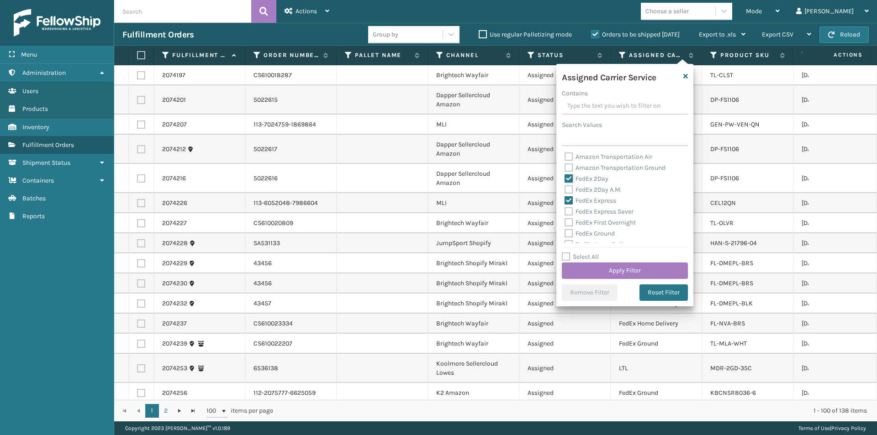
checkbox input "true"
click at [567, 190] on label "FedEx 2Day A.M." at bounding box center [593, 190] width 57 height 8
click at [565, 190] on input "FedEx 2Day A.M." at bounding box center [565, 188] width 0 height 6
checkbox input "true"
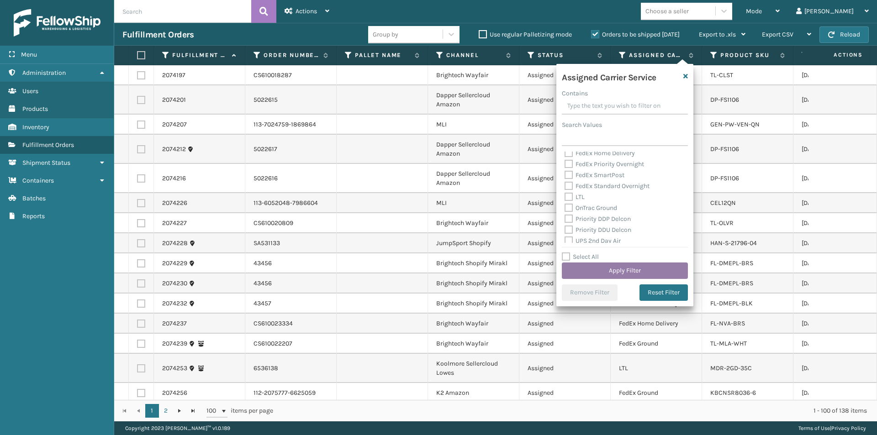
click at [633, 273] on button "Apply Filter" at bounding box center [625, 271] width 126 height 16
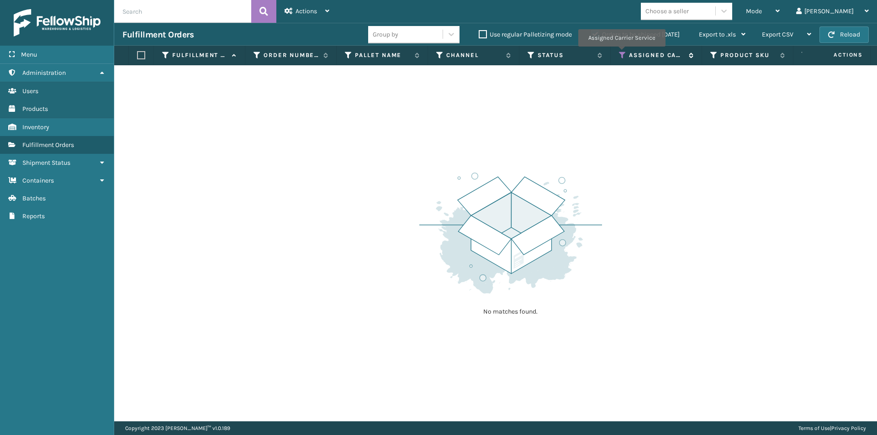
click at [621, 53] on icon at bounding box center [622, 55] width 7 height 8
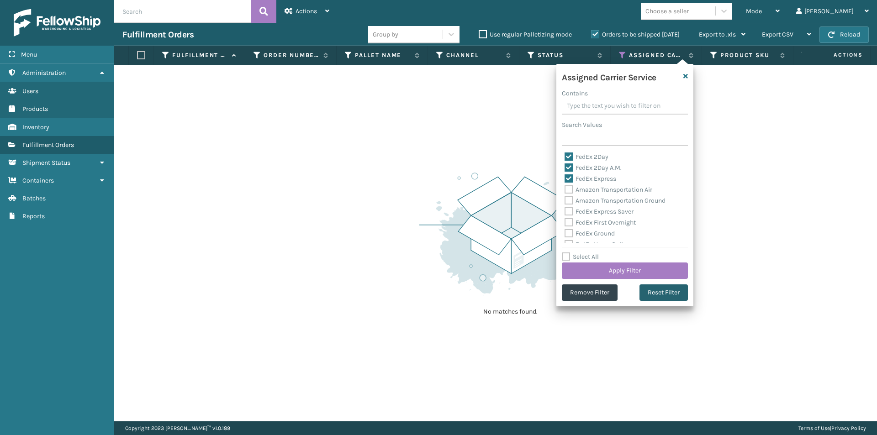
click at [667, 288] on button "Reset Filter" at bounding box center [664, 293] width 48 height 16
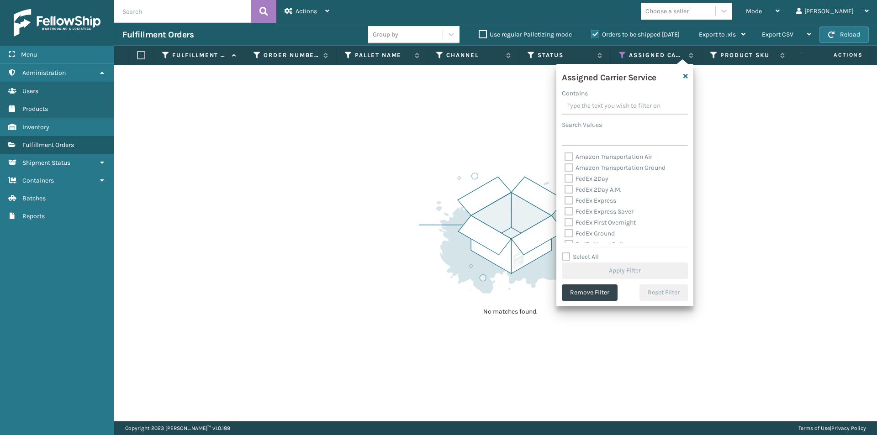
click at [568, 179] on label "FedEx 2Day" at bounding box center [587, 179] width 44 height 8
click at [565, 179] on input "FedEx 2Day" at bounding box center [565, 177] width 0 height 6
checkbox input "true"
click at [568, 188] on label "FedEx 2Day A.M." at bounding box center [593, 190] width 57 height 8
click at [565, 188] on input "FedEx 2Day A.M." at bounding box center [565, 188] width 0 height 6
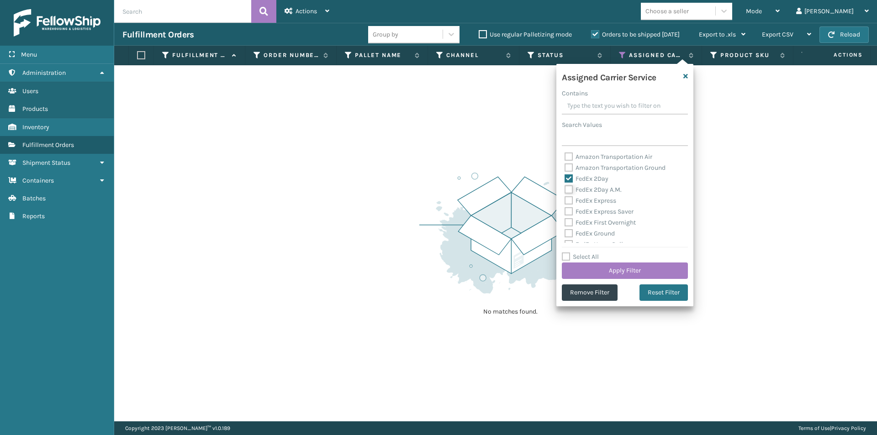
checkbox input "true"
click at [568, 202] on label "FedEx Express" at bounding box center [591, 201] width 52 height 8
click at [565, 201] on input "FedEx Express" at bounding box center [565, 199] width 0 height 6
checkbox input "true"
click at [568, 212] on label "FedEx Express Saver" at bounding box center [599, 212] width 69 height 8
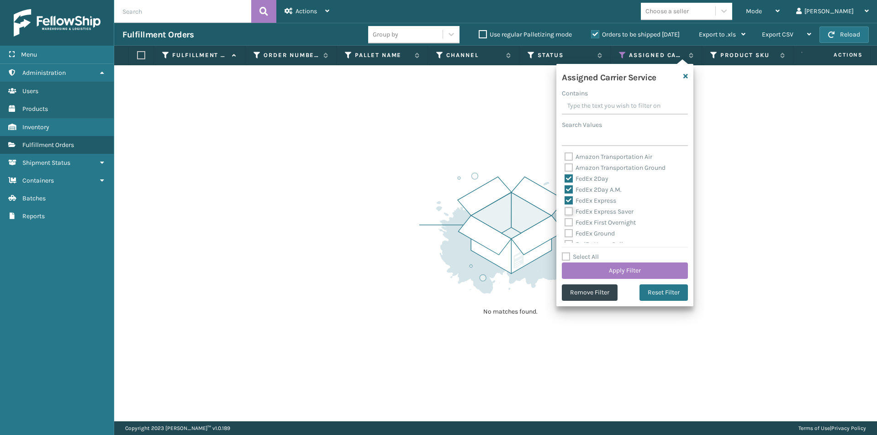
click at [565, 212] on input "FedEx Express Saver" at bounding box center [565, 209] width 0 height 6
checkbox input "true"
click at [568, 223] on label "FedEx First Overnight" at bounding box center [600, 223] width 71 height 8
click at [565, 223] on input "FedEx First Overnight" at bounding box center [565, 220] width 0 height 6
checkbox input "true"
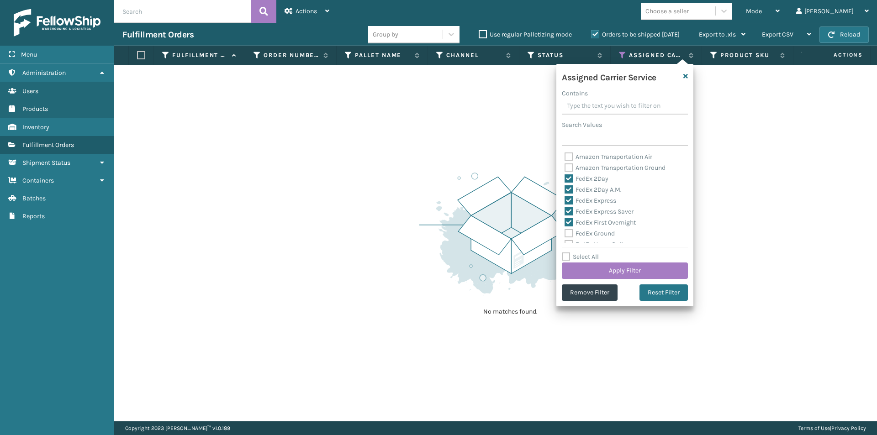
click at [568, 233] on label "FedEx Ground" at bounding box center [590, 234] width 50 height 8
click at [565, 233] on input "FedEx Ground" at bounding box center [565, 231] width 0 height 6
click at [569, 200] on label "FedEx Home Delivery" at bounding box center [600, 199] width 70 height 8
click at [565, 200] on input "FedEx Home Delivery" at bounding box center [565, 197] width 0 height 6
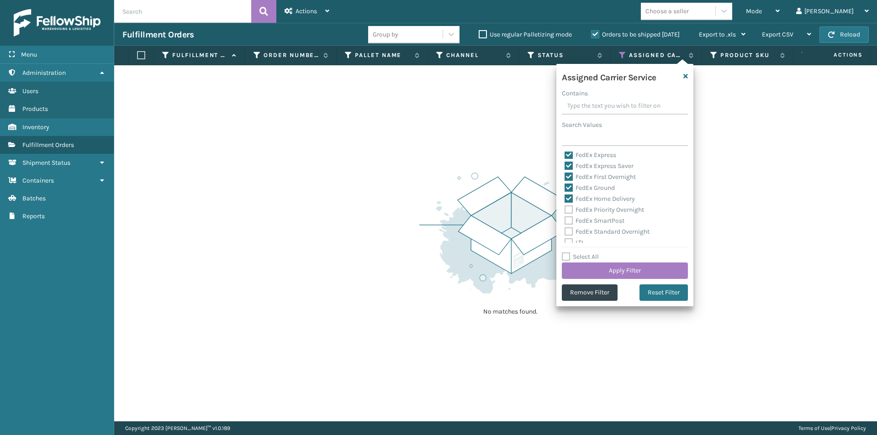
click at [569, 212] on label "FedEx Priority Overnight" at bounding box center [604, 210] width 79 height 8
click at [565, 211] on input "FedEx Priority Overnight" at bounding box center [565, 208] width 0 height 6
click at [572, 221] on label "FedEx SmartPost" at bounding box center [595, 221] width 60 height 8
click at [565, 221] on input "FedEx SmartPost" at bounding box center [565, 219] width 0 height 6
click at [570, 234] on label "FedEx Standard Overnight" at bounding box center [607, 232] width 85 height 8
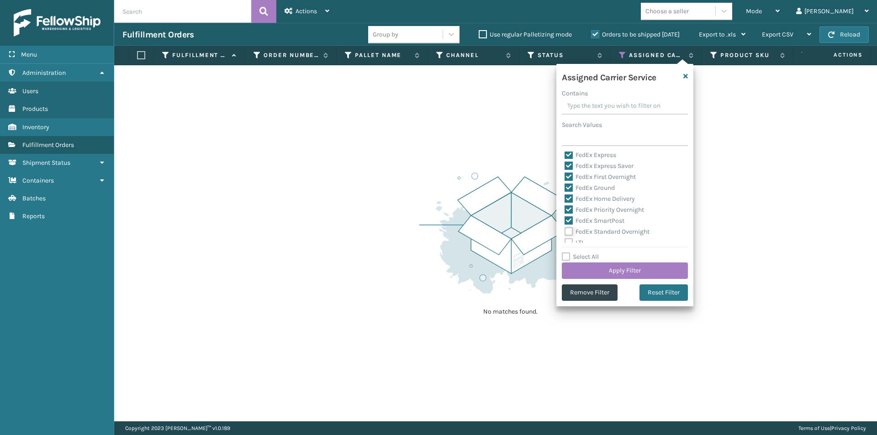
click at [565, 233] on input "FedEx Standard Overnight" at bounding box center [565, 230] width 0 height 6
click at [664, 266] on button "Apply Filter" at bounding box center [625, 271] width 126 height 16
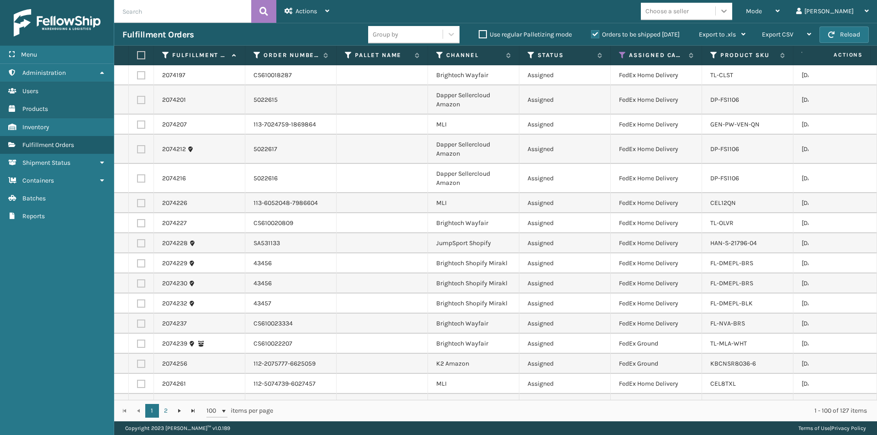
click at [732, 16] on div at bounding box center [724, 11] width 16 height 16
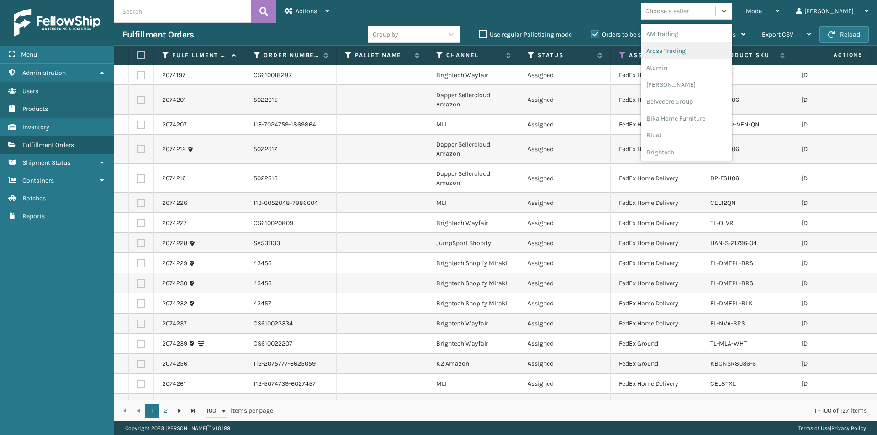
click at [707, 48] on div "Arosa Trading" at bounding box center [686, 50] width 91 height 17
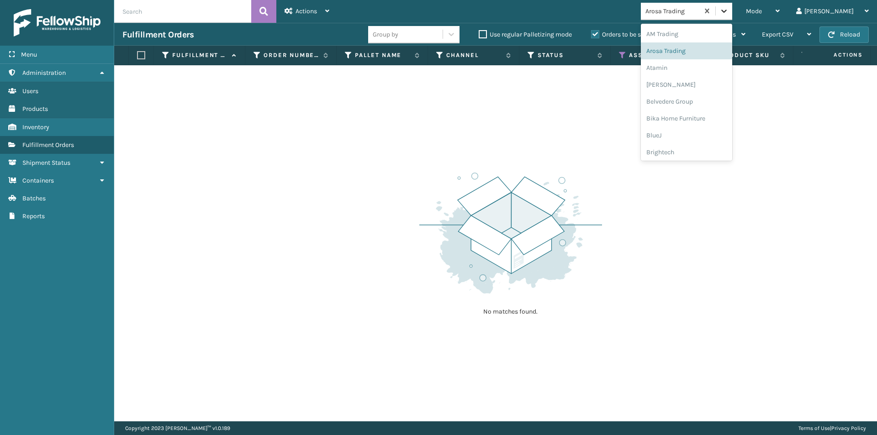
click at [732, 16] on div at bounding box center [724, 11] width 16 height 16
click at [697, 70] on div "Atamin" at bounding box center [686, 67] width 91 height 17
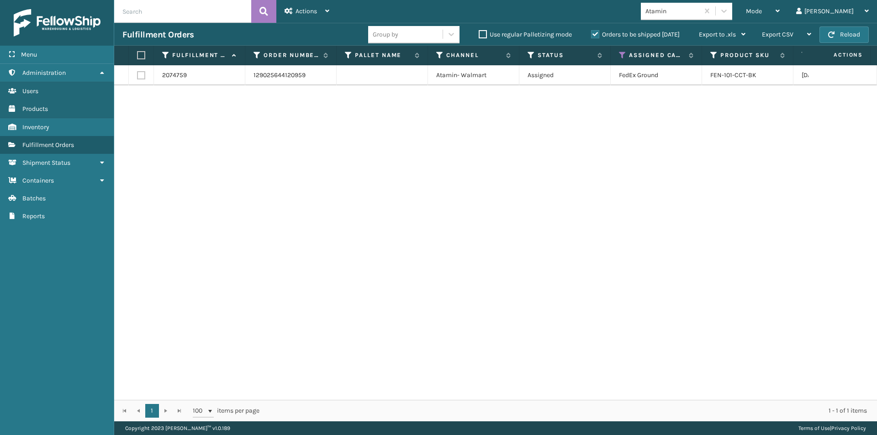
click at [142, 57] on label at bounding box center [139, 55] width 5 height 8
click at [138, 57] on input "checkbox" at bounding box center [137, 56] width 0 height 6
click at [312, 16] on div "Actions" at bounding box center [307, 11] width 45 height 23
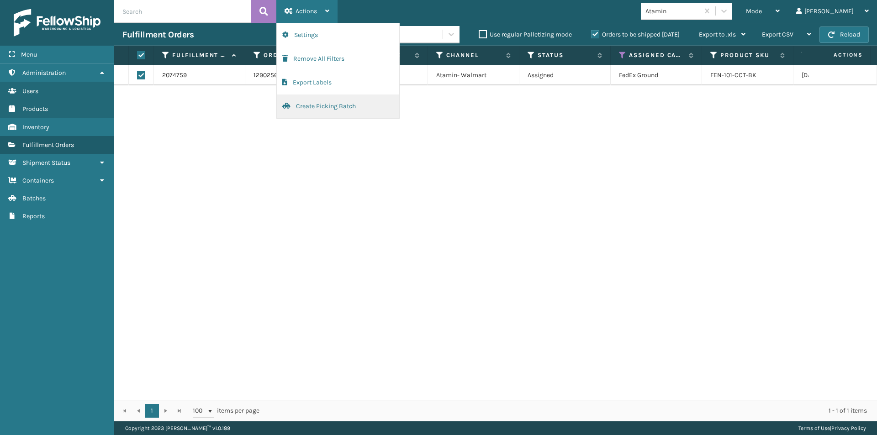
click at [346, 111] on button "Create Picking Batch" at bounding box center [338, 107] width 122 height 24
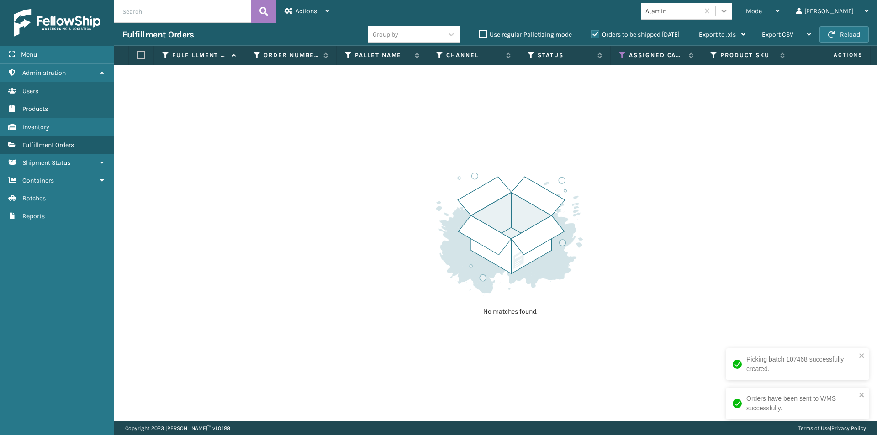
click at [729, 10] on icon at bounding box center [724, 10] width 9 height 9
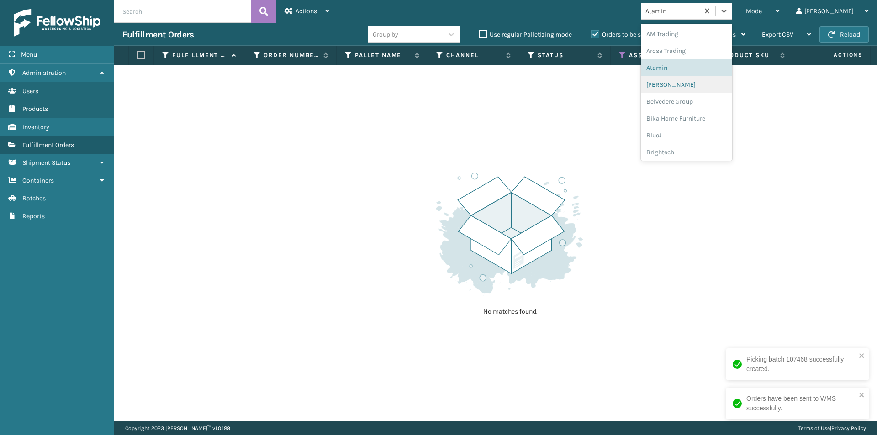
click at [706, 85] on div "[PERSON_NAME]" at bounding box center [686, 84] width 91 height 17
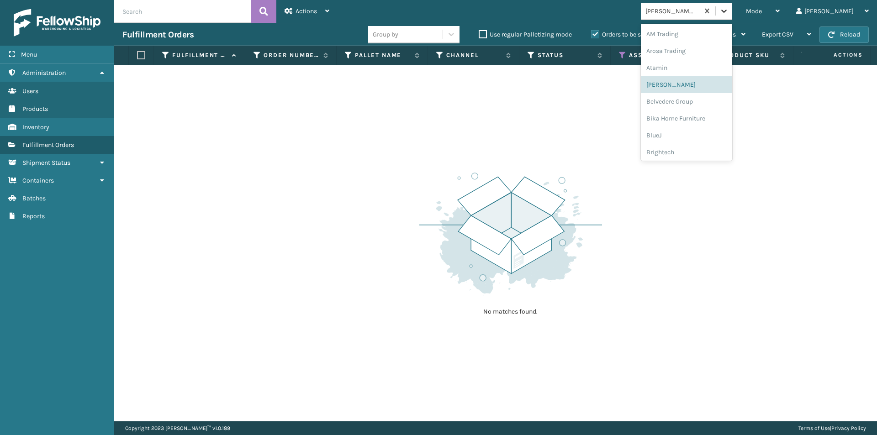
click at [729, 14] on icon at bounding box center [724, 10] width 9 height 9
click at [702, 110] on div "Bika Home Furniture" at bounding box center [686, 118] width 91 height 17
click at [729, 10] on icon at bounding box center [724, 10] width 9 height 9
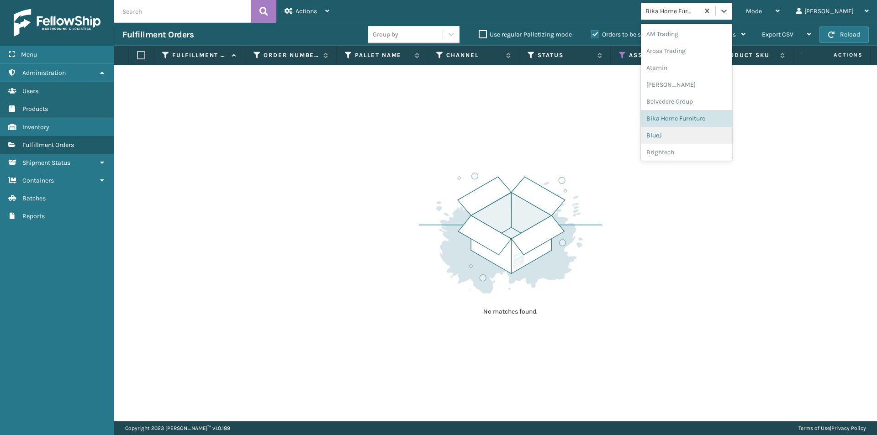
click at [696, 132] on div "BlueJ" at bounding box center [686, 135] width 91 height 17
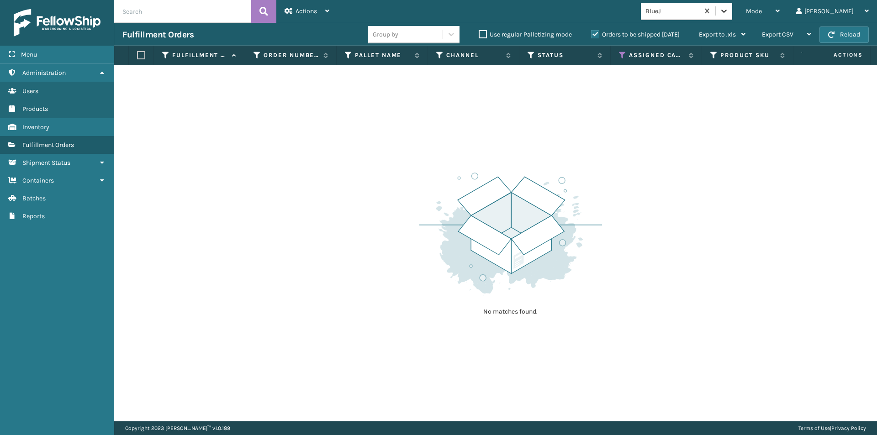
click at [729, 10] on icon at bounding box center [724, 10] width 9 height 9
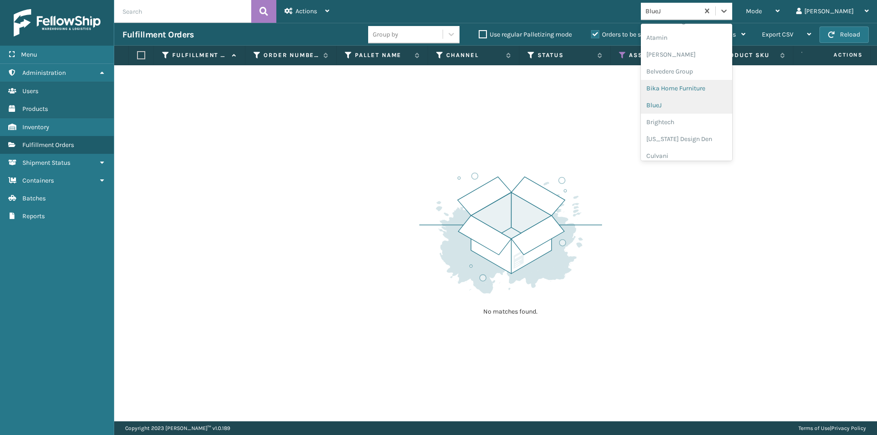
scroll to position [46, 0]
click at [709, 106] on div "Brightech" at bounding box center [686, 106] width 91 height 17
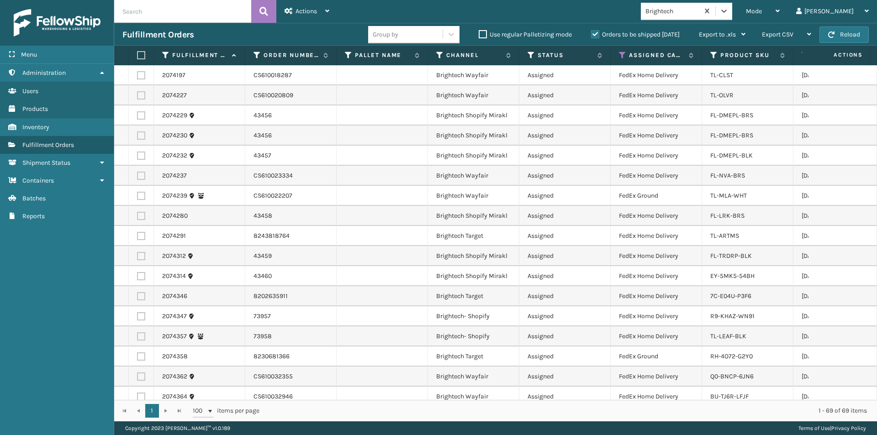
click at [138, 55] on label at bounding box center [139, 55] width 5 height 8
click at [138, 55] on input "checkbox" at bounding box center [137, 56] width 0 height 6
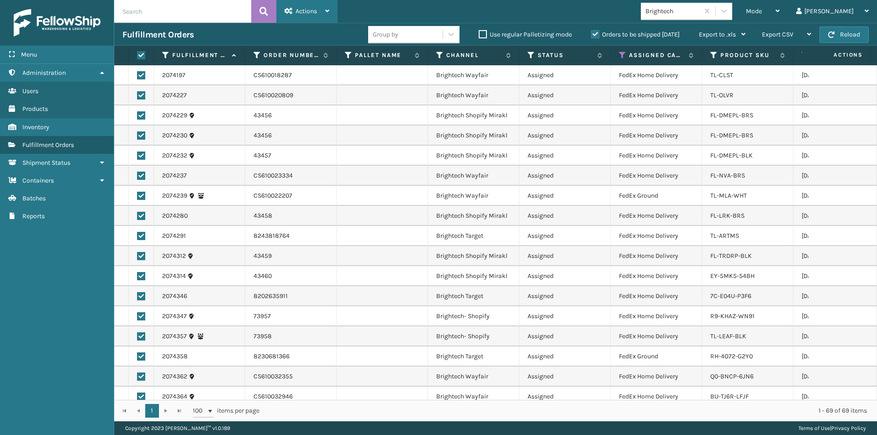
click at [329, 9] on icon at bounding box center [327, 11] width 4 height 6
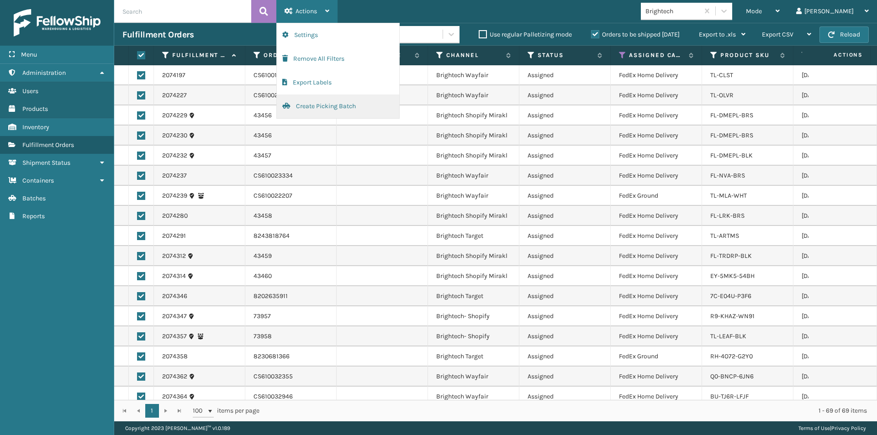
click at [334, 110] on button "Create Picking Batch" at bounding box center [338, 107] width 122 height 24
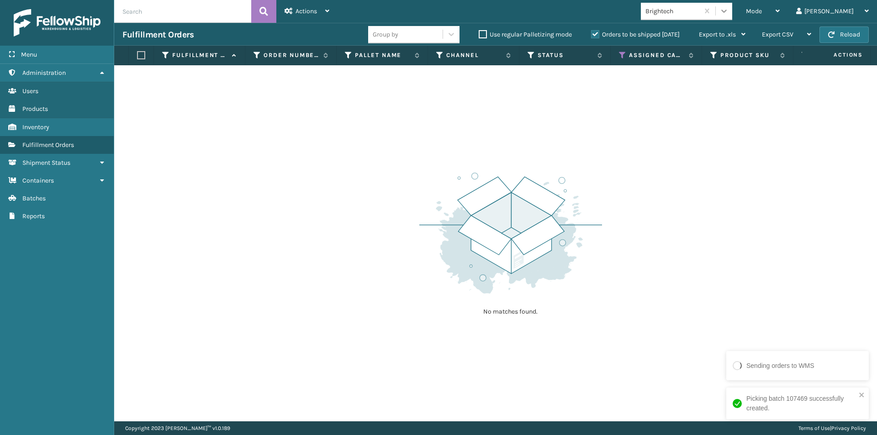
click at [727, 11] on icon at bounding box center [723, 11] width 5 height 3
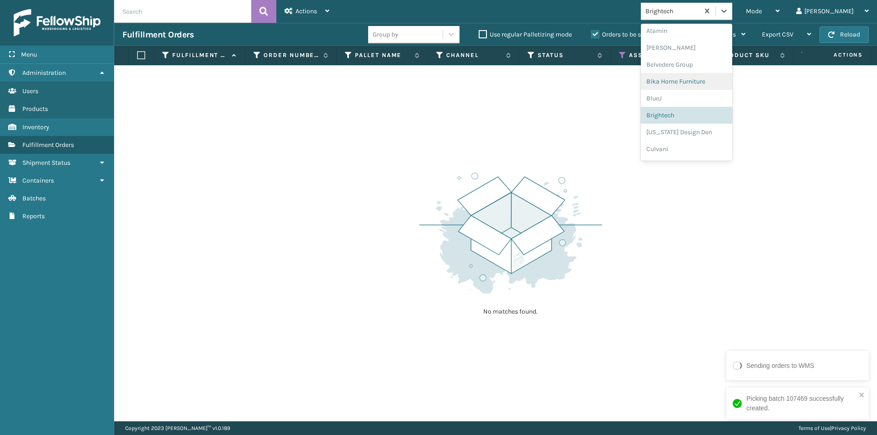
scroll to position [51, 0]
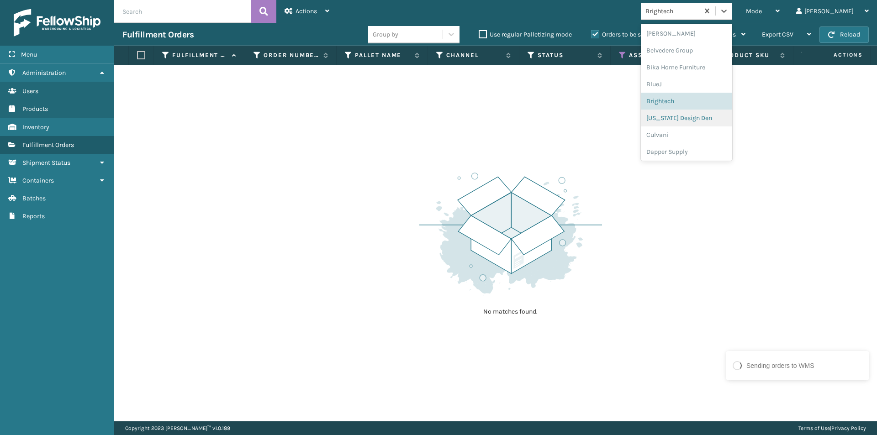
click at [709, 122] on div "[US_STATE] Design Den" at bounding box center [686, 118] width 91 height 17
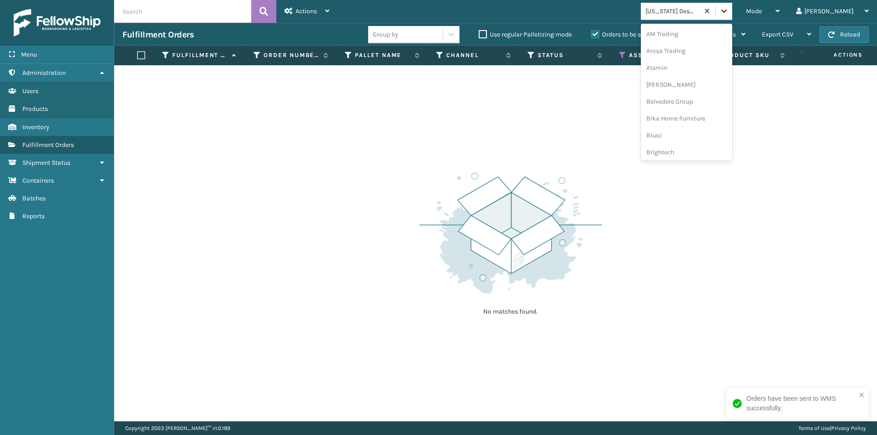
click at [729, 12] on icon at bounding box center [724, 10] width 9 height 9
click at [694, 117] on div "Culvani" at bounding box center [686, 118] width 91 height 17
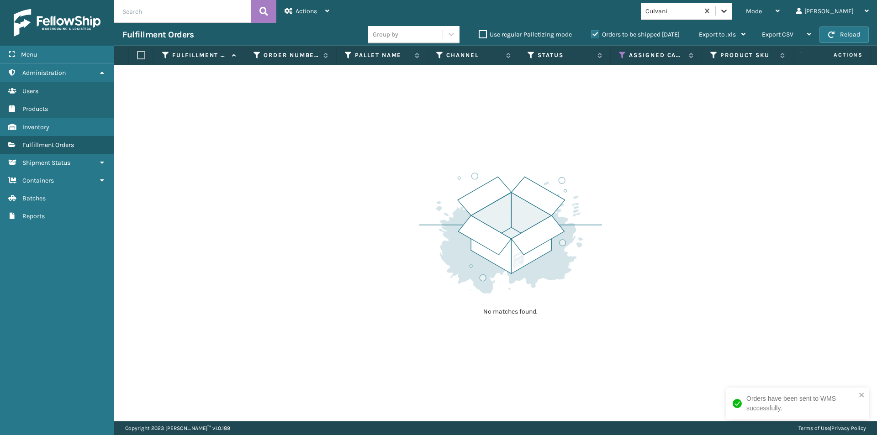
click at [729, 11] on icon at bounding box center [724, 10] width 9 height 9
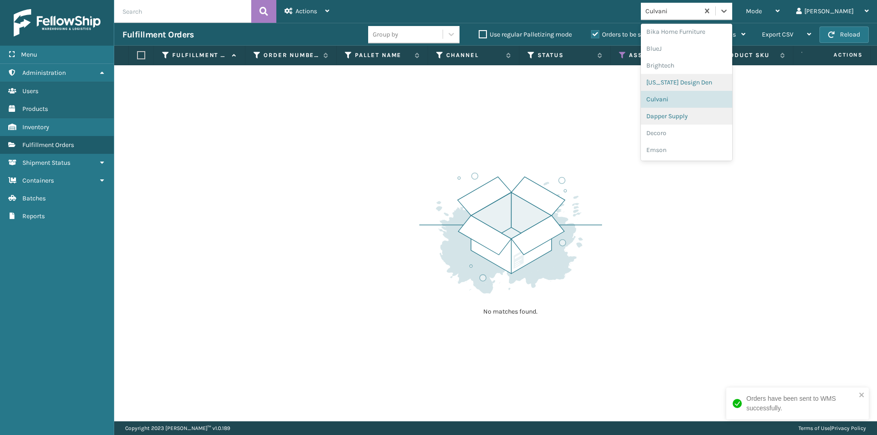
scroll to position [131, 0]
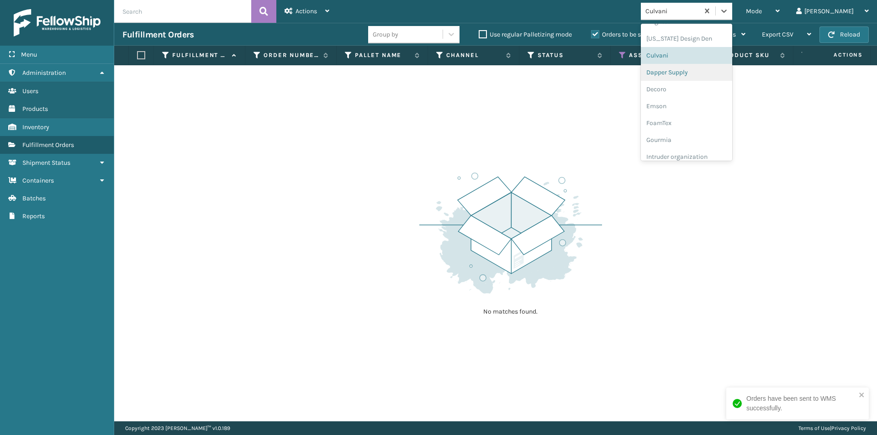
click at [698, 72] on div "Dapper Supply" at bounding box center [686, 72] width 91 height 17
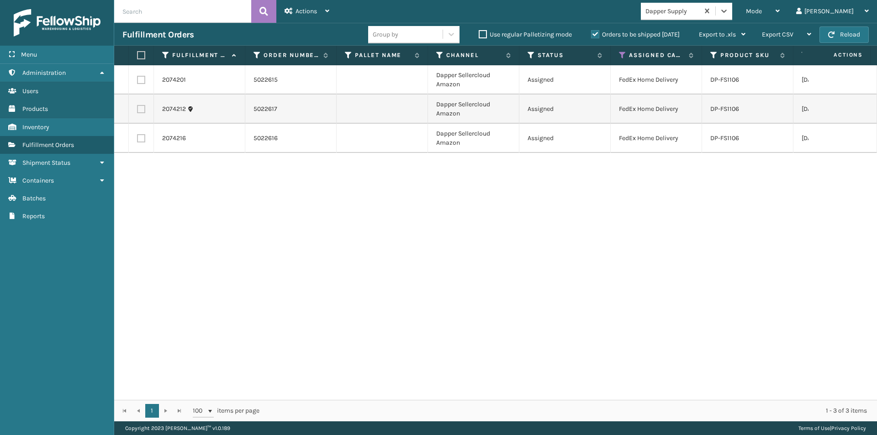
click at [138, 55] on label at bounding box center [139, 55] width 5 height 8
click at [138, 55] on input "checkbox" at bounding box center [137, 56] width 0 height 6
click at [325, 13] on icon at bounding box center [327, 11] width 4 height 6
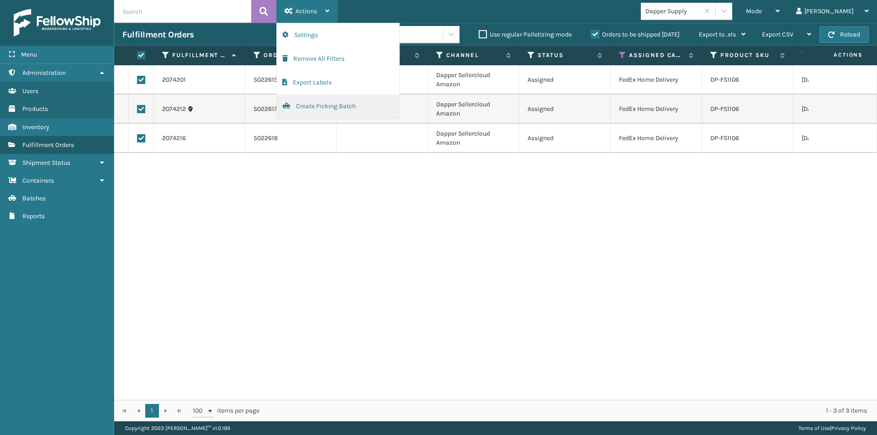
click at [319, 104] on button "Create Picking Batch" at bounding box center [338, 107] width 122 height 24
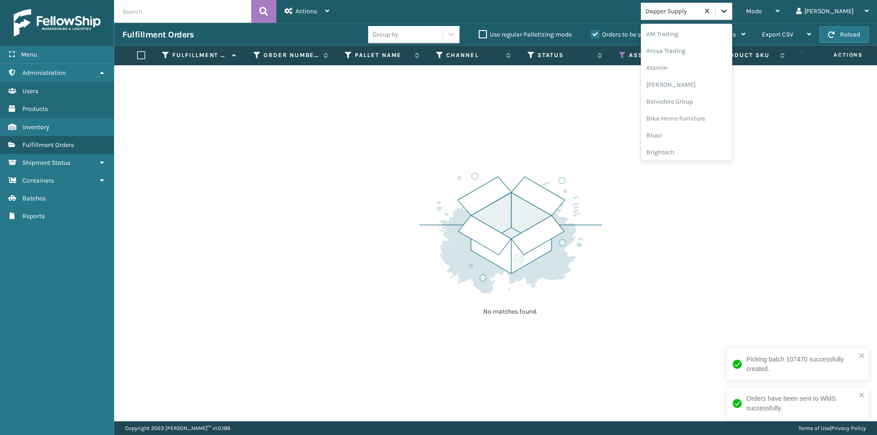
click at [729, 9] on icon at bounding box center [724, 10] width 9 height 9
click at [691, 77] on div "Decoro" at bounding box center [686, 72] width 91 height 17
drag, startPoint x: 758, startPoint y: 8, endPoint x: 752, endPoint y: 43, distance: 35.8
click at [729, 8] on icon at bounding box center [724, 10] width 9 height 9
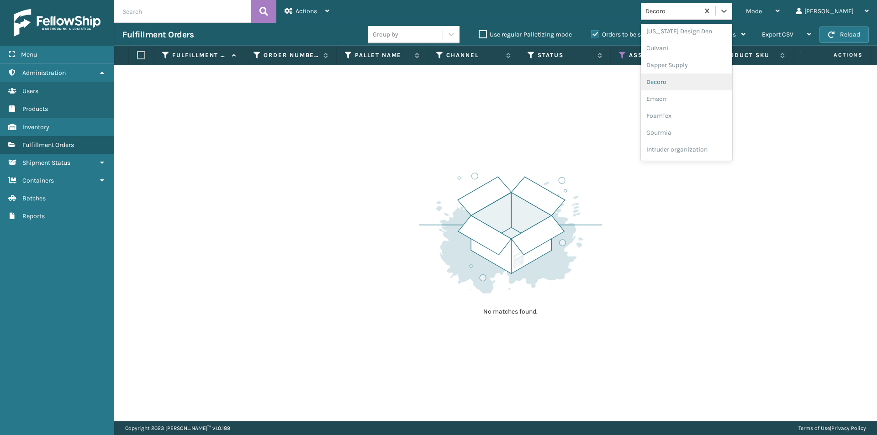
scroll to position [164, 0]
click at [700, 74] on div "Emson" at bounding box center [686, 72] width 91 height 17
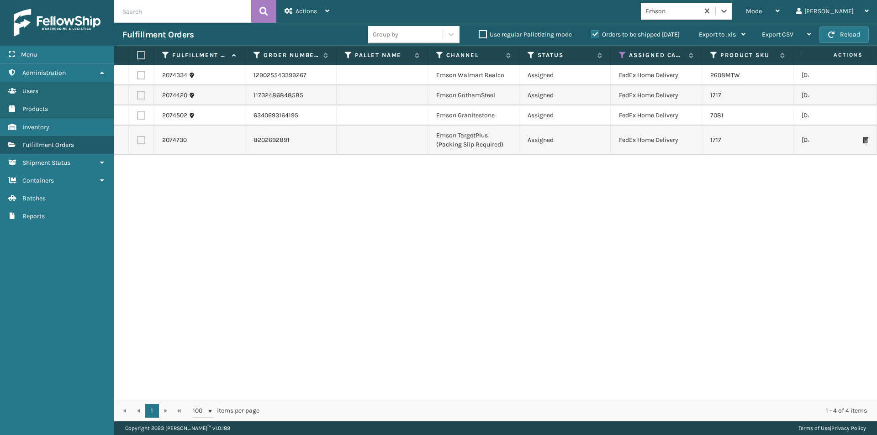
click at [139, 54] on label at bounding box center [139, 55] width 5 height 8
click at [138, 54] on input "checkbox" at bounding box center [137, 56] width 0 height 6
click at [324, 12] on div "Actions" at bounding box center [307, 11] width 45 height 23
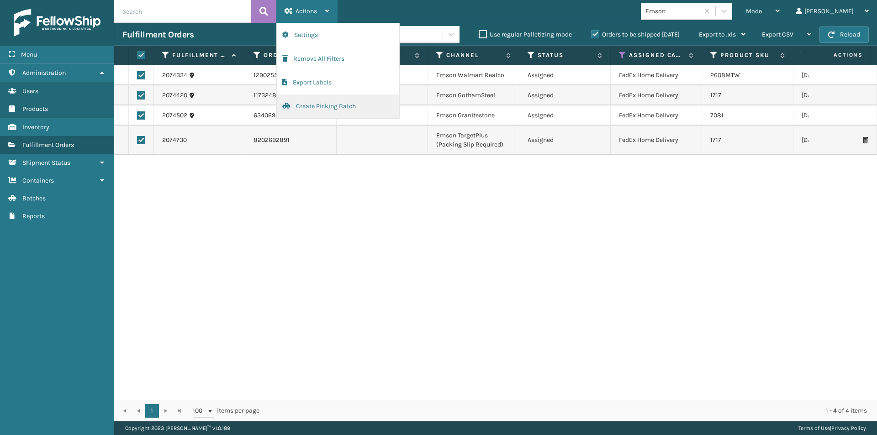
click at [309, 106] on button "Create Picking Batch" at bounding box center [338, 107] width 122 height 24
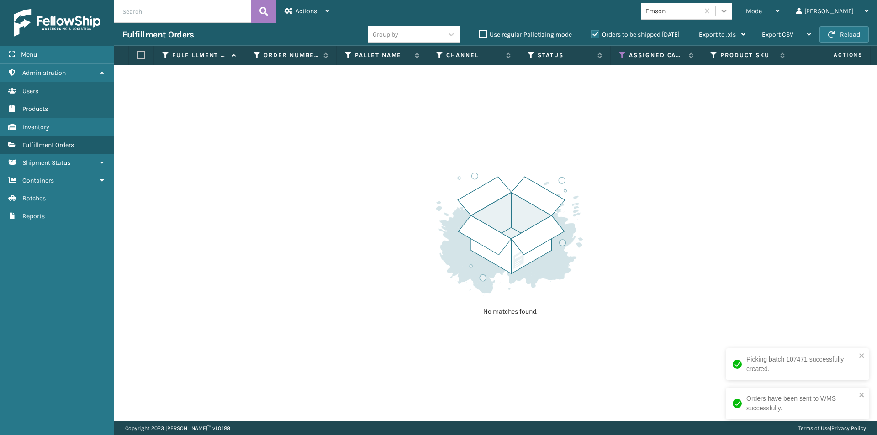
click at [729, 13] on icon at bounding box center [724, 10] width 9 height 9
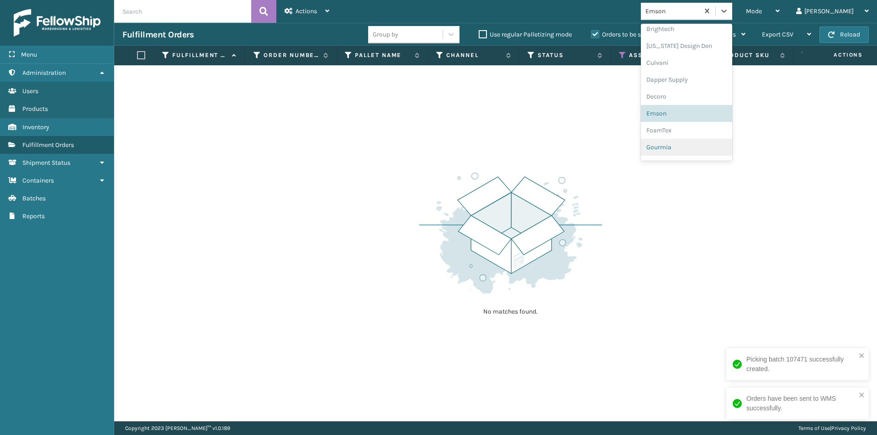
scroll to position [136, 0]
click at [699, 121] on div "FoamTex" at bounding box center [686, 118] width 91 height 17
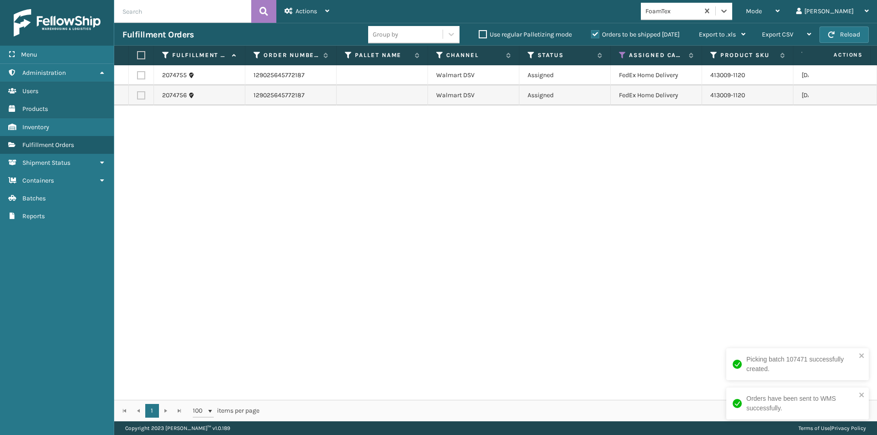
click at [140, 55] on label at bounding box center [139, 55] width 5 height 8
click at [138, 55] on input "checkbox" at bounding box center [137, 56] width 0 height 6
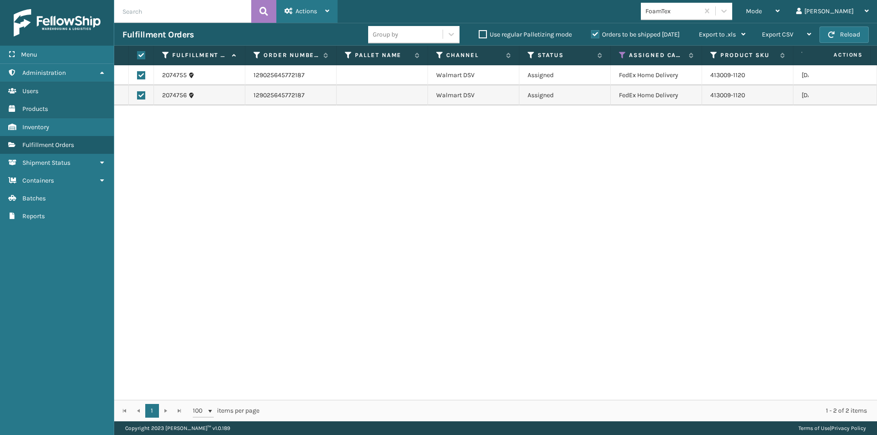
click at [327, 11] on icon at bounding box center [327, 11] width 4 height 6
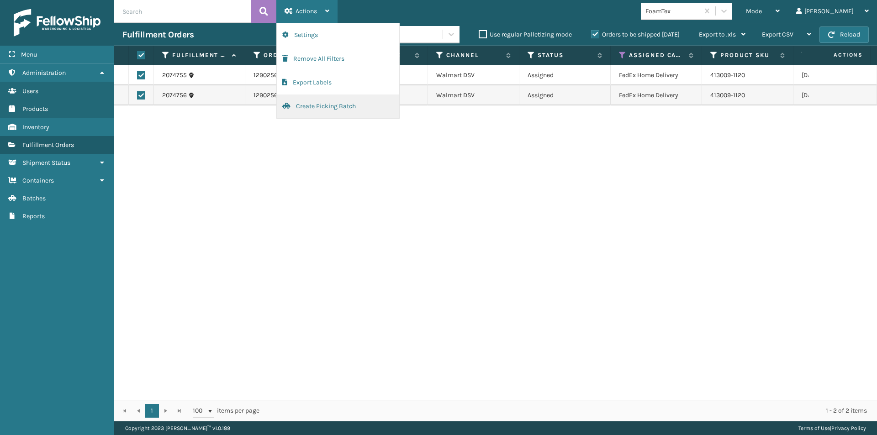
click at [336, 106] on button "Create Picking Batch" at bounding box center [338, 107] width 122 height 24
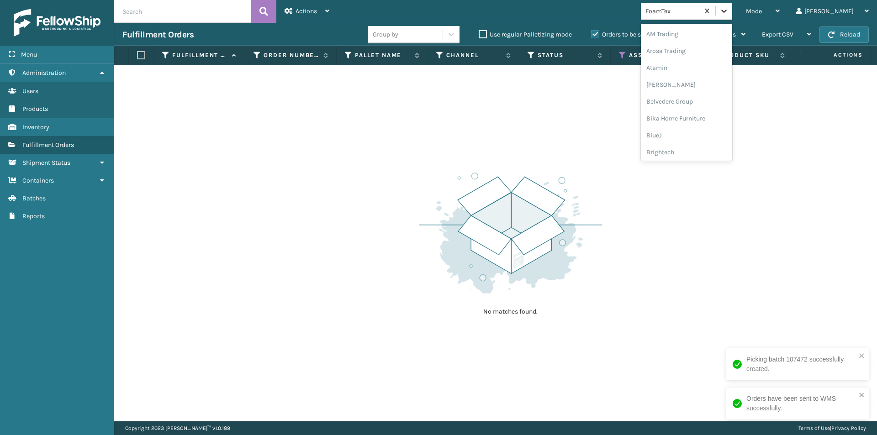
click at [729, 7] on icon at bounding box center [724, 10] width 9 height 9
click at [699, 120] on div "Gourmia" at bounding box center [686, 118] width 91 height 17
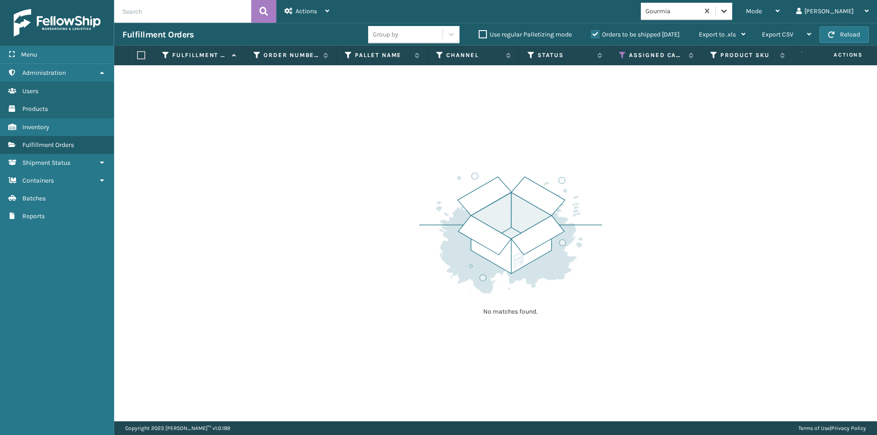
click at [729, 11] on icon at bounding box center [724, 10] width 9 height 9
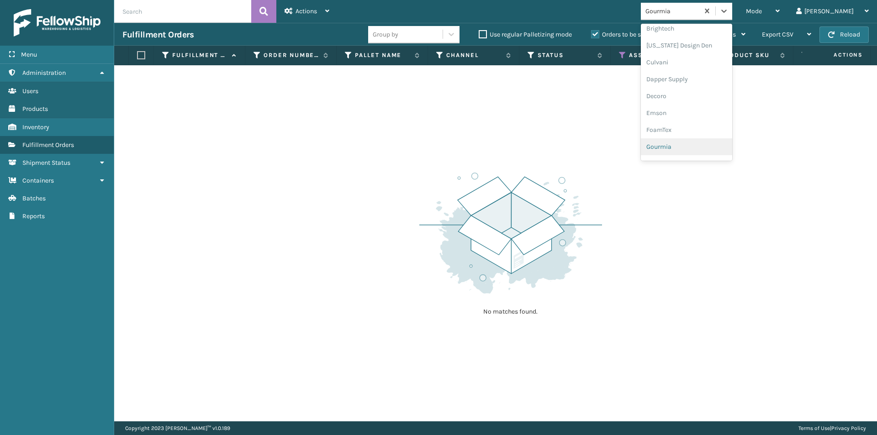
scroll to position [169, 0]
click at [695, 136] on div "Joyberri" at bounding box center [686, 135] width 91 height 17
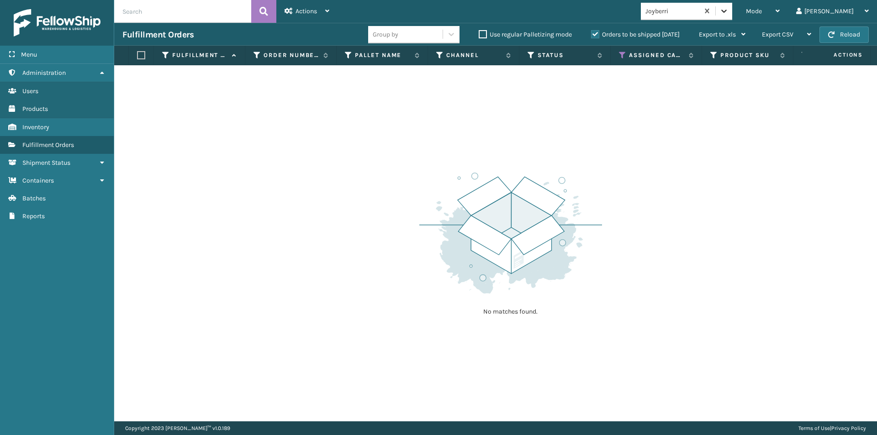
click at [729, 13] on icon at bounding box center [724, 10] width 9 height 9
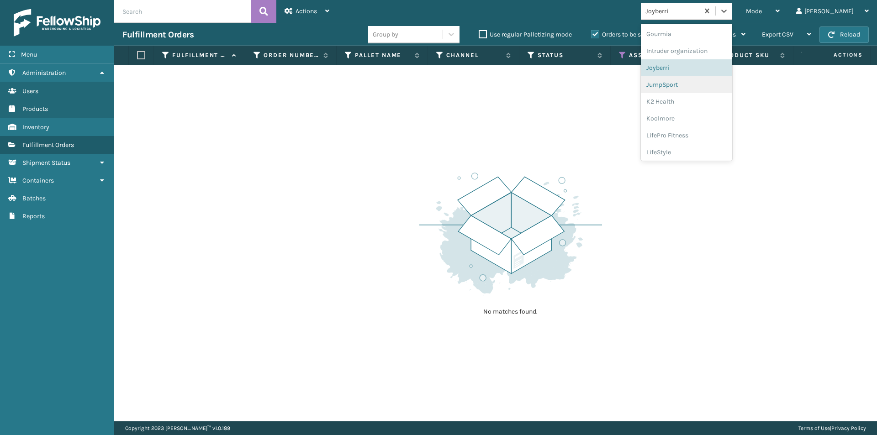
scroll to position [249, 0]
click at [706, 72] on div "JumpSport" at bounding box center [686, 72] width 91 height 17
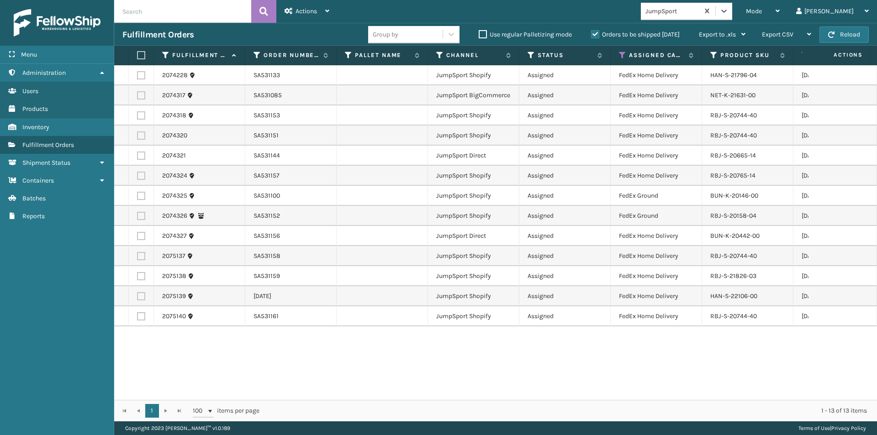
click at [140, 55] on label at bounding box center [139, 55] width 5 height 8
click at [138, 55] on input "checkbox" at bounding box center [137, 56] width 0 height 6
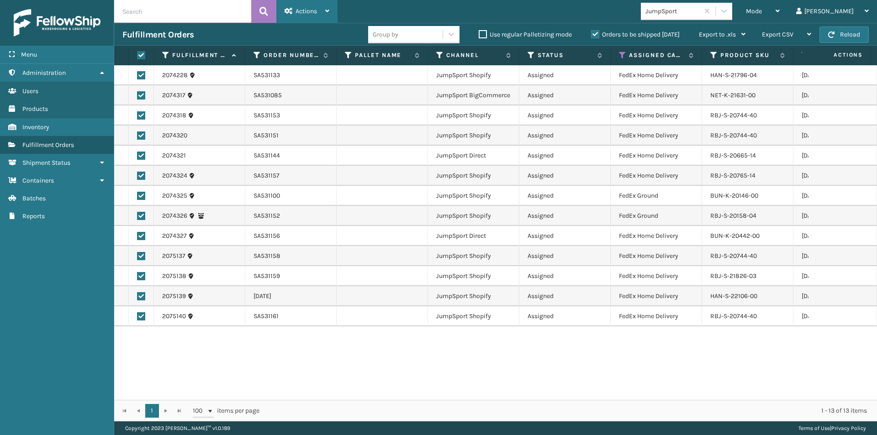
click at [326, 11] on icon at bounding box center [327, 11] width 4 height 6
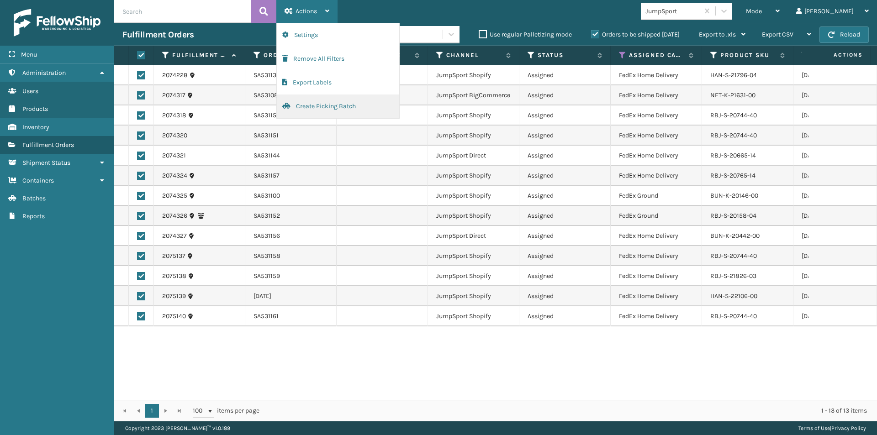
click at [315, 104] on button "Create Picking Batch" at bounding box center [338, 107] width 122 height 24
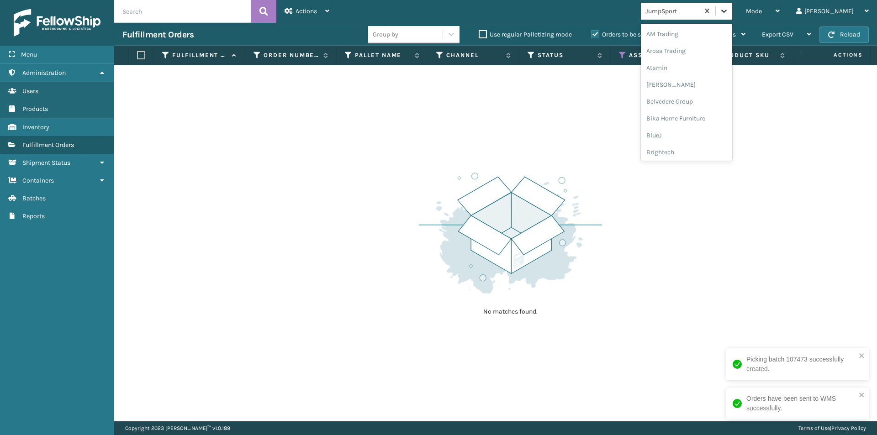
click at [729, 11] on icon at bounding box center [724, 10] width 9 height 9
click at [708, 121] on div "K2 Health" at bounding box center [686, 118] width 91 height 17
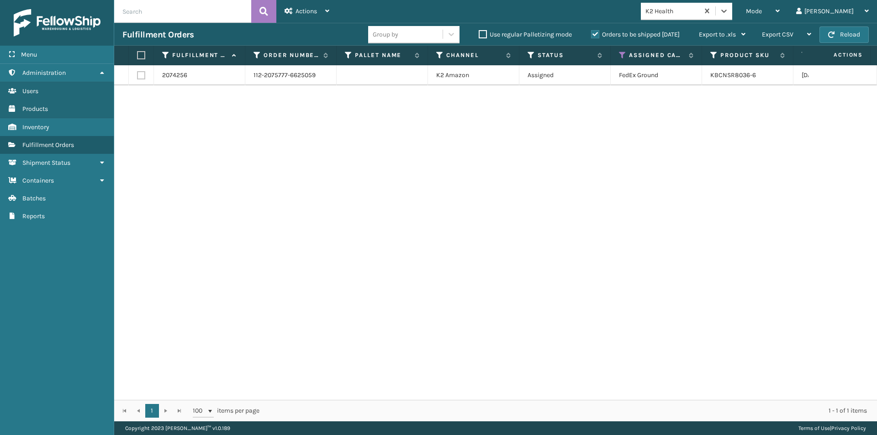
click at [143, 56] on label at bounding box center [139, 55] width 5 height 8
click at [138, 56] on input "checkbox" at bounding box center [137, 56] width 0 height 6
click at [312, 12] on span "Actions" at bounding box center [306, 11] width 21 height 8
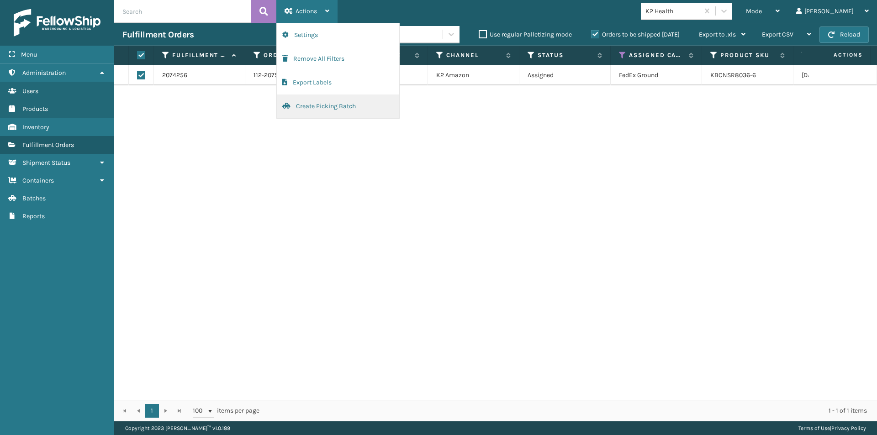
click at [308, 107] on button "Create Picking Batch" at bounding box center [338, 107] width 122 height 24
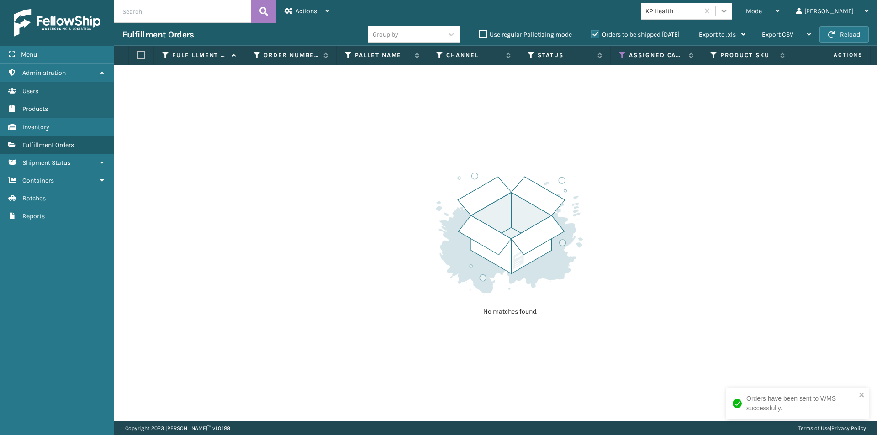
drag, startPoint x: 757, startPoint y: 8, endPoint x: 759, endPoint y: 16, distance: 7.5
click at [729, 8] on icon at bounding box center [724, 10] width 9 height 9
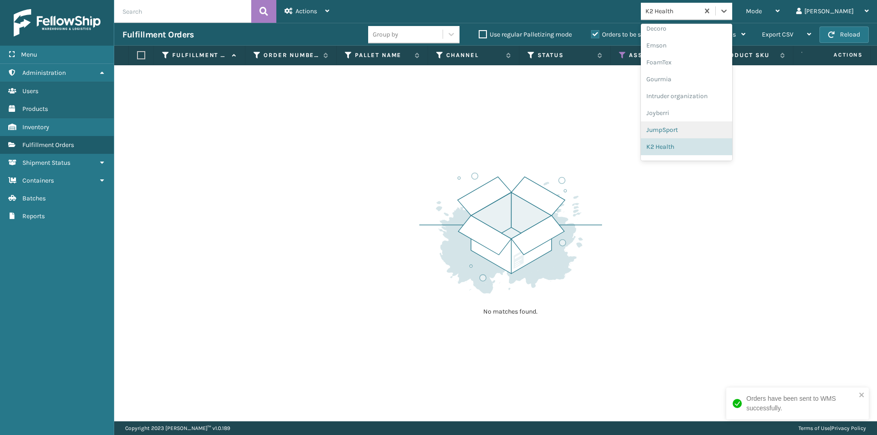
scroll to position [283, 0]
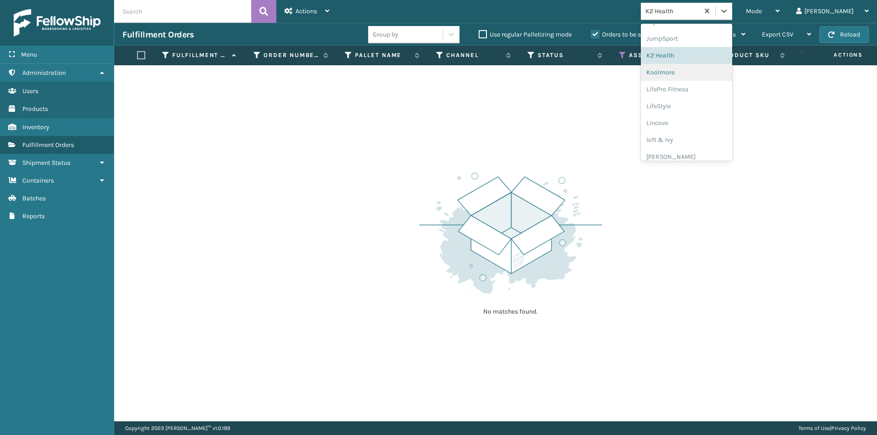
click at [702, 76] on div "Koolmore" at bounding box center [686, 72] width 91 height 17
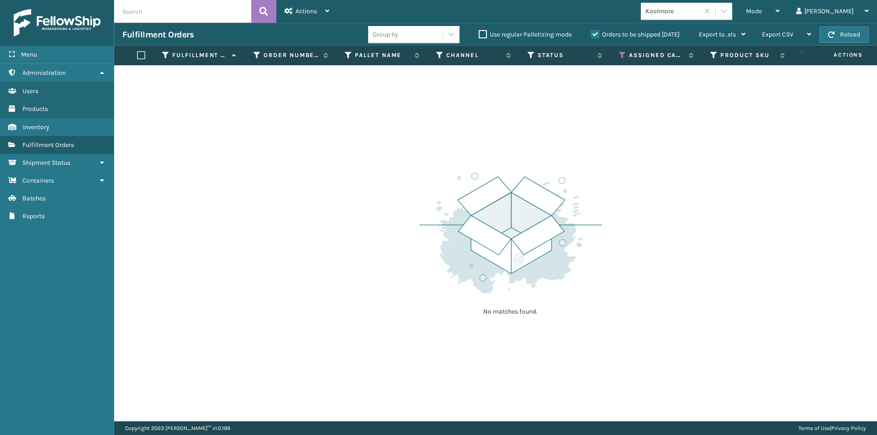
click at [738, 9] on div "Koolmore" at bounding box center [689, 11] width 97 height 17
click at [729, 10] on icon at bounding box center [724, 10] width 9 height 9
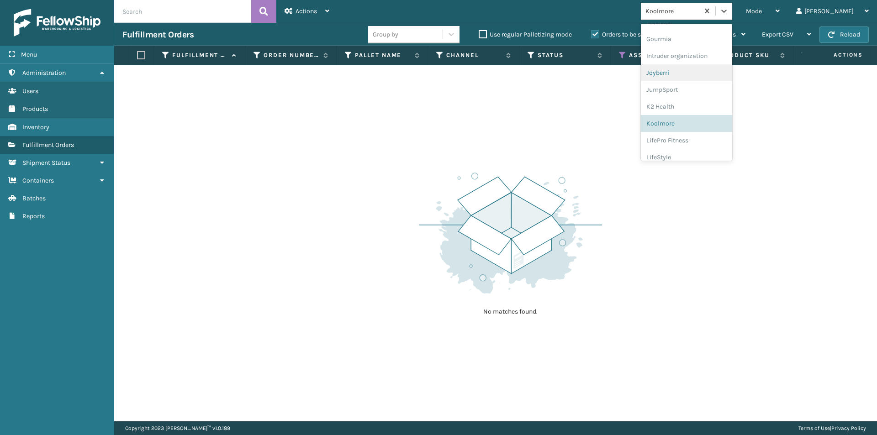
scroll to position [254, 0]
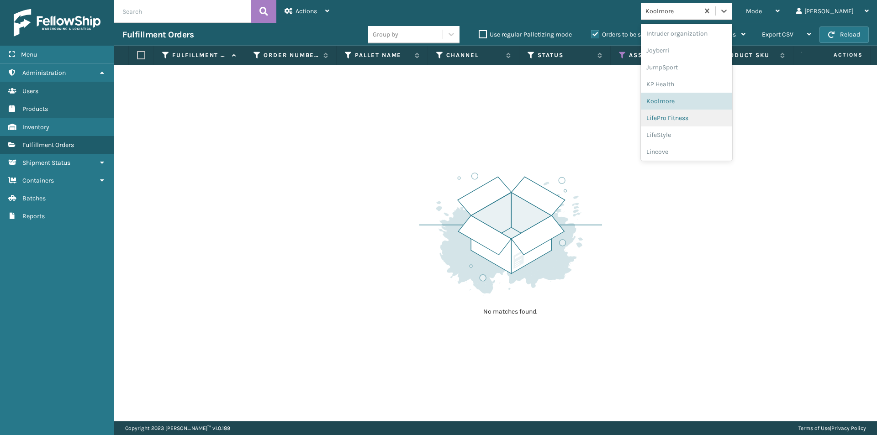
click at [711, 116] on div "LifePro Fitness" at bounding box center [686, 118] width 91 height 17
click at [729, 13] on icon at bounding box center [724, 10] width 9 height 9
click at [703, 103] on div "LifeStyle" at bounding box center [686, 99] width 91 height 17
click at [729, 12] on icon at bounding box center [724, 10] width 9 height 9
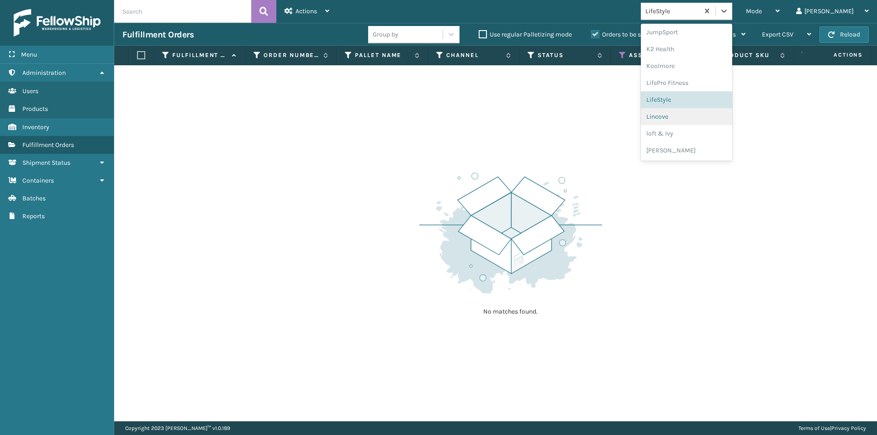
click at [710, 118] on div "Lincove" at bounding box center [686, 116] width 91 height 17
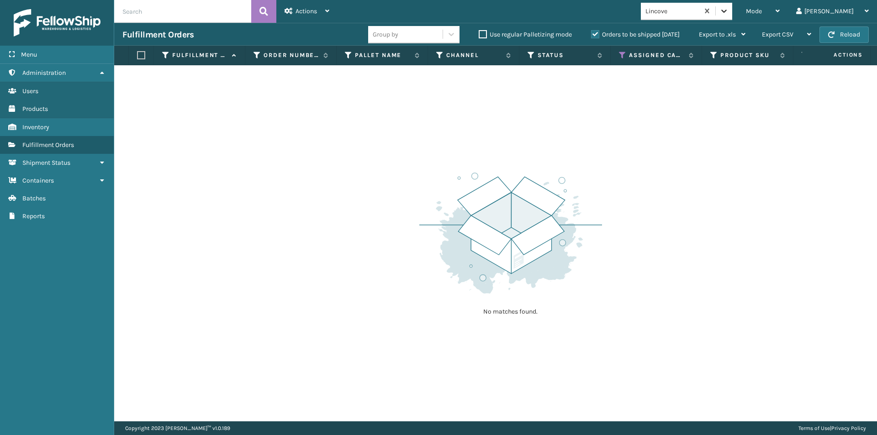
click at [729, 11] on icon at bounding box center [724, 10] width 9 height 9
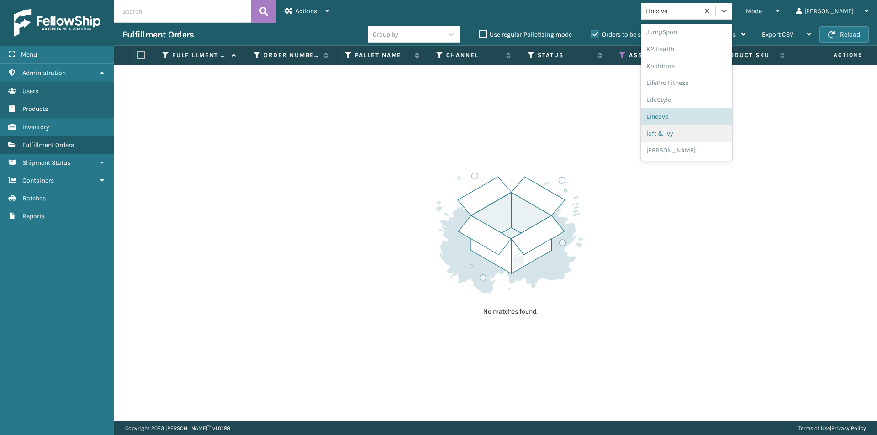
click at [707, 133] on div "loft & Ivy" at bounding box center [686, 133] width 91 height 17
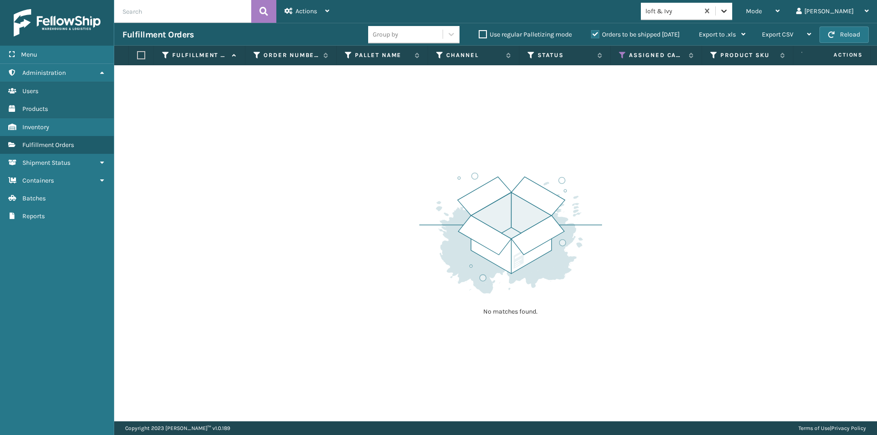
click at [729, 12] on icon at bounding box center [724, 10] width 9 height 9
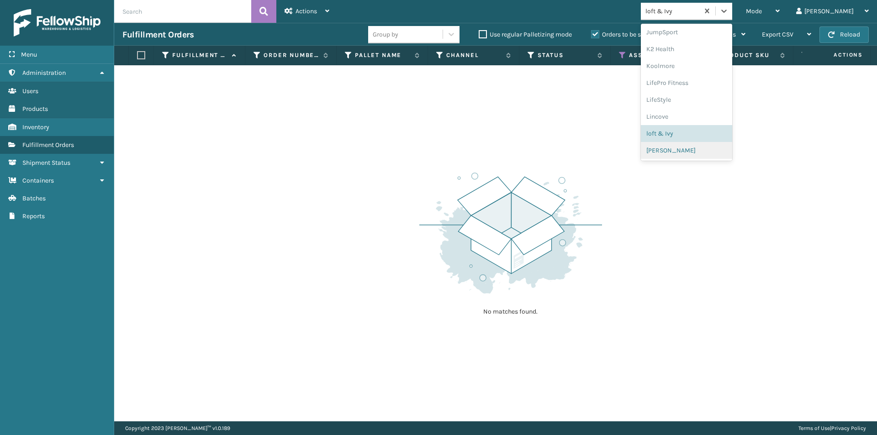
click at [698, 151] on div "[PERSON_NAME]" at bounding box center [686, 150] width 91 height 17
click at [729, 15] on icon at bounding box center [724, 10] width 9 height 9
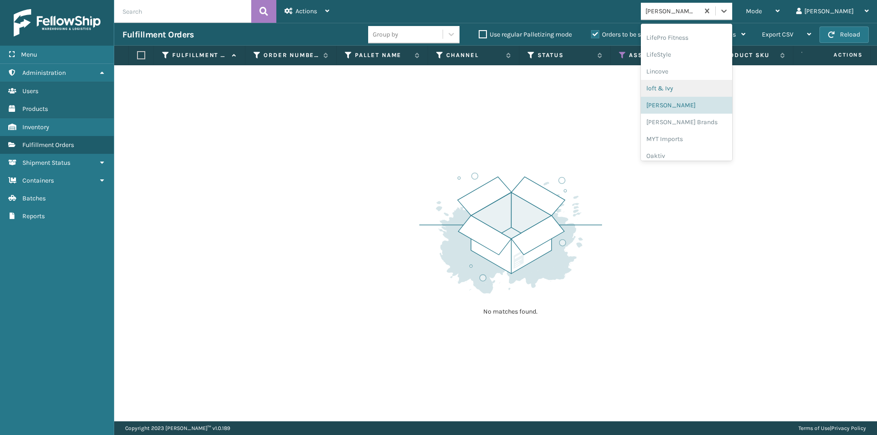
scroll to position [335, 0]
click at [688, 122] on div "[PERSON_NAME] Brands" at bounding box center [686, 121] width 91 height 17
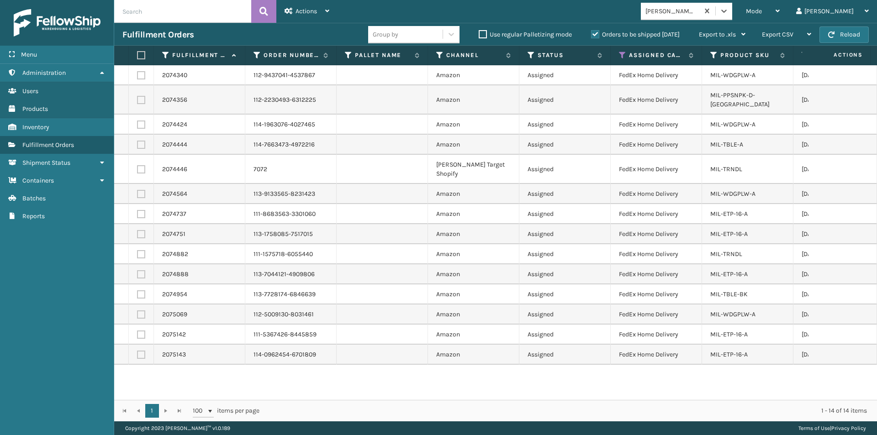
click at [137, 52] on label at bounding box center [139, 55] width 5 height 8
click at [137, 53] on input "checkbox" at bounding box center [137, 56] width 0 height 6
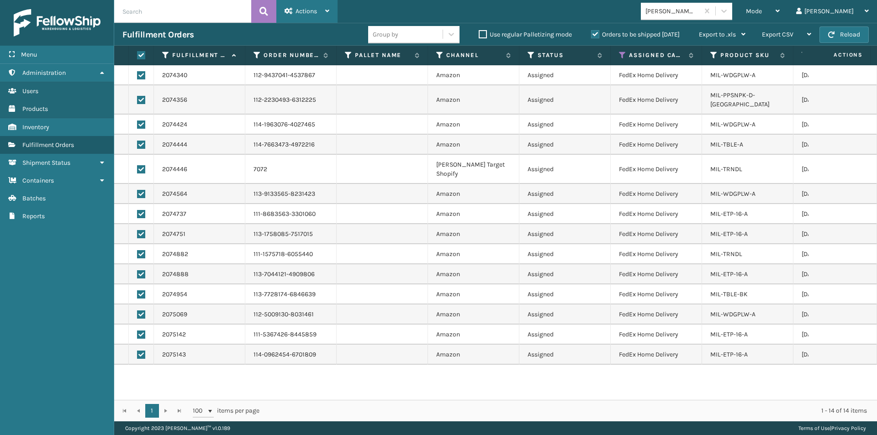
click at [326, 17] on div "Actions" at bounding box center [307, 11] width 45 height 23
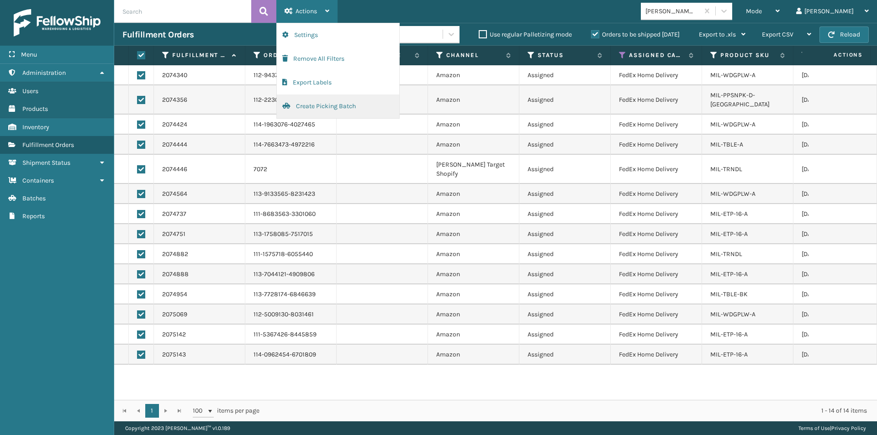
click at [304, 106] on button "Create Picking Batch" at bounding box center [338, 107] width 122 height 24
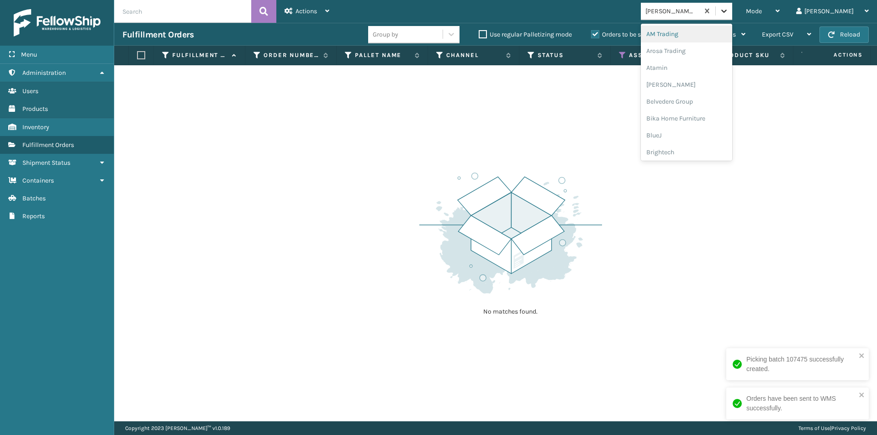
click at [729, 9] on icon at bounding box center [724, 10] width 9 height 9
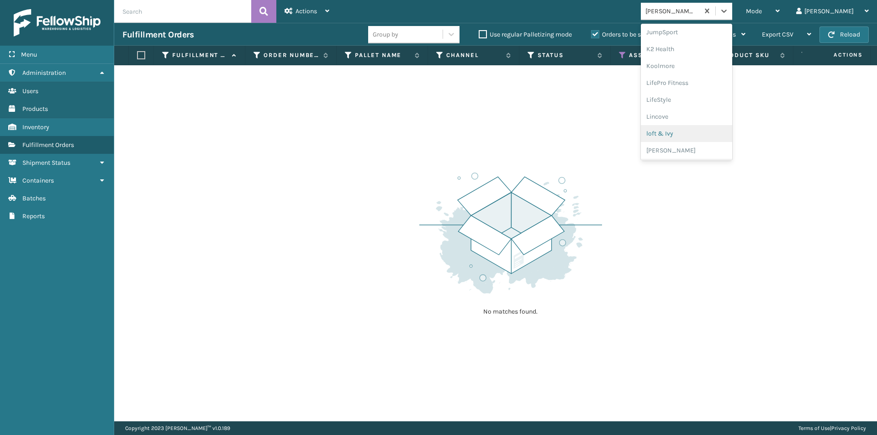
scroll to position [381, 0]
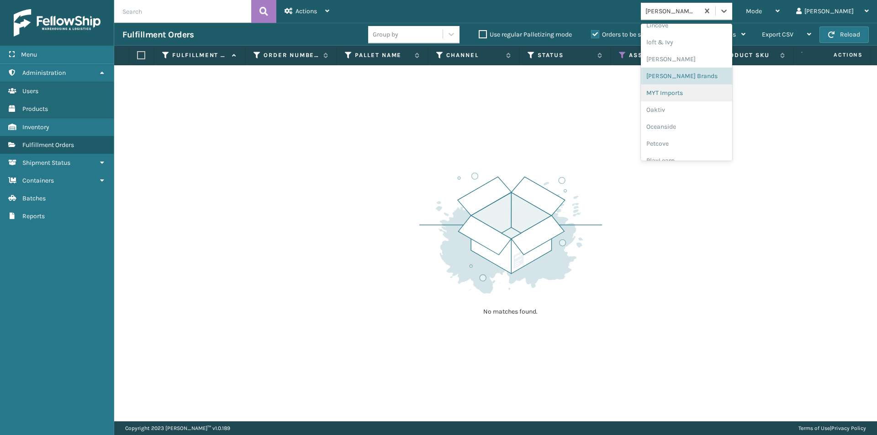
click at [694, 95] on div "MYT Imports" at bounding box center [686, 93] width 91 height 17
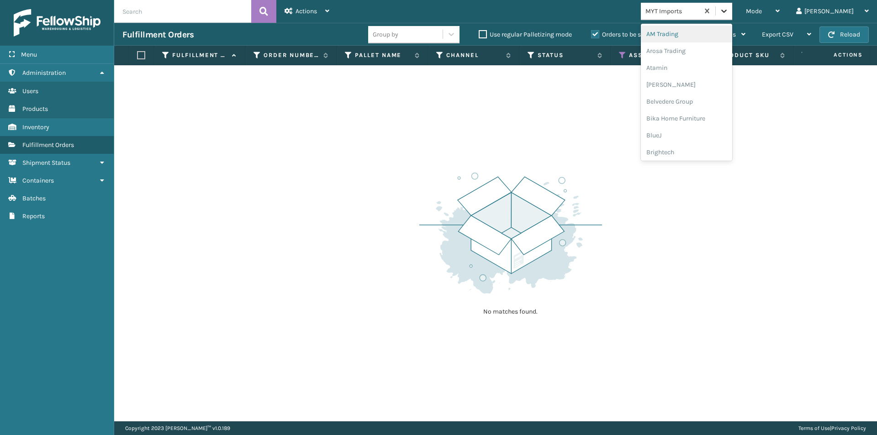
click at [729, 10] on icon at bounding box center [724, 10] width 9 height 9
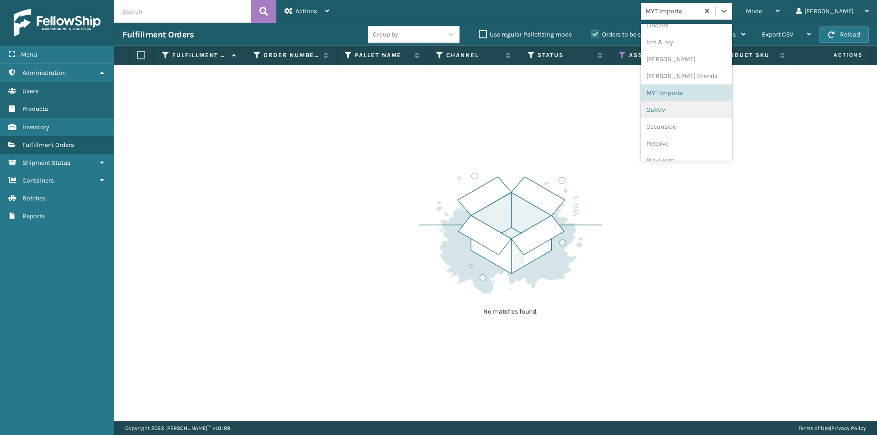
click at [698, 112] on div "Oaktiv" at bounding box center [686, 109] width 91 height 17
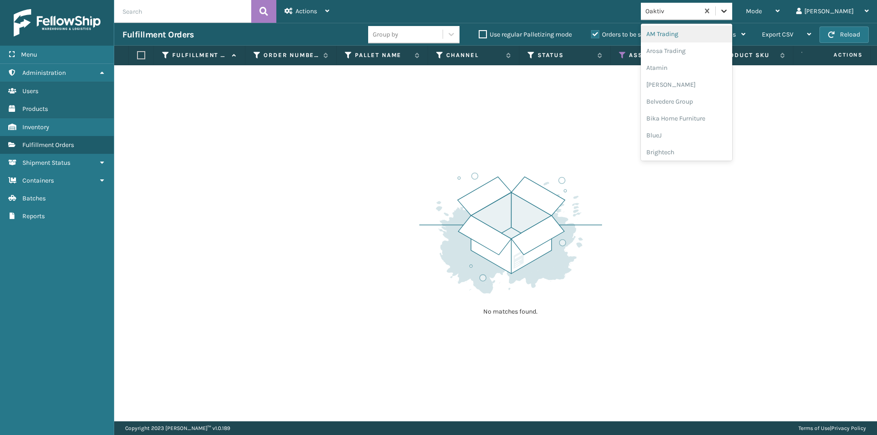
click at [729, 13] on icon at bounding box center [724, 10] width 9 height 9
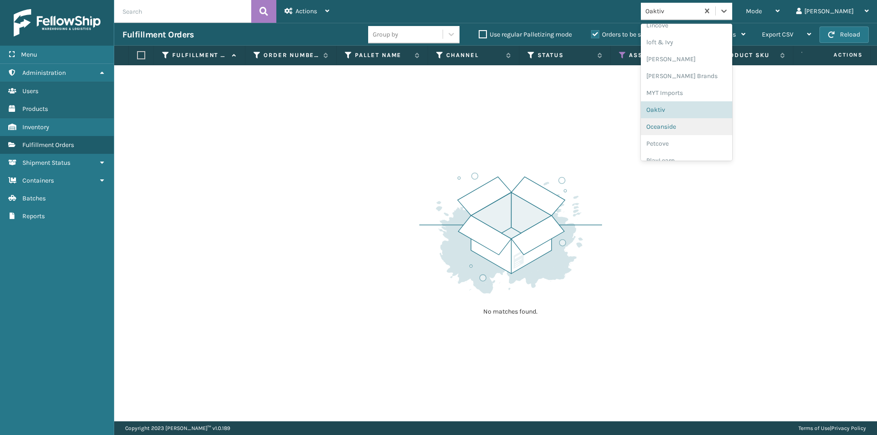
click at [700, 126] on div "Oceanside" at bounding box center [686, 126] width 91 height 17
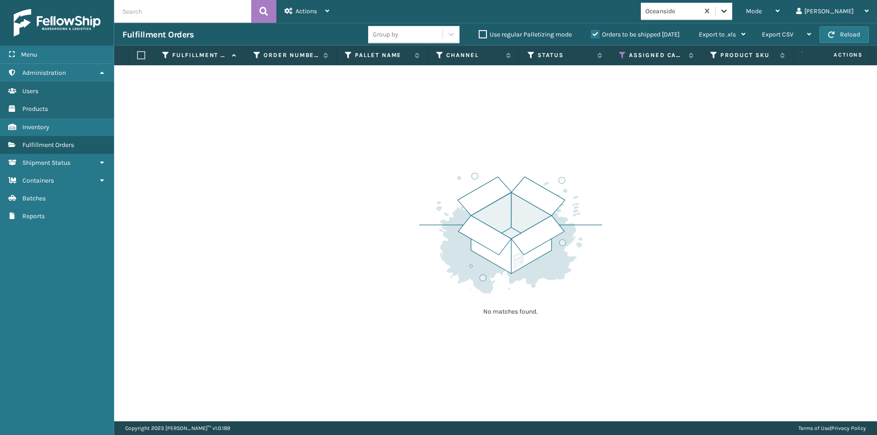
click at [729, 7] on icon at bounding box center [724, 10] width 9 height 9
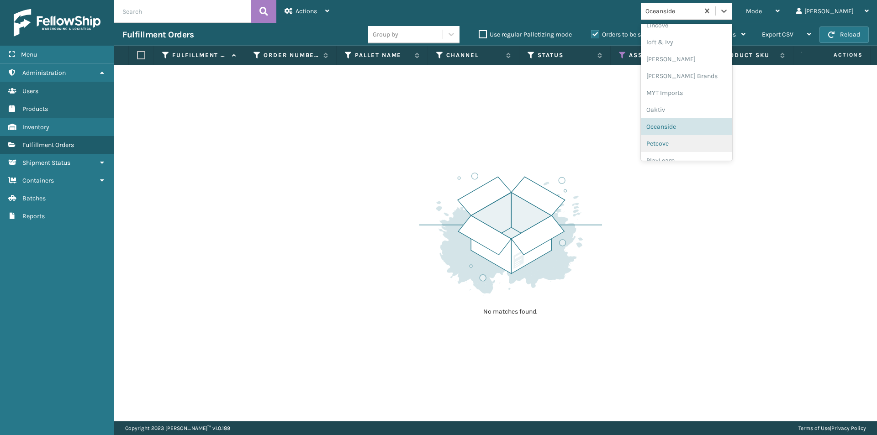
click at [704, 143] on div "Petcove" at bounding box center [686, 143] width 91 height 17
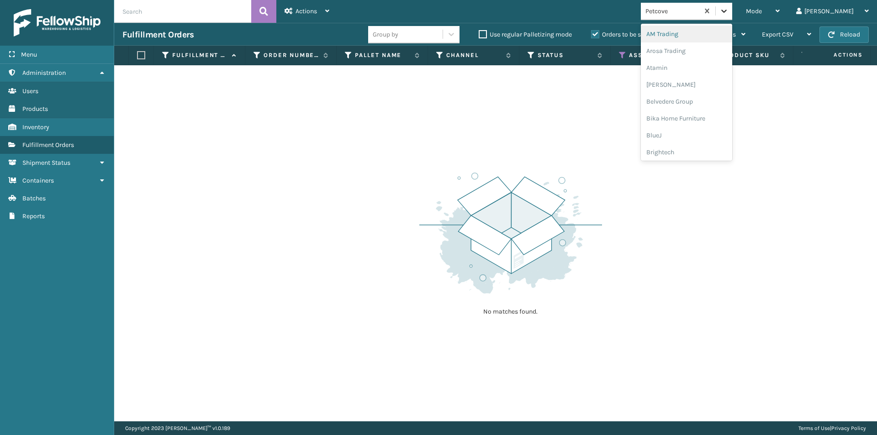
click at [729, 14] on icon at bounding box center [724, 10] width 9 height 9
click at [694, 82] on div "PlayLearn" at bounding box center [686, 82] width 91 height 17
click at [729, 8] on icon at bounding box center [724, 10] width 9 height 9
click at [696, 101] on div "Plush Collections" at bounding box center [686, 99] width 91 height 17
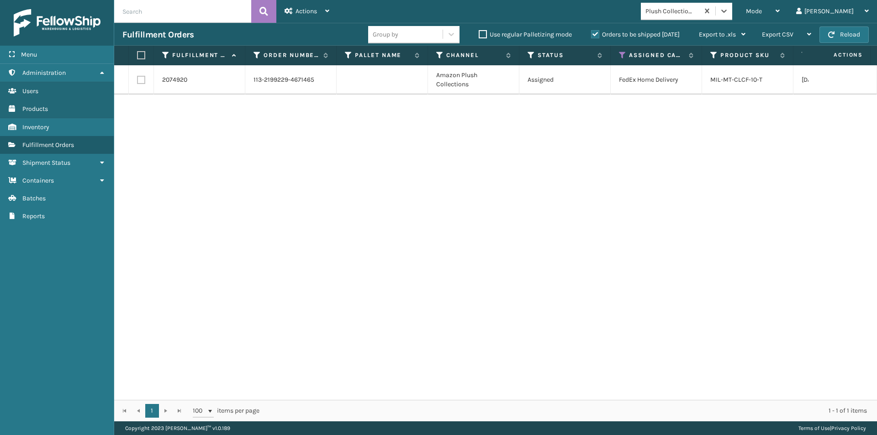
click at [138, 53] on label at bounding box center [139, 55] width 5 height 8
click at [138, 53] on input "checkbox" at bounding box center [137, 56] width 0 height 6
click at [319, 12] on div "Actions" at bounding box center [307, 11] width 45 height 23
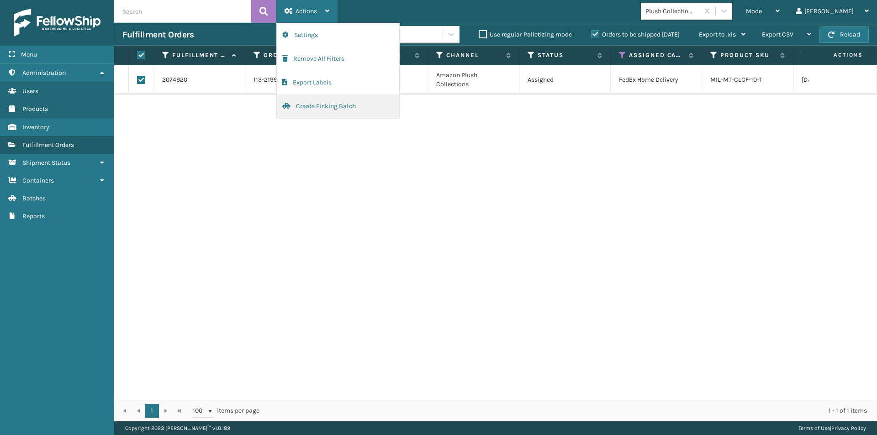
click at [318, 105] on button "Create Picking Batch" at bounding box center [338, 107] width 122 height 24
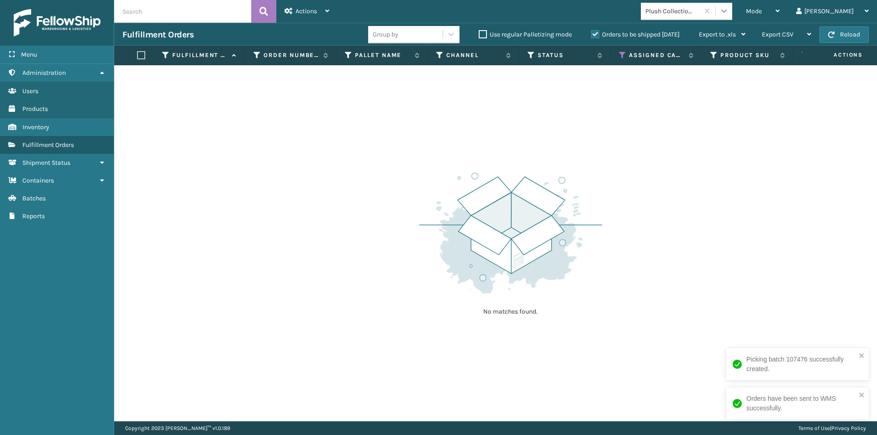
click at [729, 10] on icon at bounding box center [724, 10] width 9 height 9
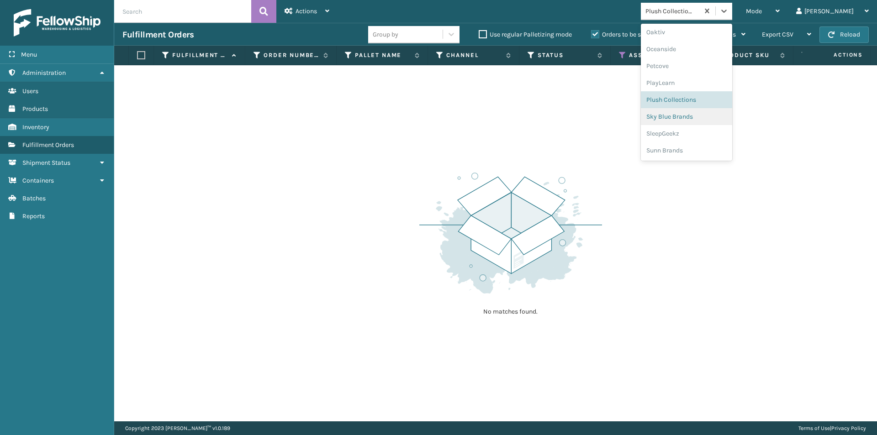
click at [731, 117] on div "Sky Blue Brands" at bounding box center [686, 116] width 91 height 17
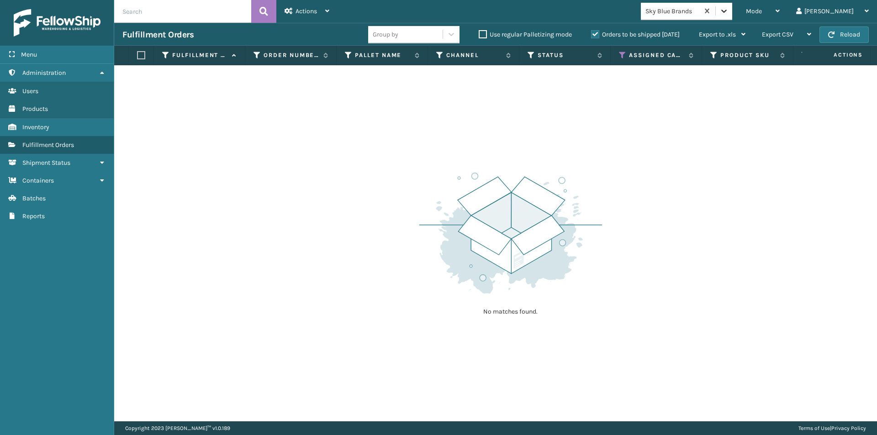
click at [729, 11] on icon at bounding box center [724, 10] width 9 height 9
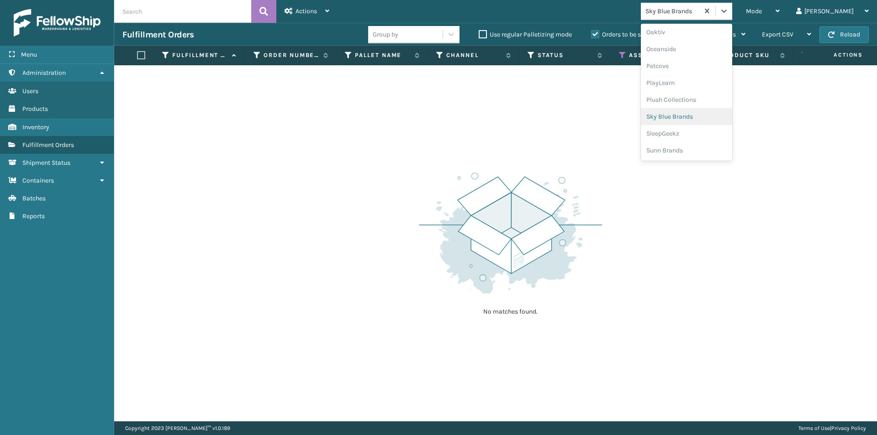
click at [702, 116] on div "Sky Blue Brands" at bounding box center [686, 116] width 91 height 17
click at [729, 11] on icon at bounding box center [724, 10] width 9 height 9
click at [710, 137] on div "SleepGeekz" at bounding box center [686, 133] width 91 height 17
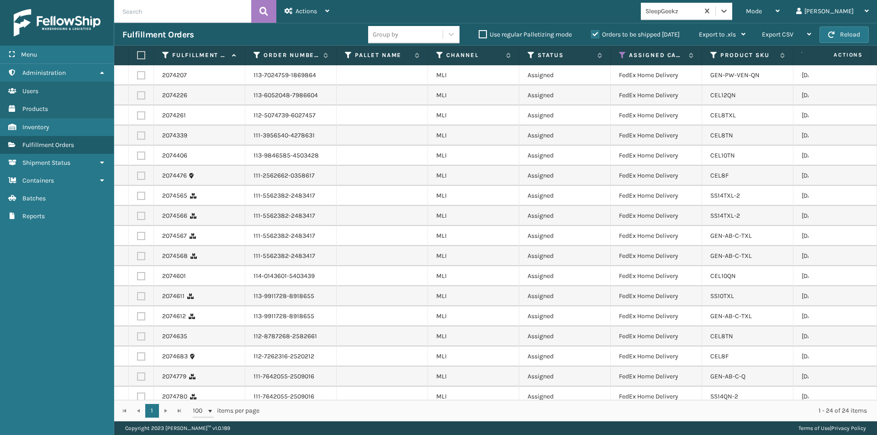
click at [143, 55] on label at bounding box center [139, 55] width 5 height 8
click at [138, 55] on input "checkbox" at bounding box center [137, 56] width 0 height 6
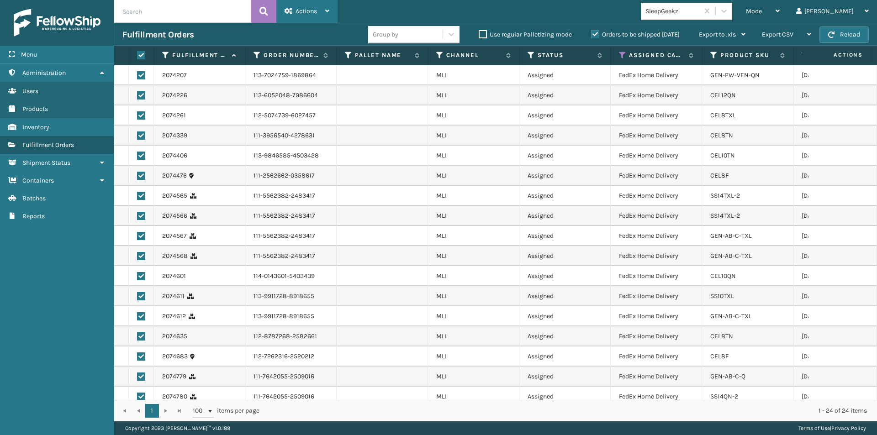
click at [323, 11] on div "Actions" at bounding box center [307, 11] width 45 height 23
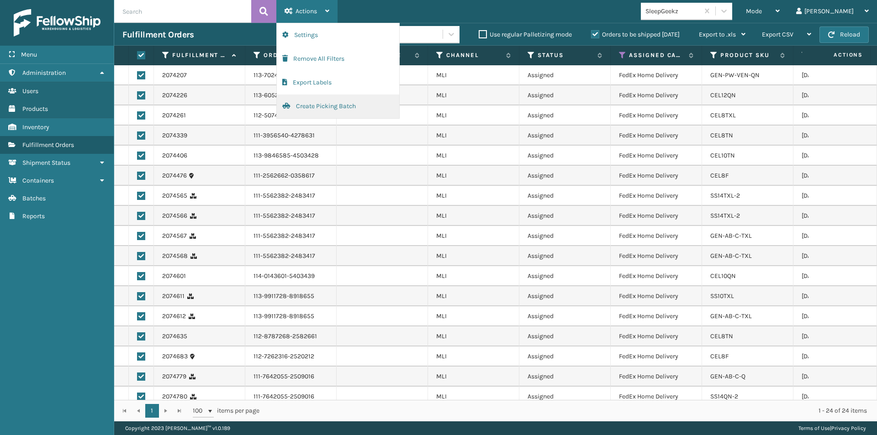
click at [314, 108] on button "Create Picking Batch" at bounding box center [338, 107] width 122 height 24
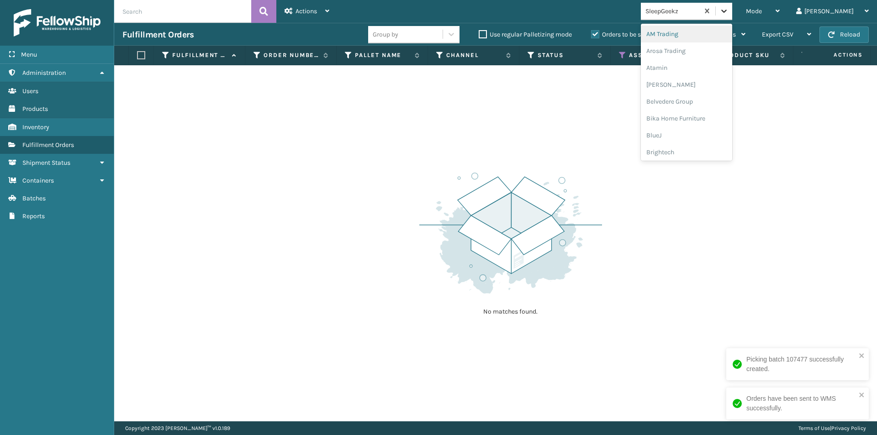
click at [729, 15] on icon at bounding box center [724, 10] width 9 height 9
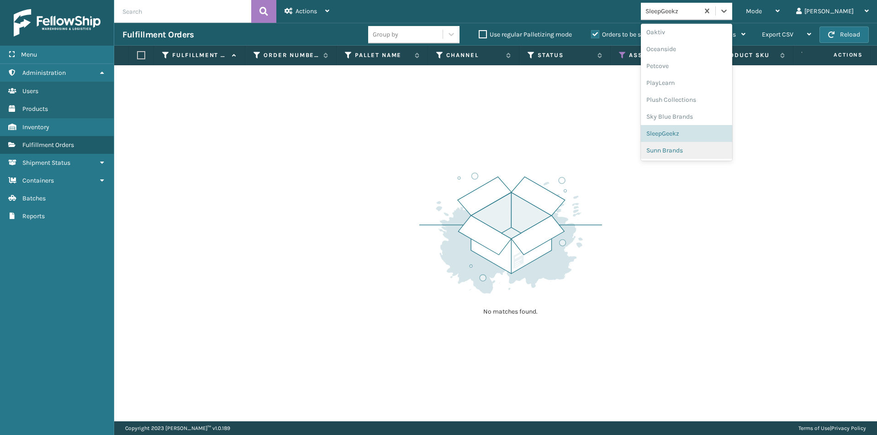
click at [706, 155] on div "Sunn Brands" at bounding box center [686, 150] width 91 height 17
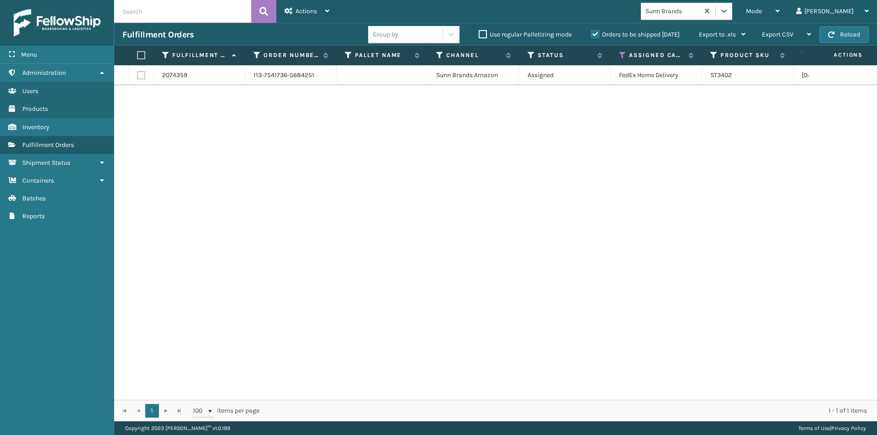
drag, startPoint x: 142, startPoint y: 56, endPoint x: 148, endPoint y: 58, distance: 7.0
click at [142, 56] on label at bounding box center [139, 55] width 5 height 8
click at [138, 56] on input "checkbox" at bounding box center [137, 56] width 0 height 6
click at [328, 15] on div "Actions" at bounding box center [307, 11] width 45 height 23
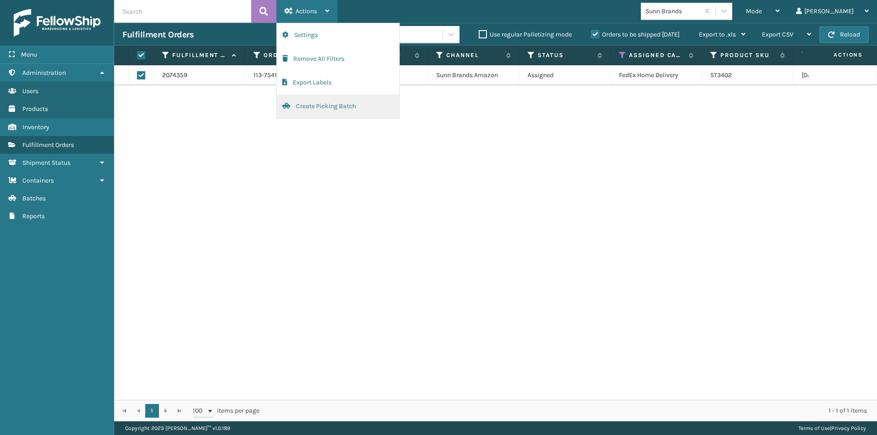
click at [321, 108] on button "Create Picking Batch" at bounding box center [338, 107] width 122 height 24
